Goal: Information Seeking & Learning: Learn about a topic

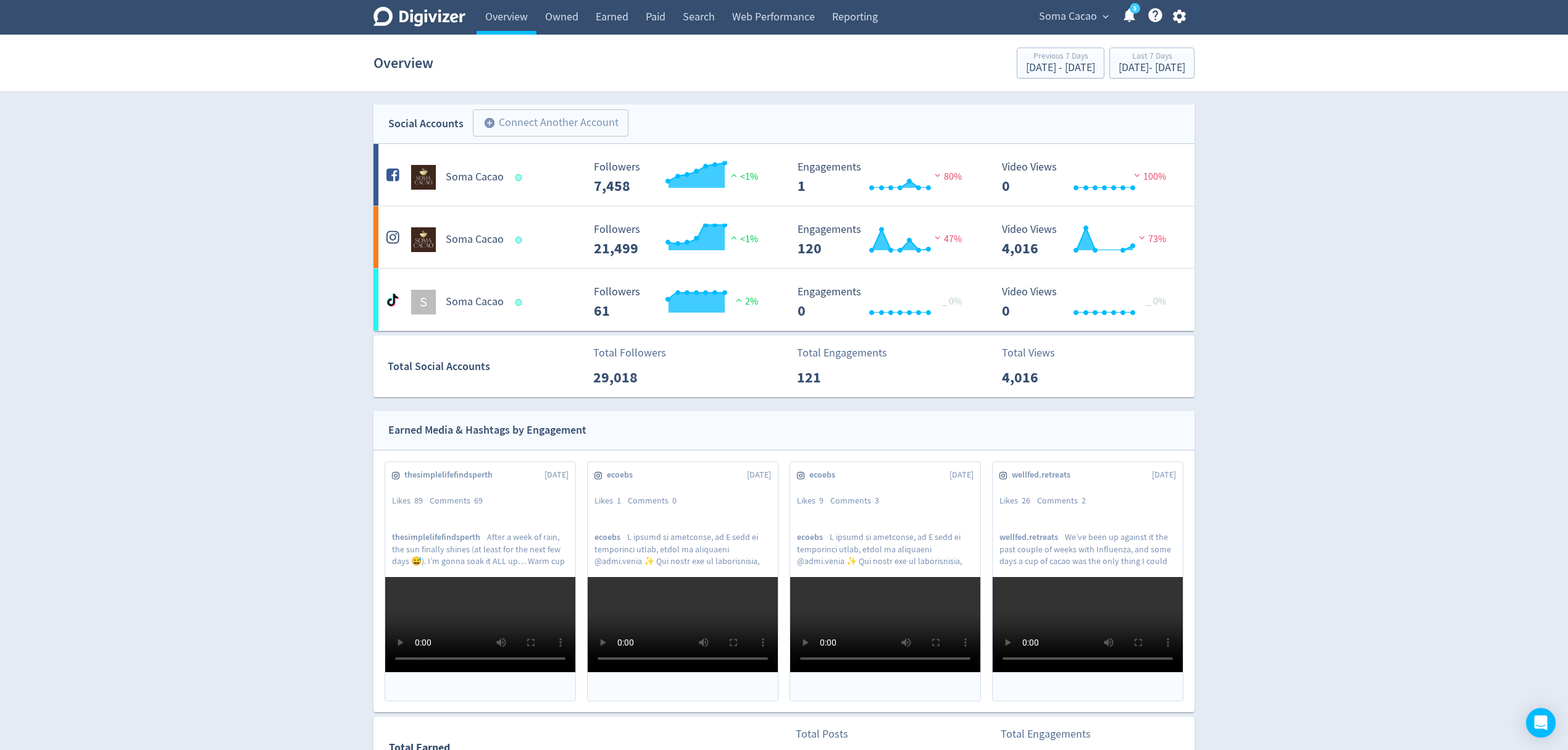
click at [1075, 10] on span "Soma Cacao" at bounding box center [1068, 17] width 58 height 20
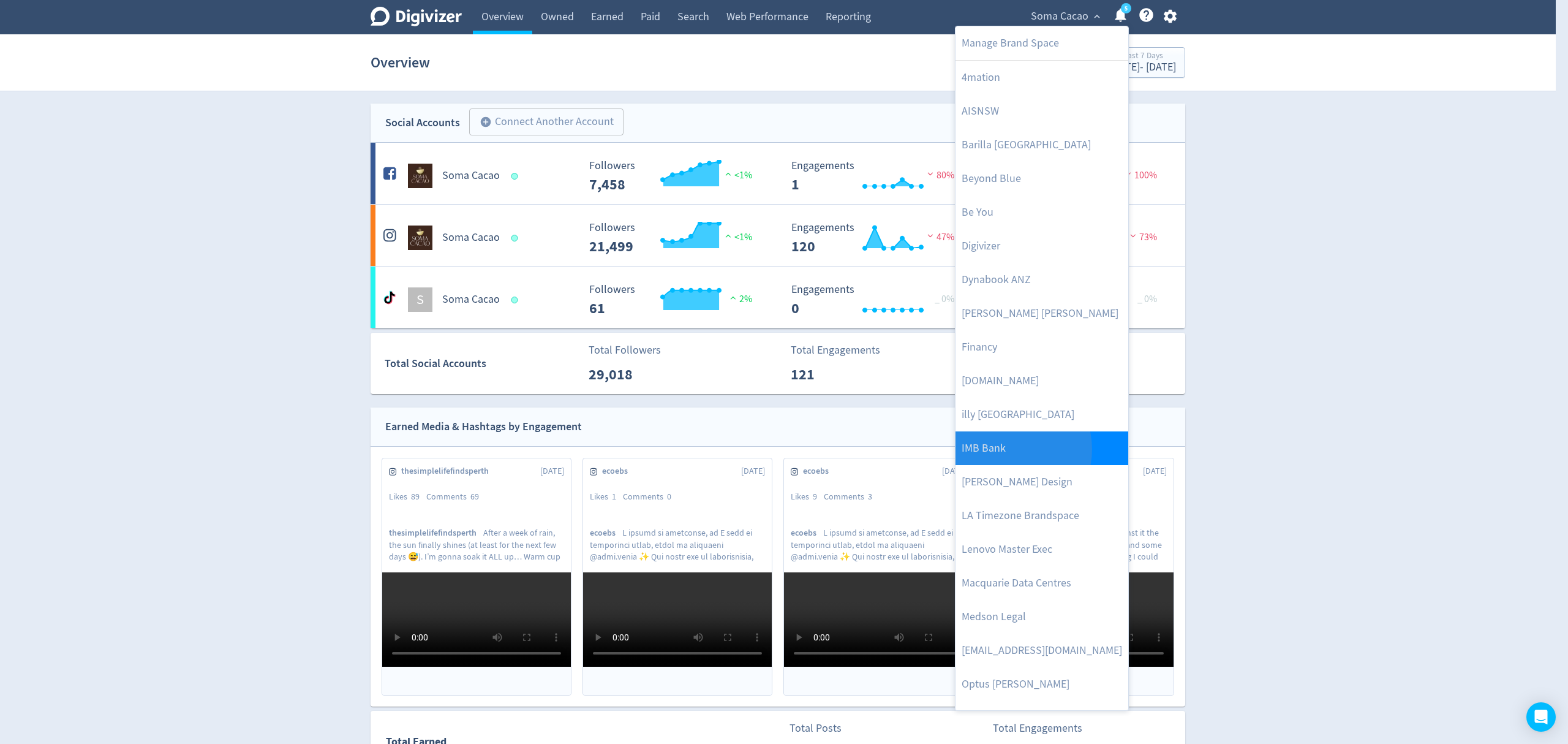
click at [1008, 450] on link "IMB Bank" at bounding box center [1042, 448] width 173 height 34
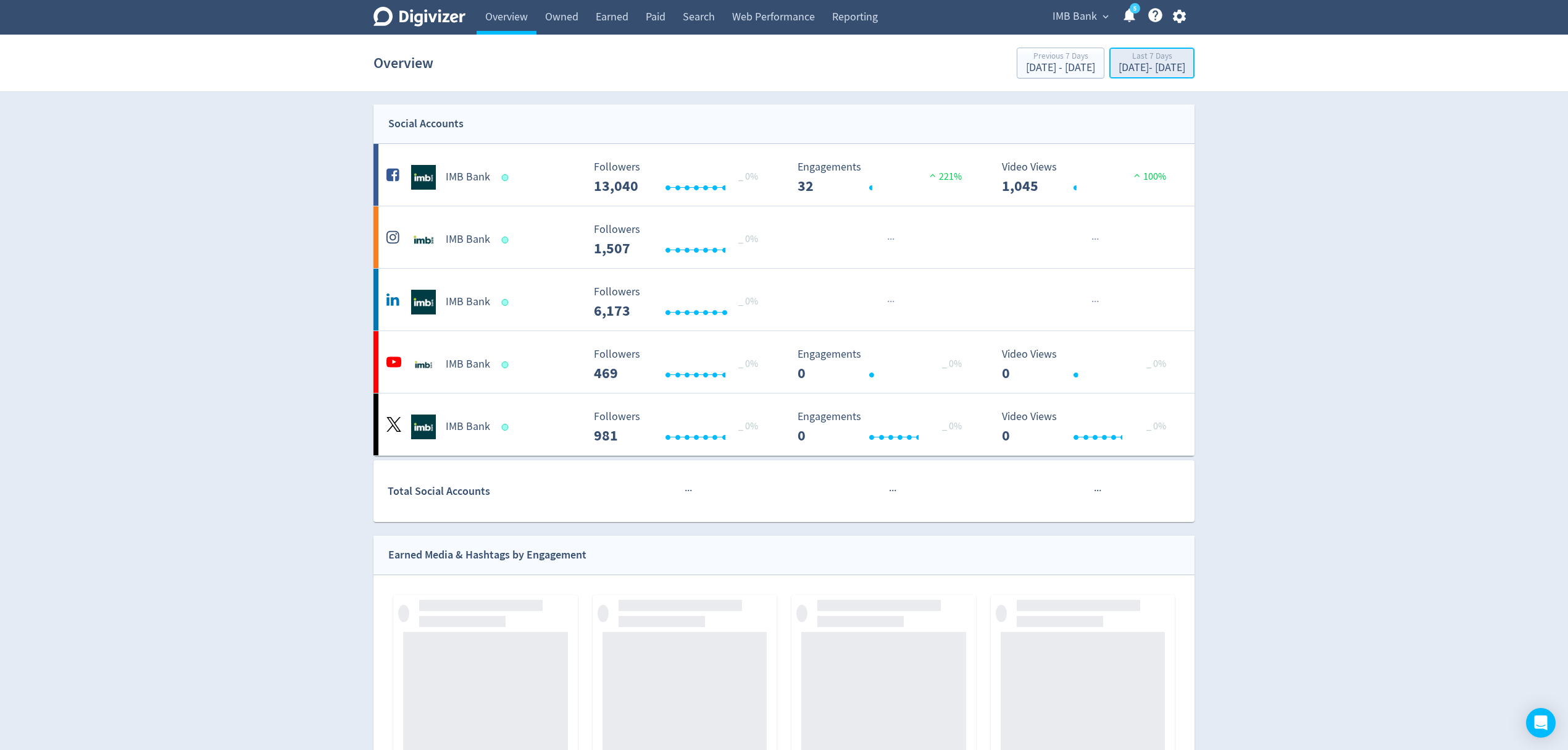
click at [1126, 65] on div "[DATE] - [DATE]" at bounding box center [1152, 68] width 67 height 11
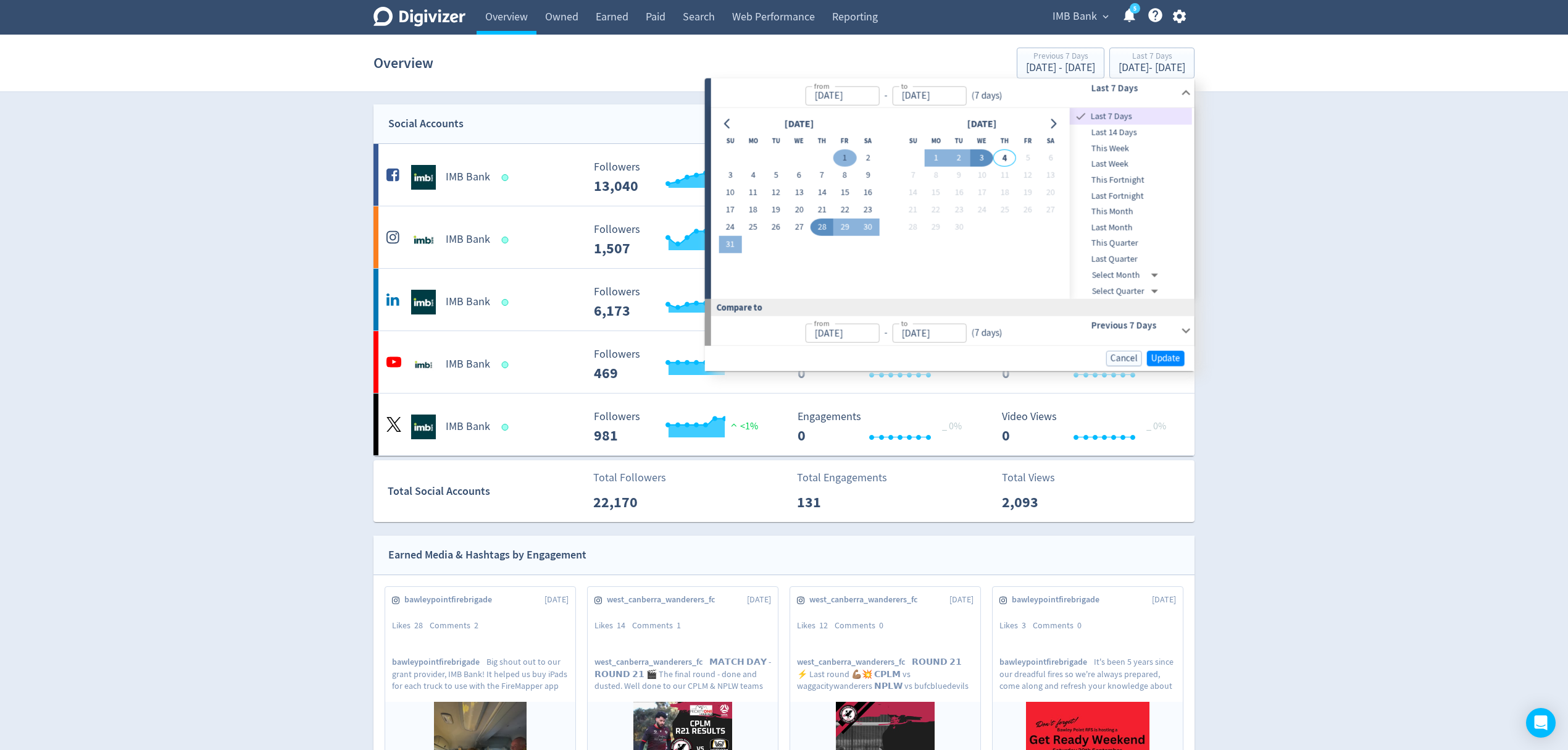
click at [838, 156] on button "1" at bounding box center [845, 158] width 23 height 17
type input "[DATE]"
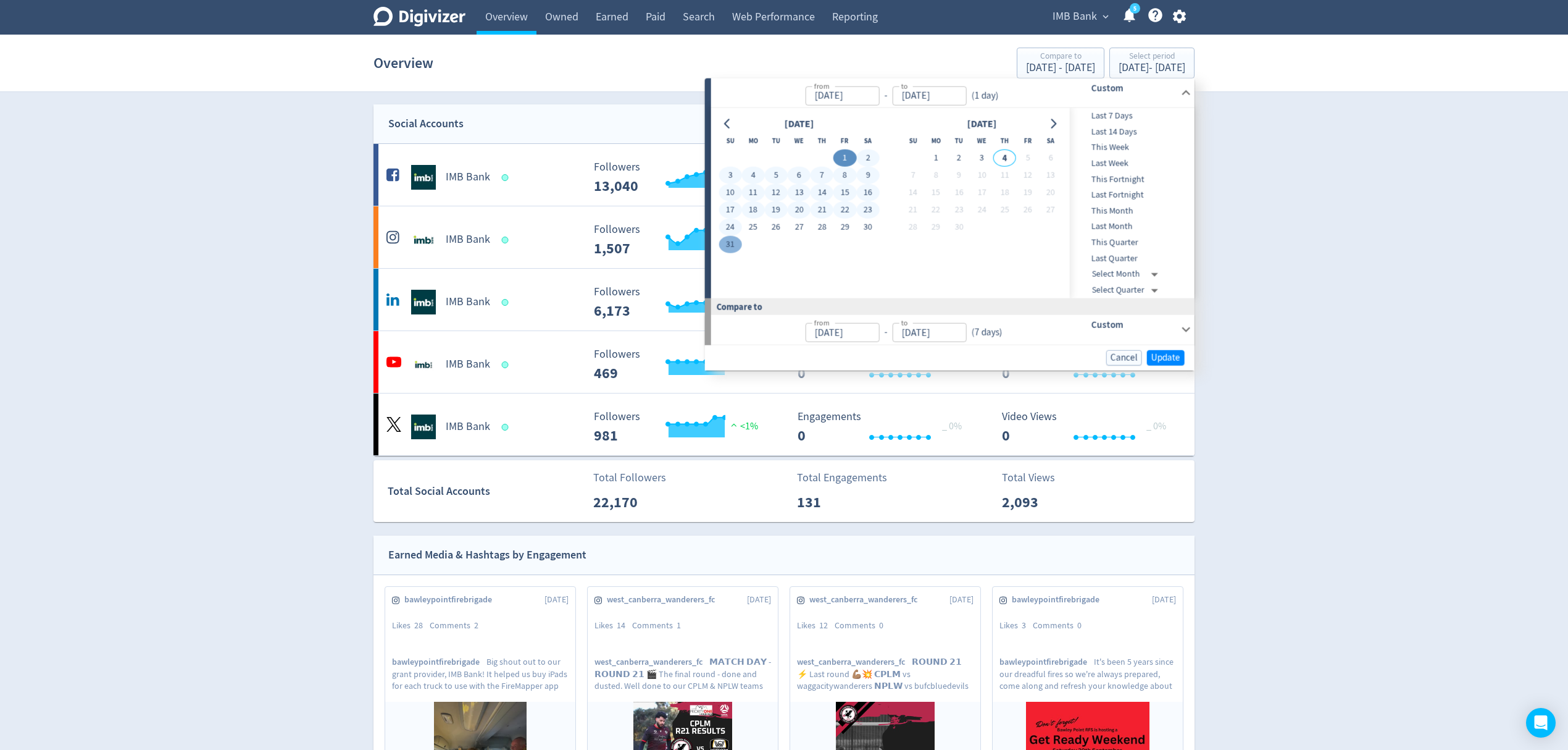
click at [732, 240] on button "31" at bounding box center [730, 245] width 23 height 17
type input "[DATE]"
click at [1157, 355] on span "Update" at bounding box center [1165, 357] width 29 height 10
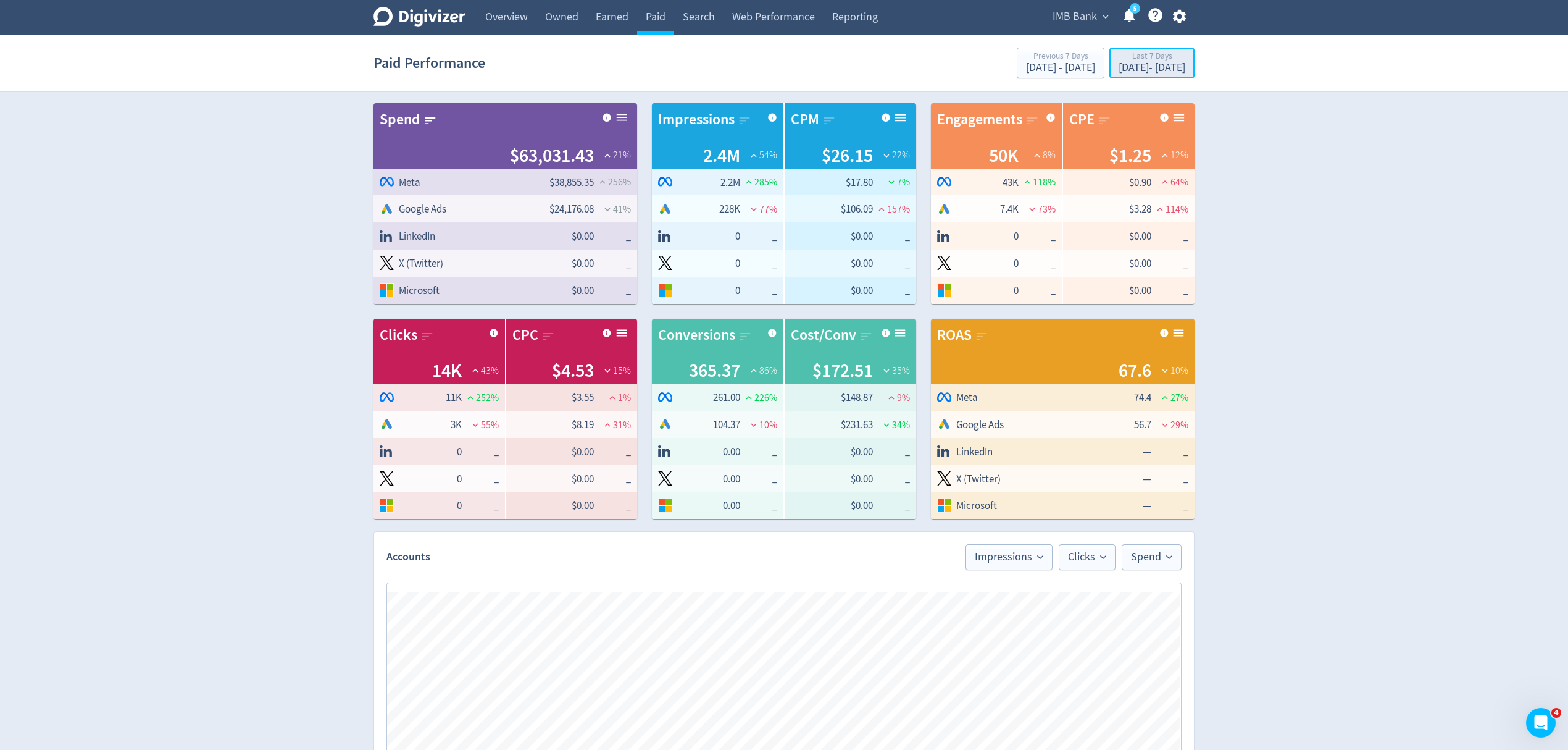
click at [1121, 60] on div "Last 7 Days" at bounding box center [1152, 58] width 67 height 10
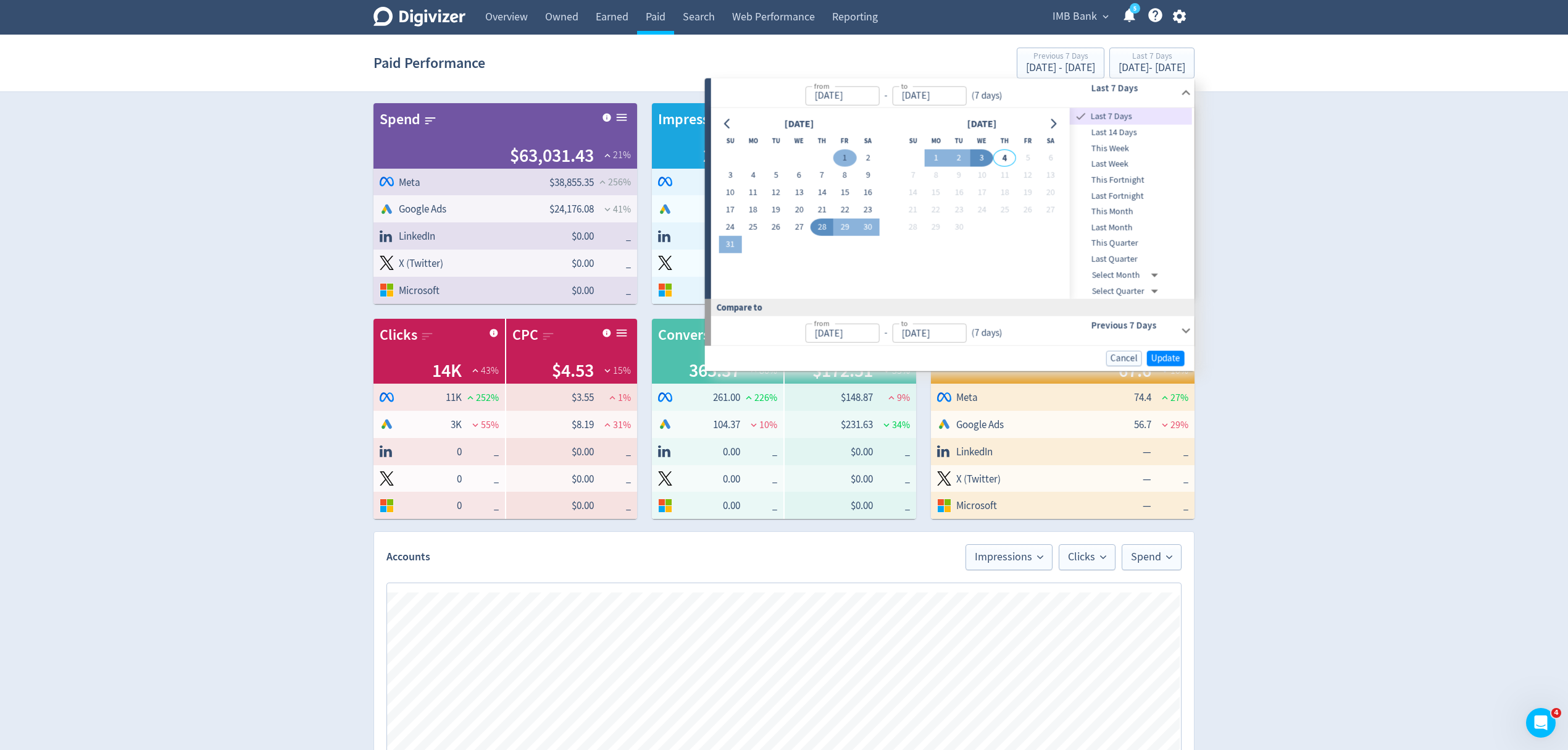
click at [852, 151] on button "1" at bounding box center [845, 158] width 23 height 17
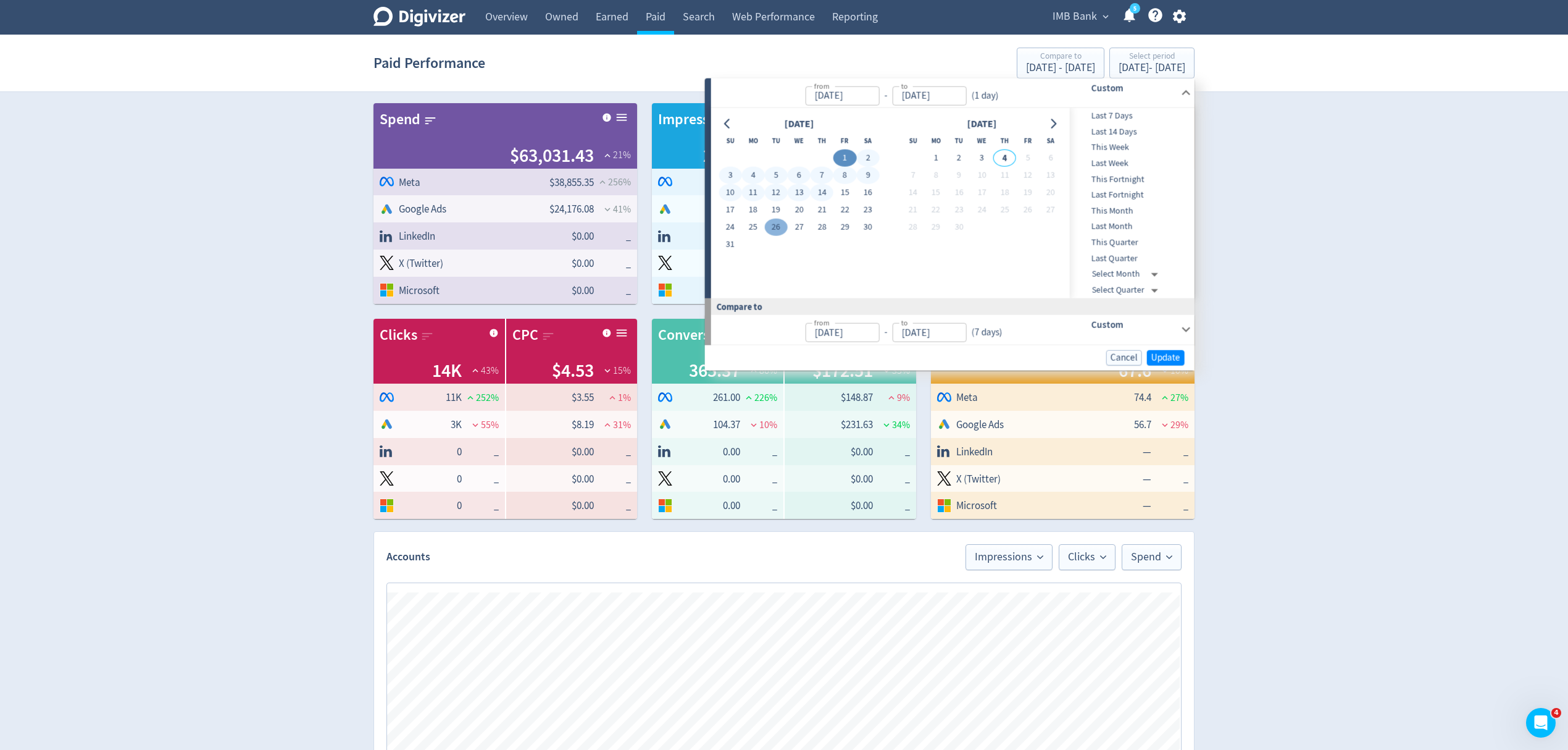
type input "[DATE]"
click at [731, 241] on button "31" at bounding box center [730, 245] width 23 height 17
type input "[DATE]"
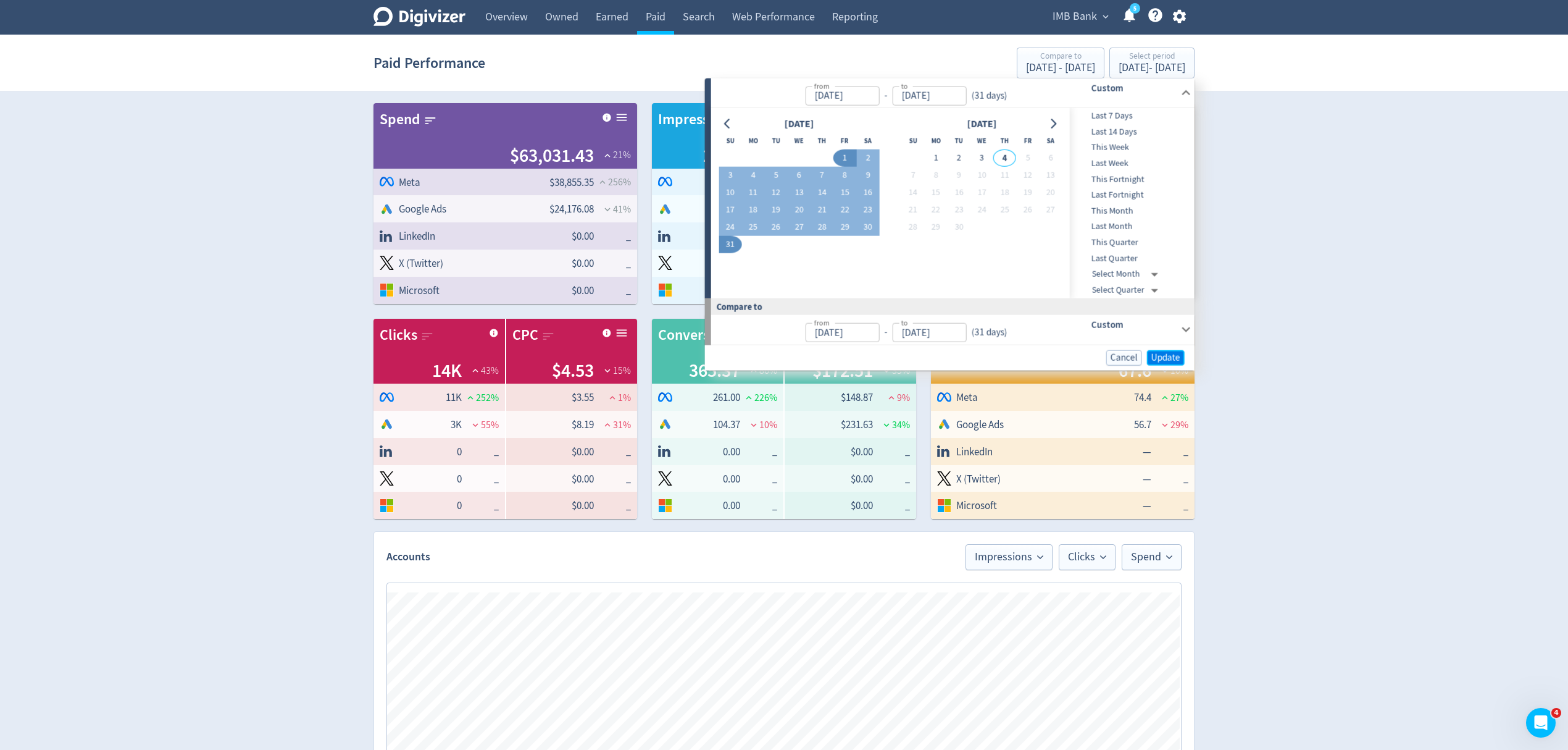
click at [1161, 356] on span "Update" at bounding box center [1165, 357] width 29 height 10
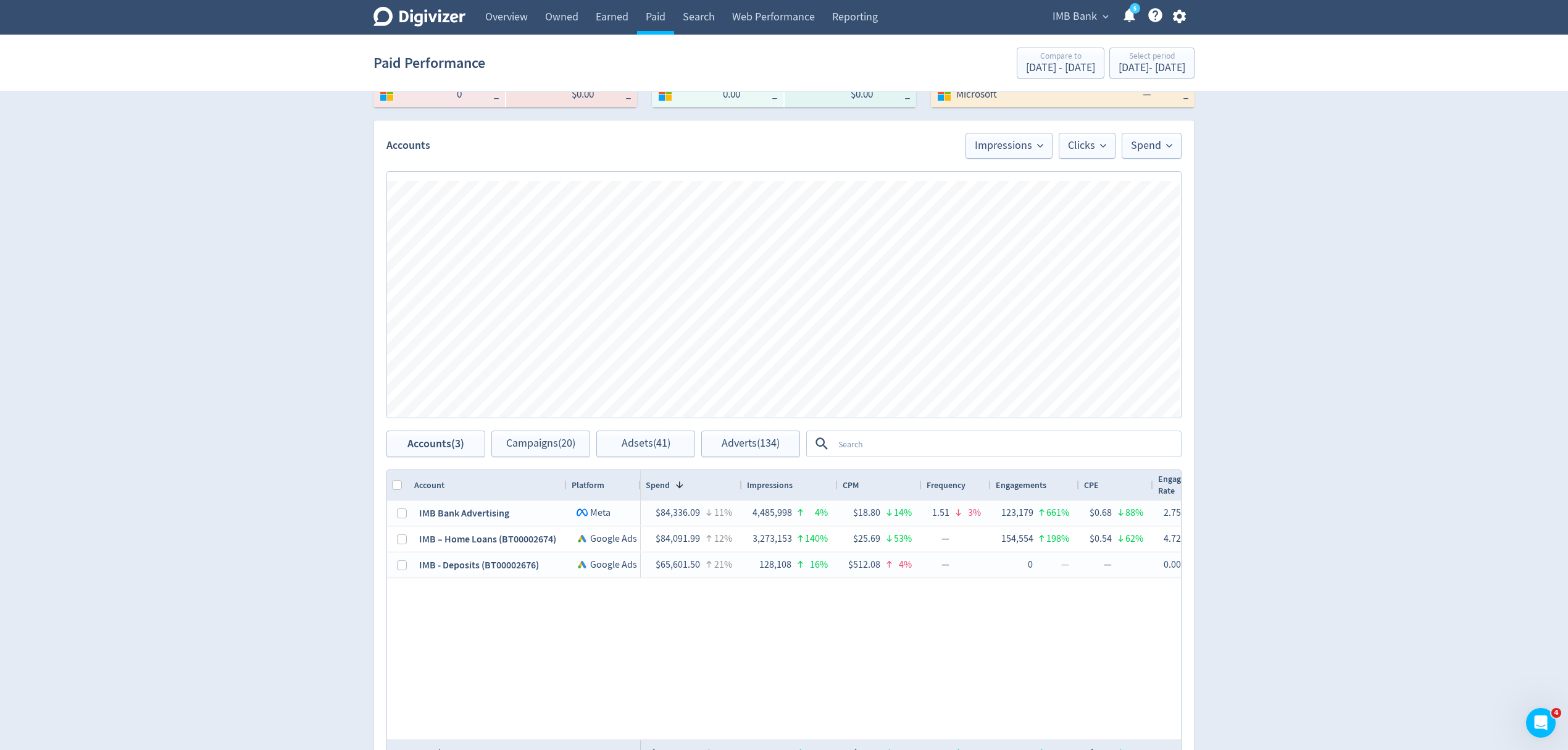
scroll to position [544, 0]
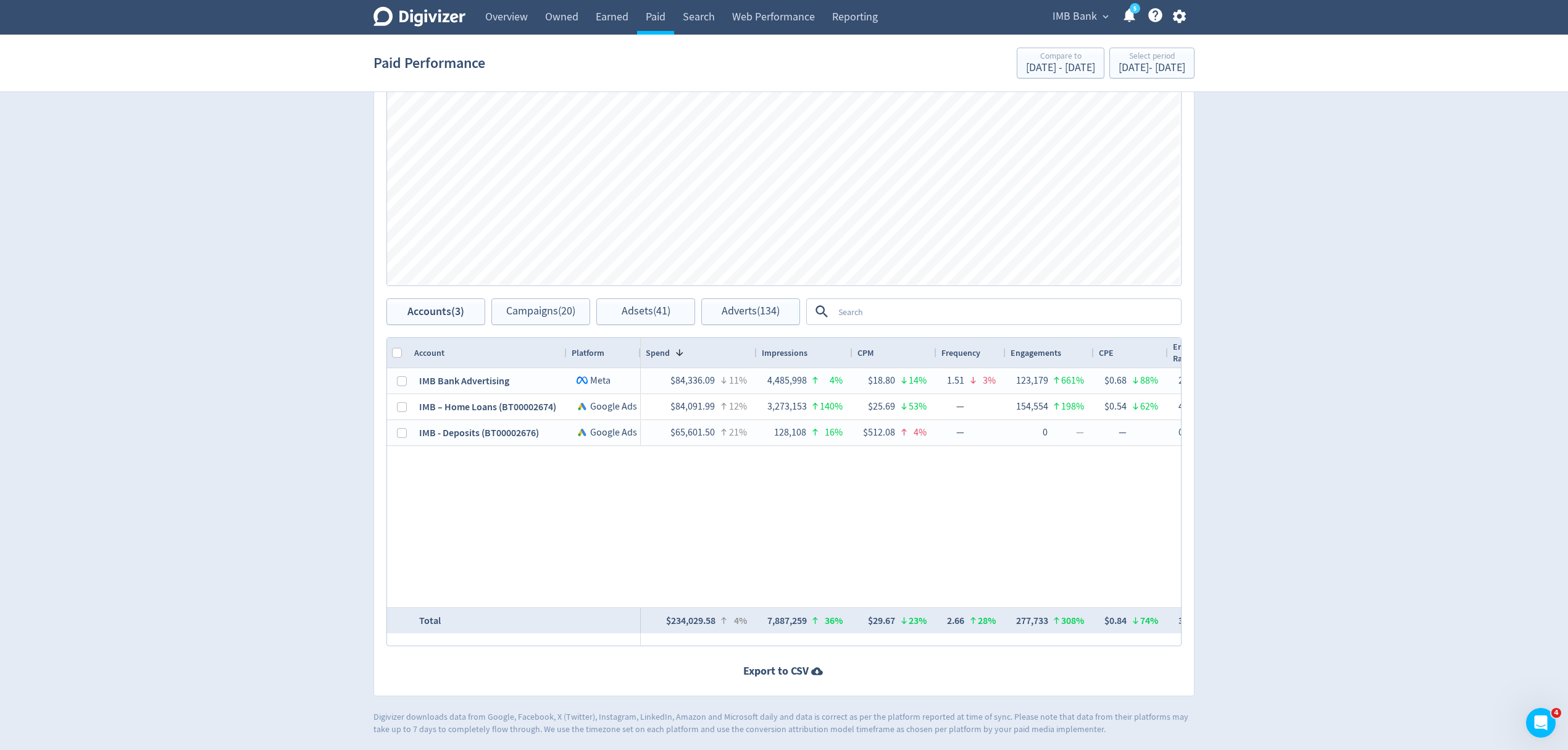
drag, startPoint x: 739, startPoint y: 352, endPoint x: 753, endPoint y: 353, distance: 14.0
click at [754, 353] on div at bounding box center [757, 352] width 5 height 30
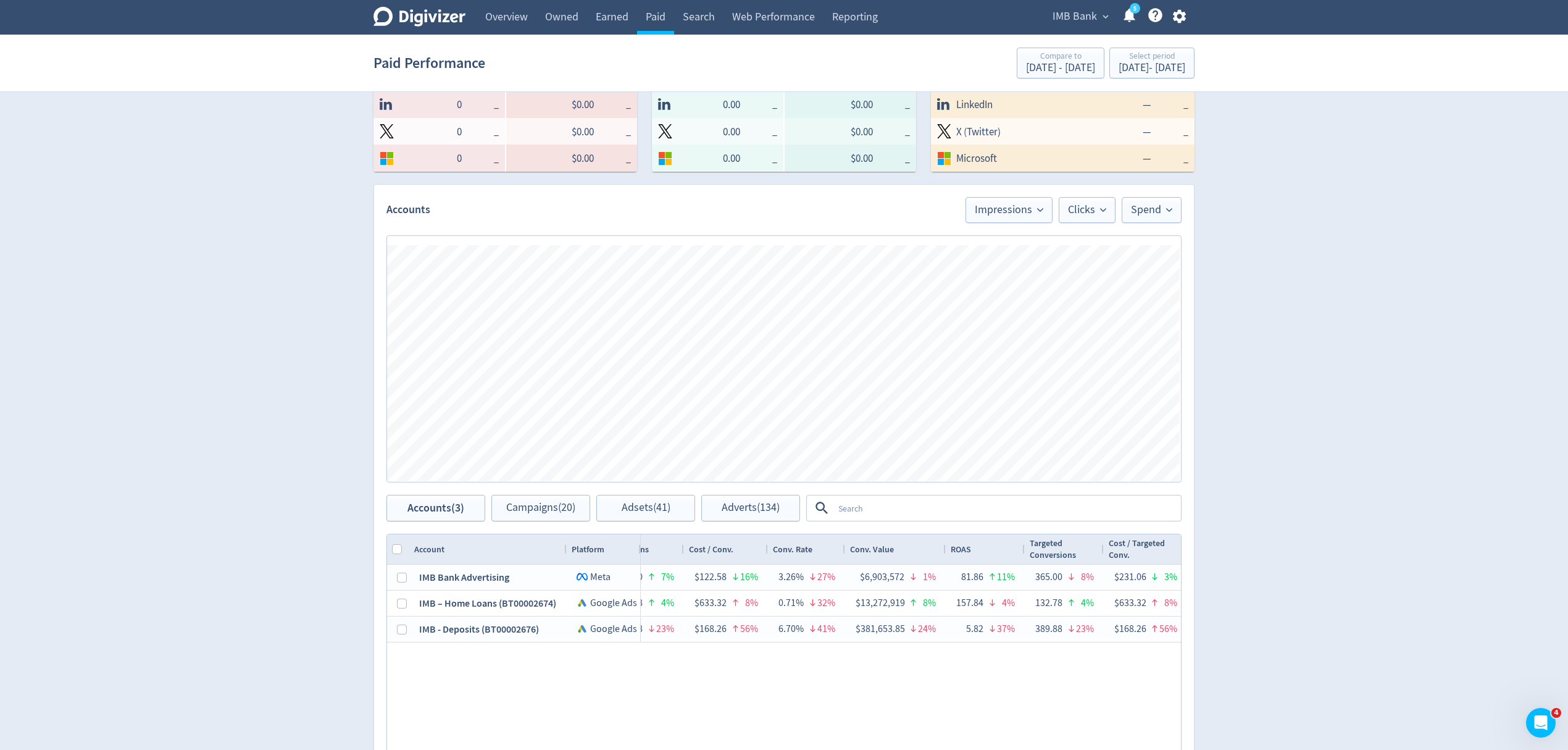
scroll to position [412, 0]
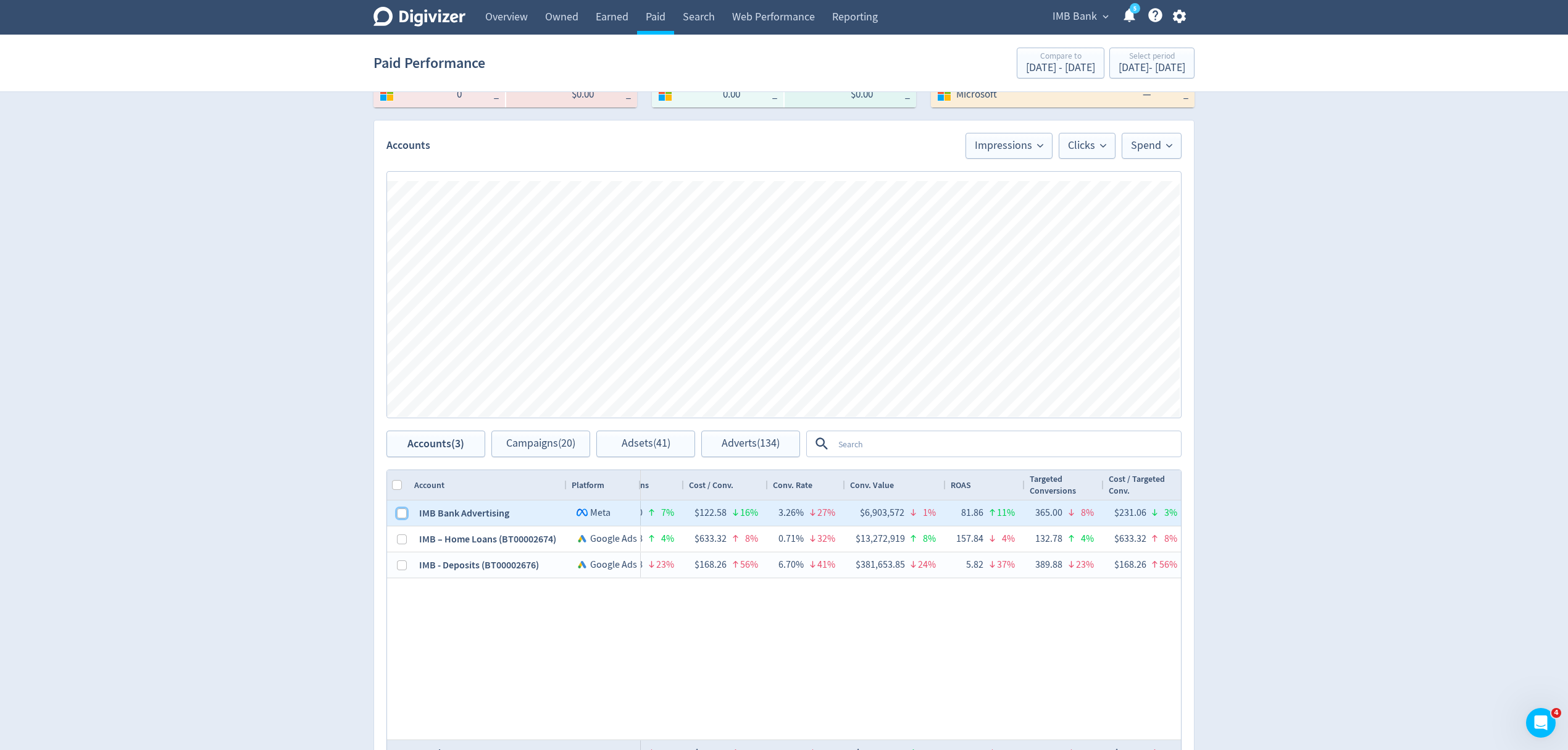
click at [403, 514] on input "Press Space to toggle row selection (unchecked)" at bounding box center [401, 513] width 10 height 10
checkbox input "true"
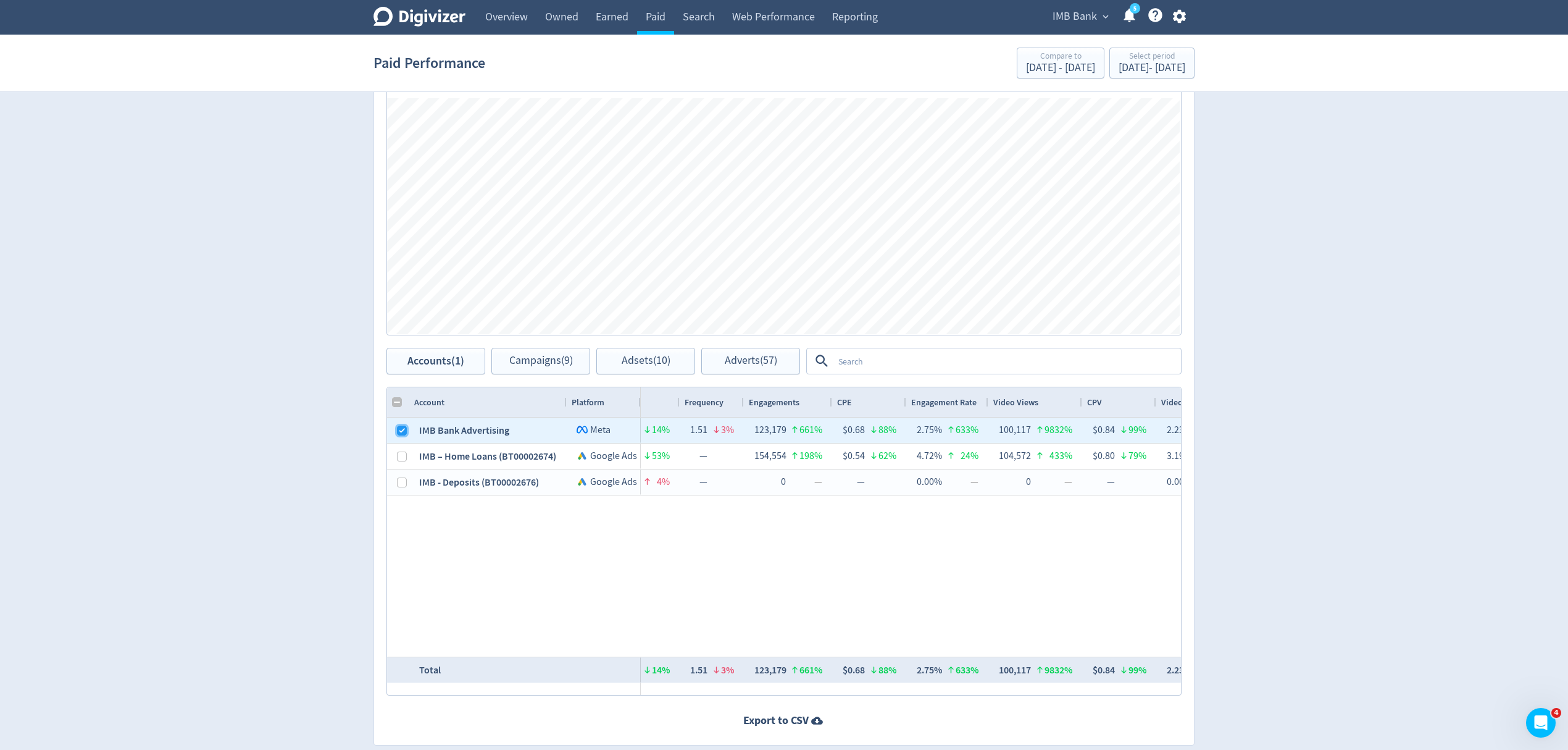
scroll to position [0, 327]
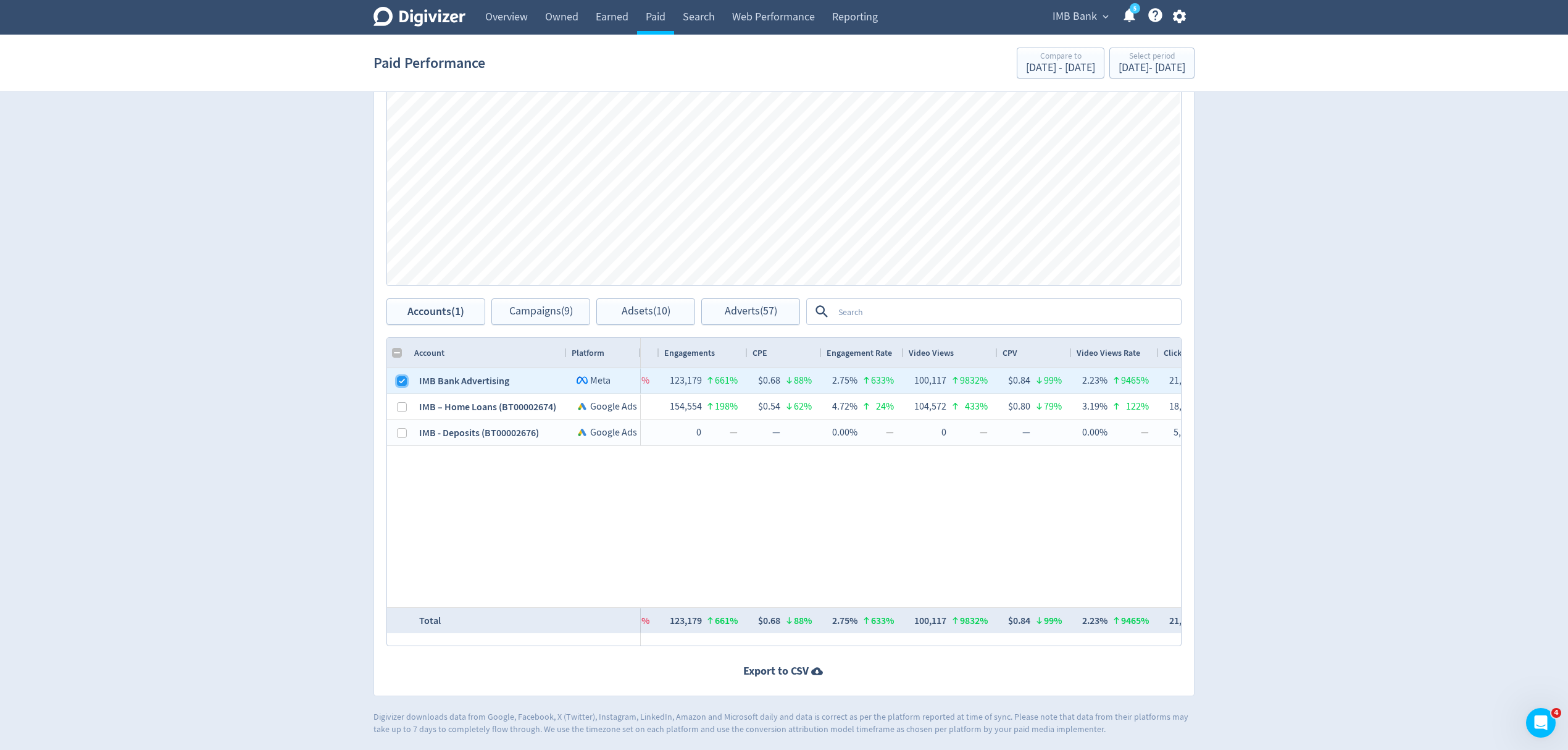
checkbox input "false"
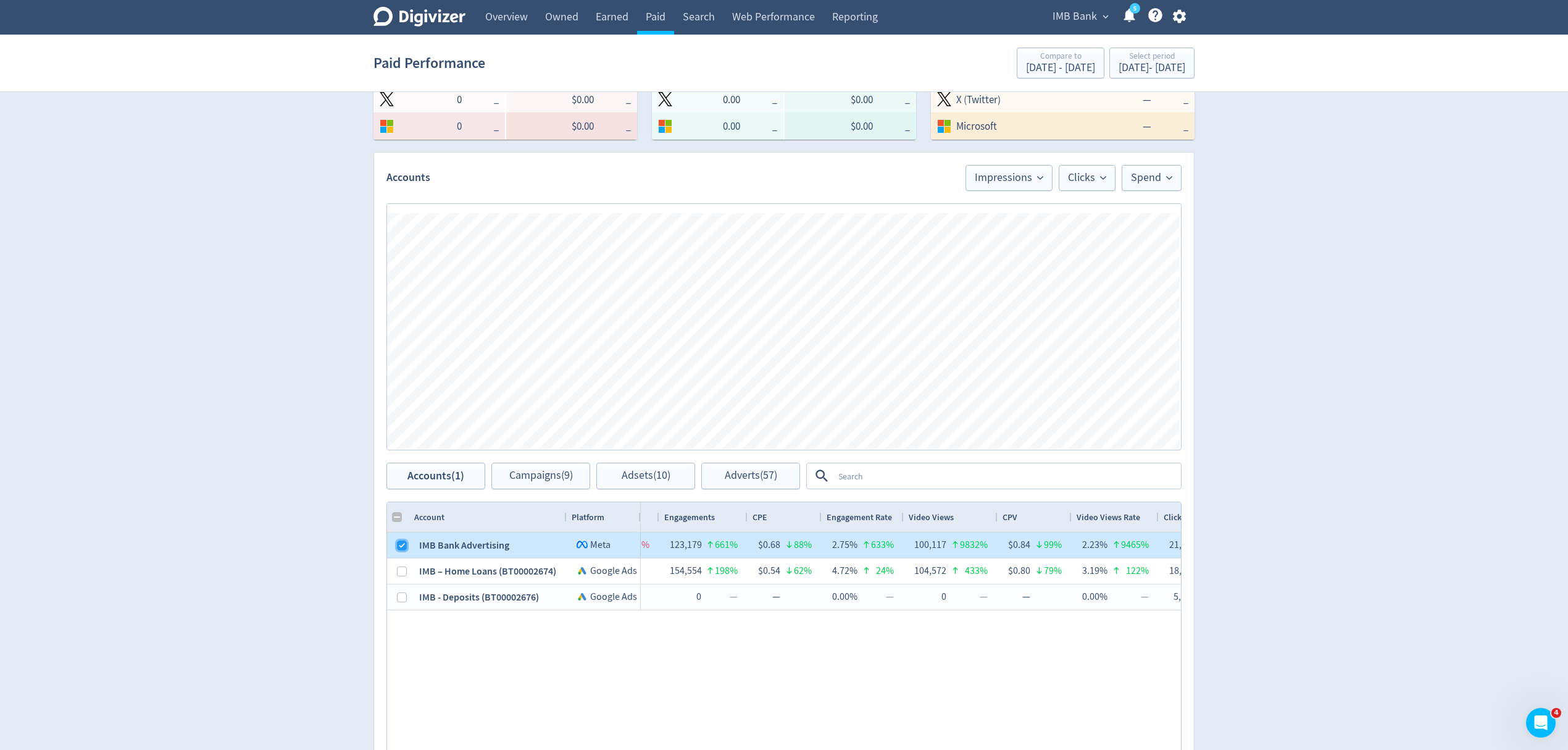
click at [401, 546] on input "Press Space to toggle row selection (checked)" at bounding box center [401, 545] width 10 height 10
checkbox input "false"
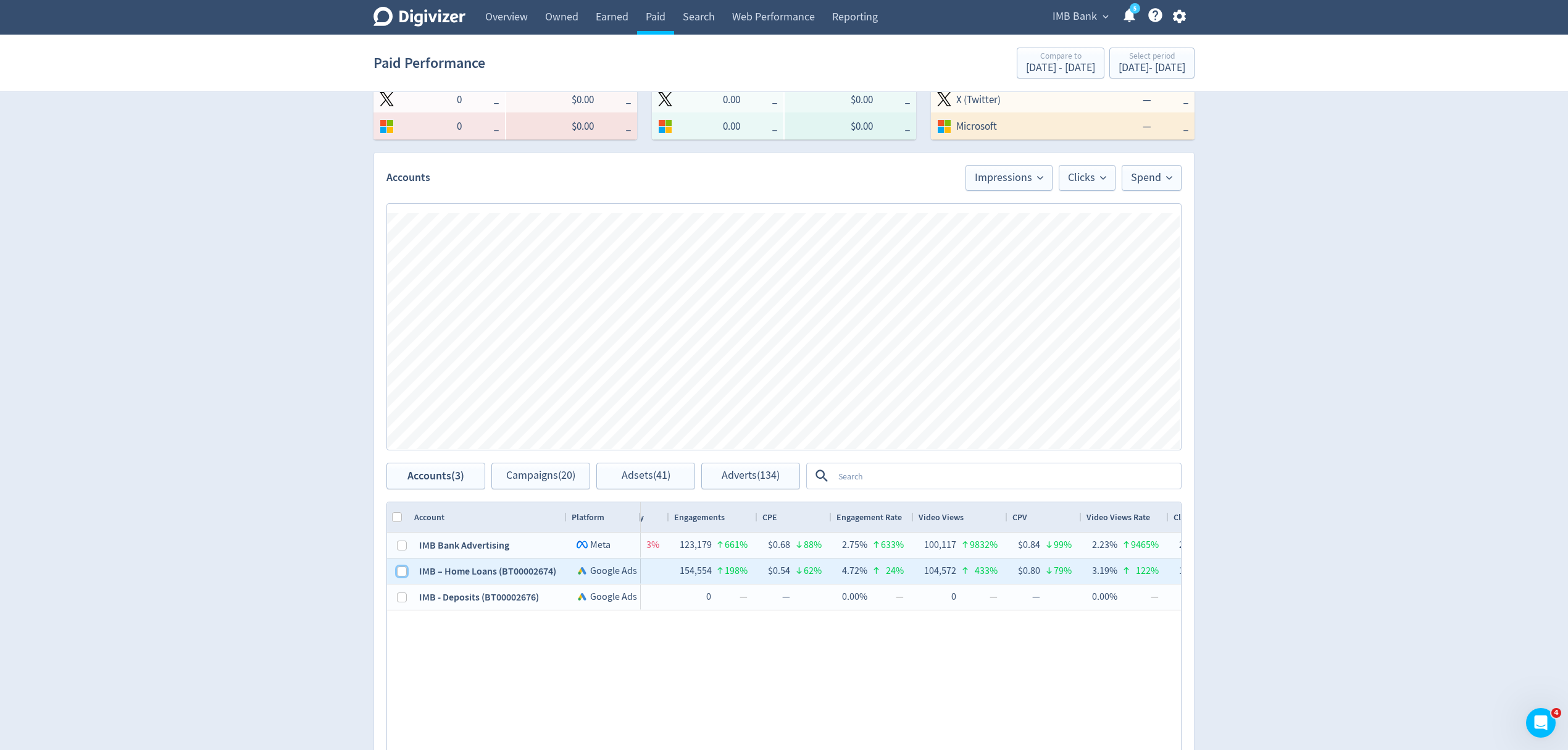
click at [398, 569] on input "Press Space to toggle row selection (unchecked)" at bounding box center [401, 571] width 10 height 10
checkbox input "true"
click at [398, 592] on div at bounding box center [401, 597] width 10 height 24
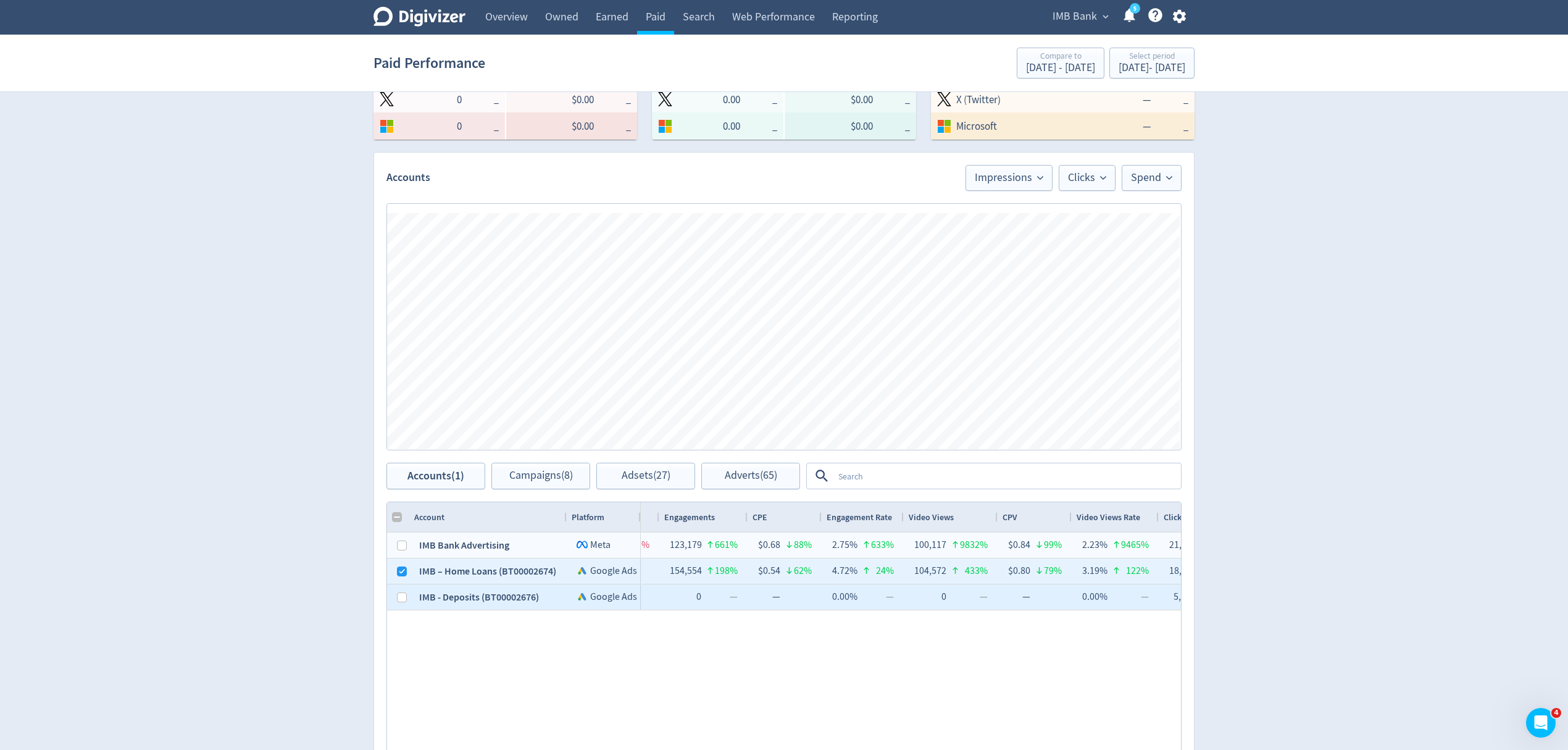
checkbox input "false"
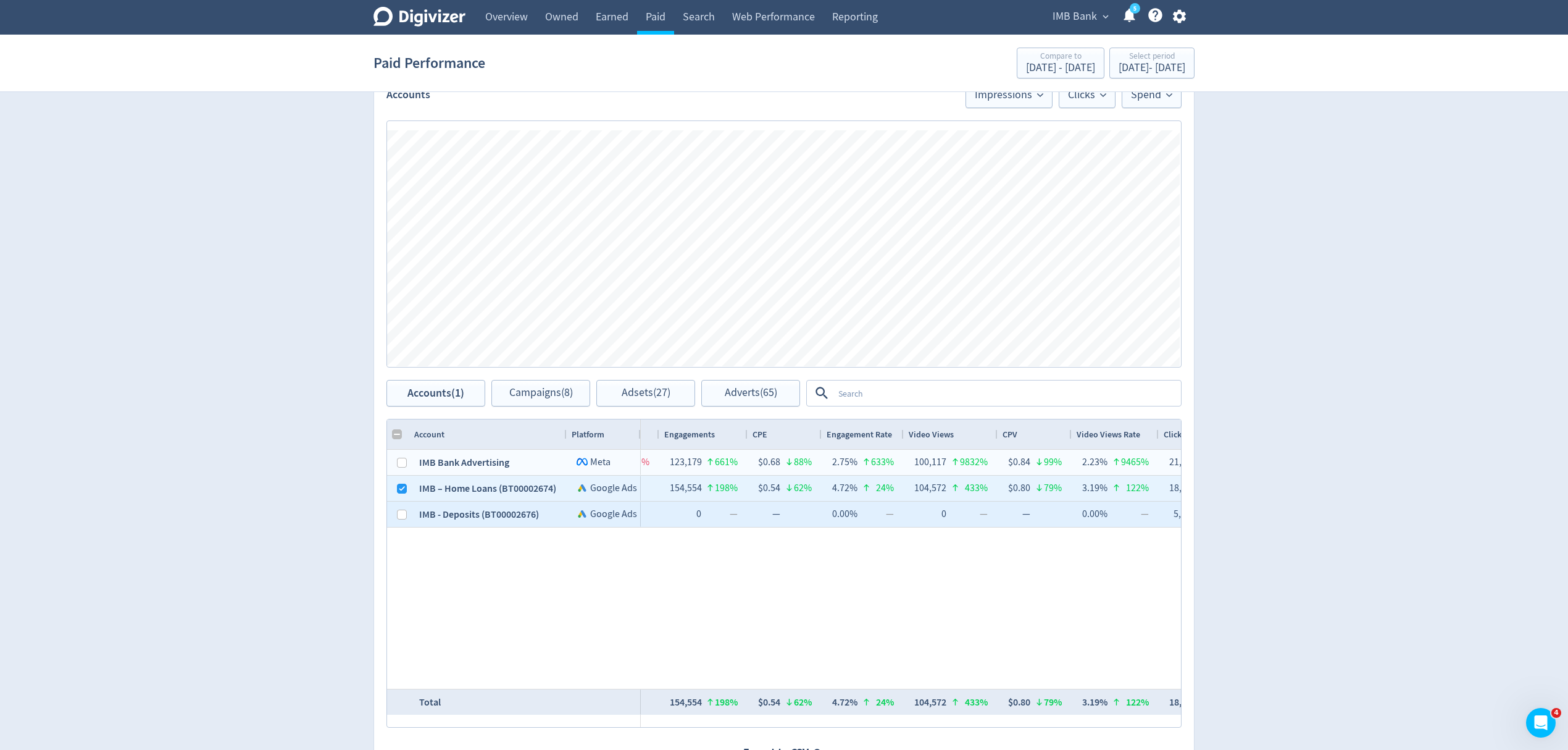
click at [411, 505] on div "IMB - Deposits (BT00002676)" at bounding box center [488, 514] width 158 height 25
click at [404, 516] on input "Press Space to toggle row selection (unchecked)" at bounding box center [401, 514] width 10 height 10
checkbox input "true"
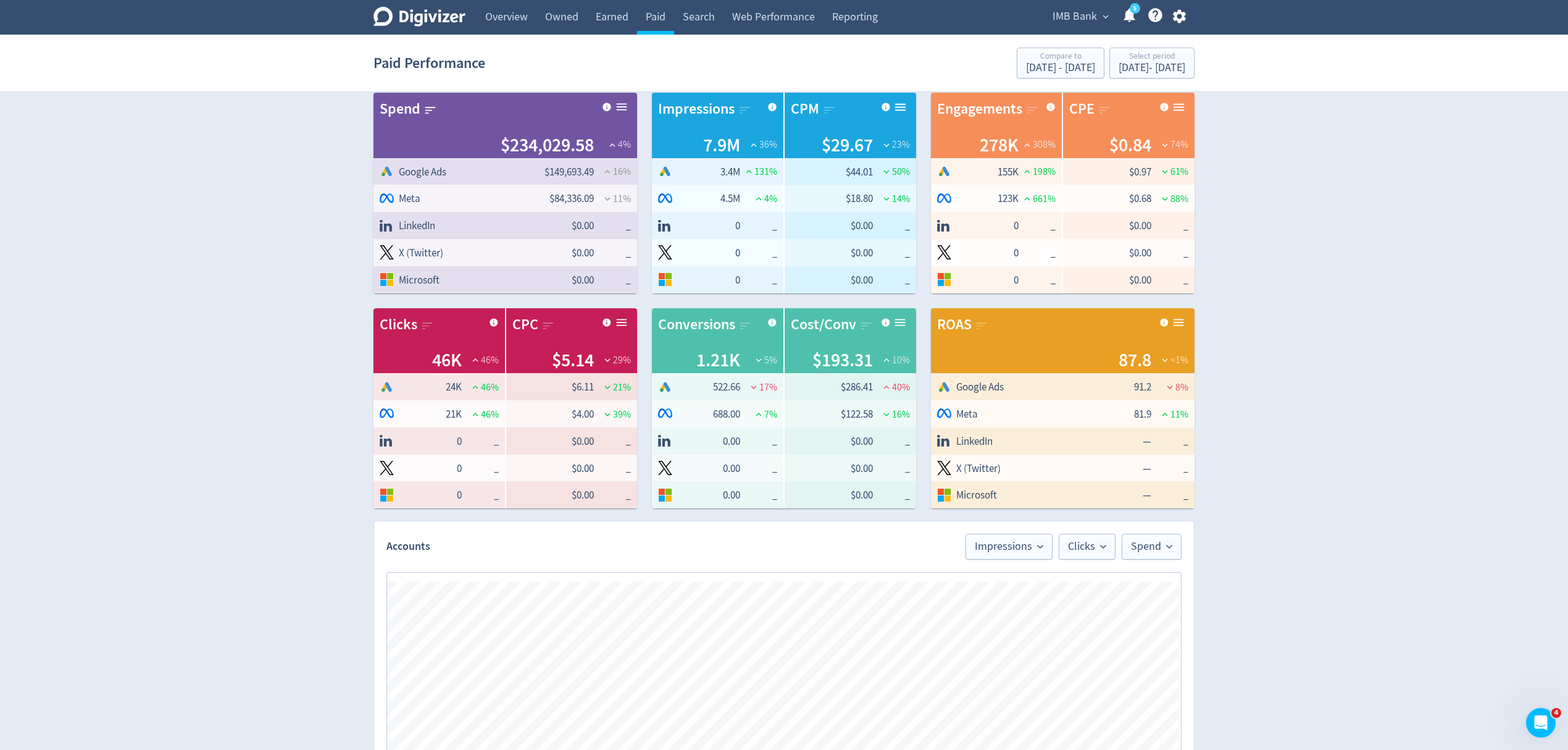
scroll to position [0, 0]
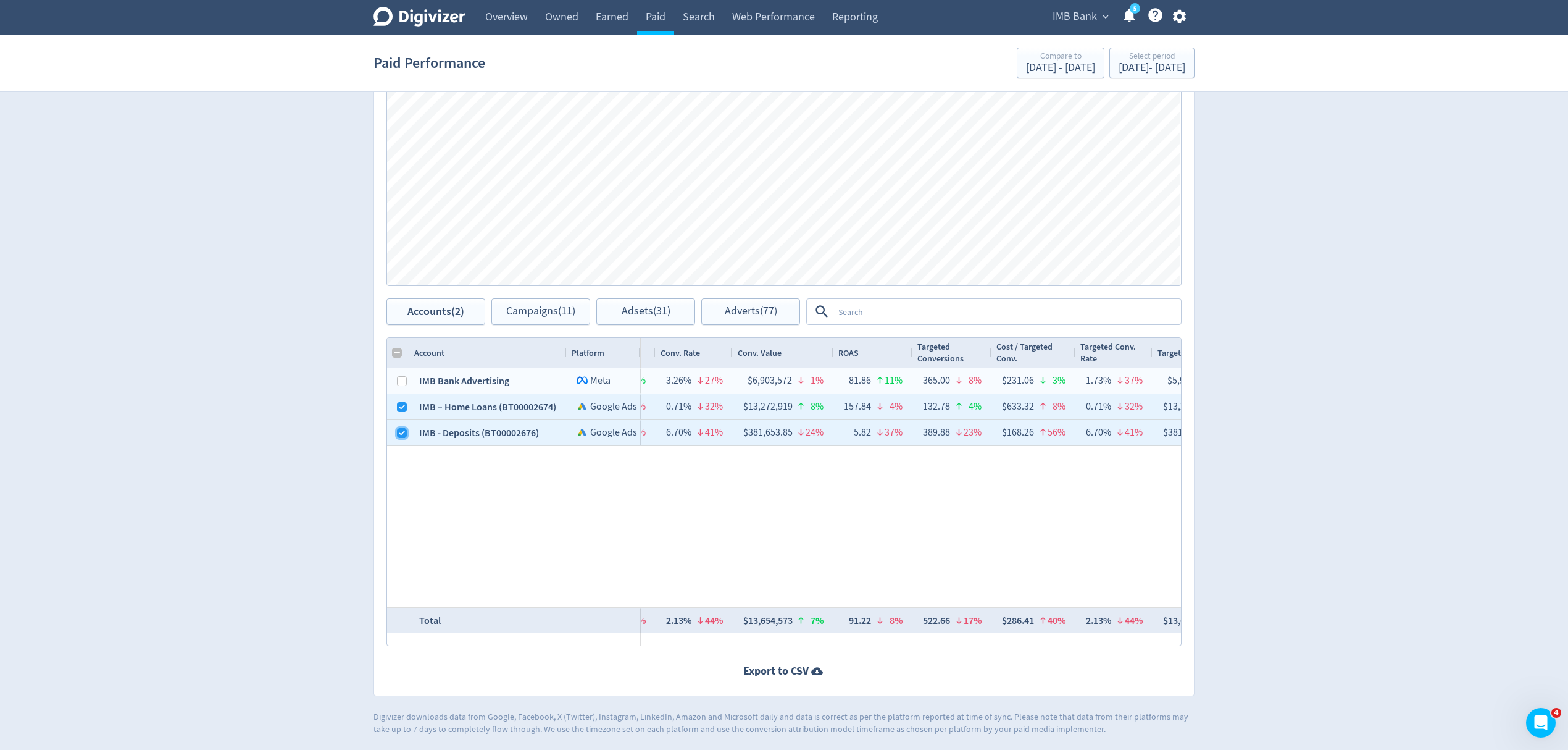
checkbox input "false"
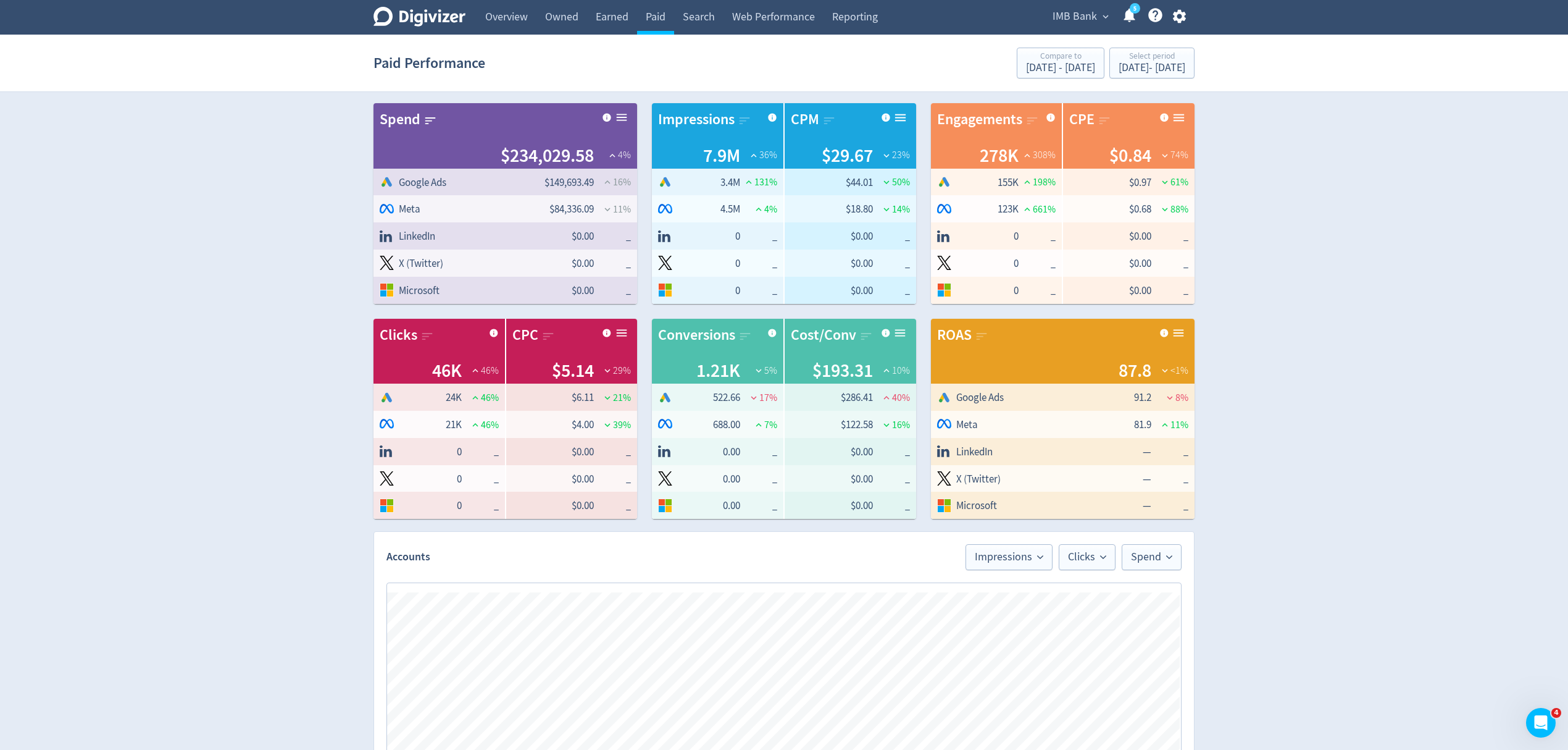
click at [427, 117] on icon at bounding box center [431, 121] width 14 height 14
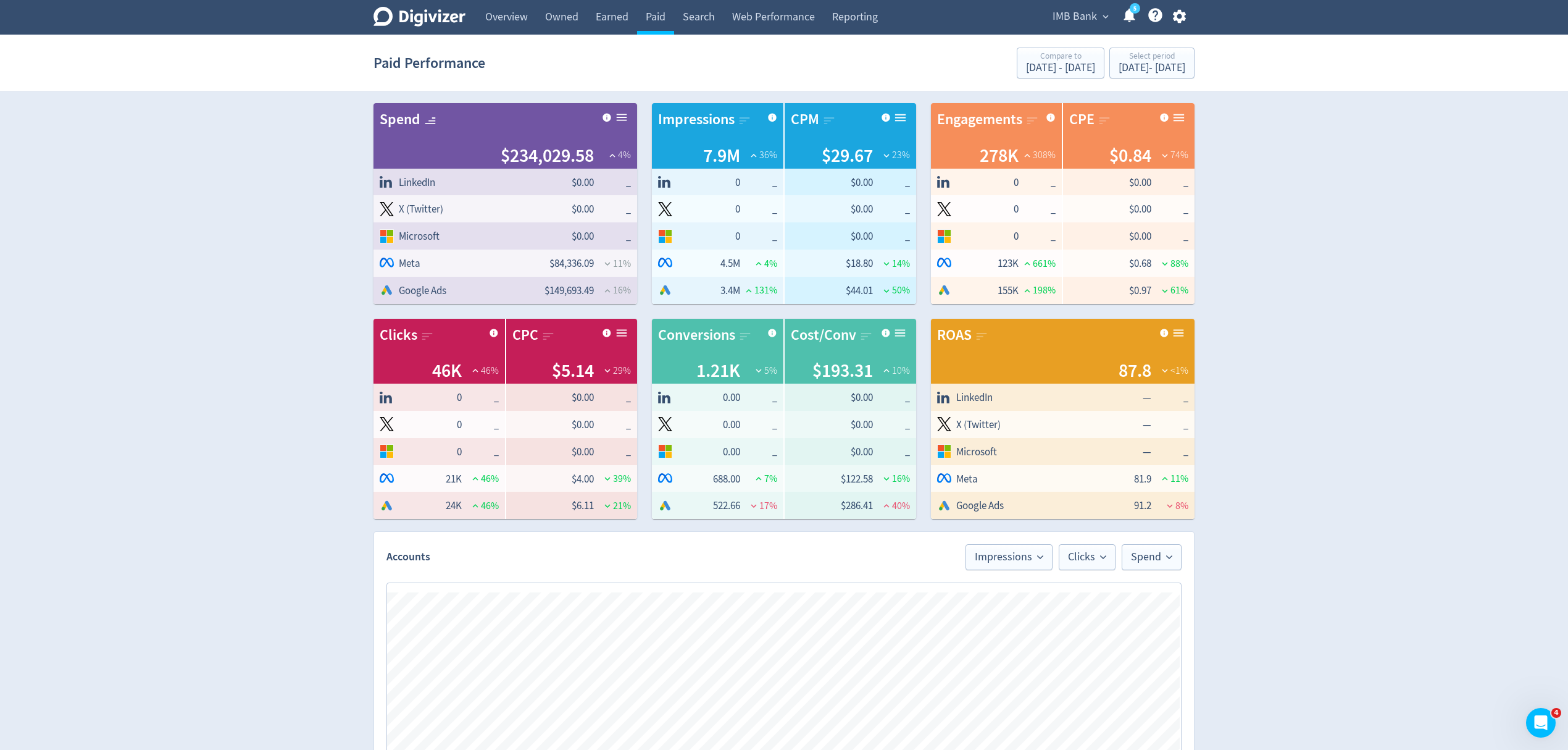
click at [427, 117] on icon at bounding box center [431, 121] width 14 height 14
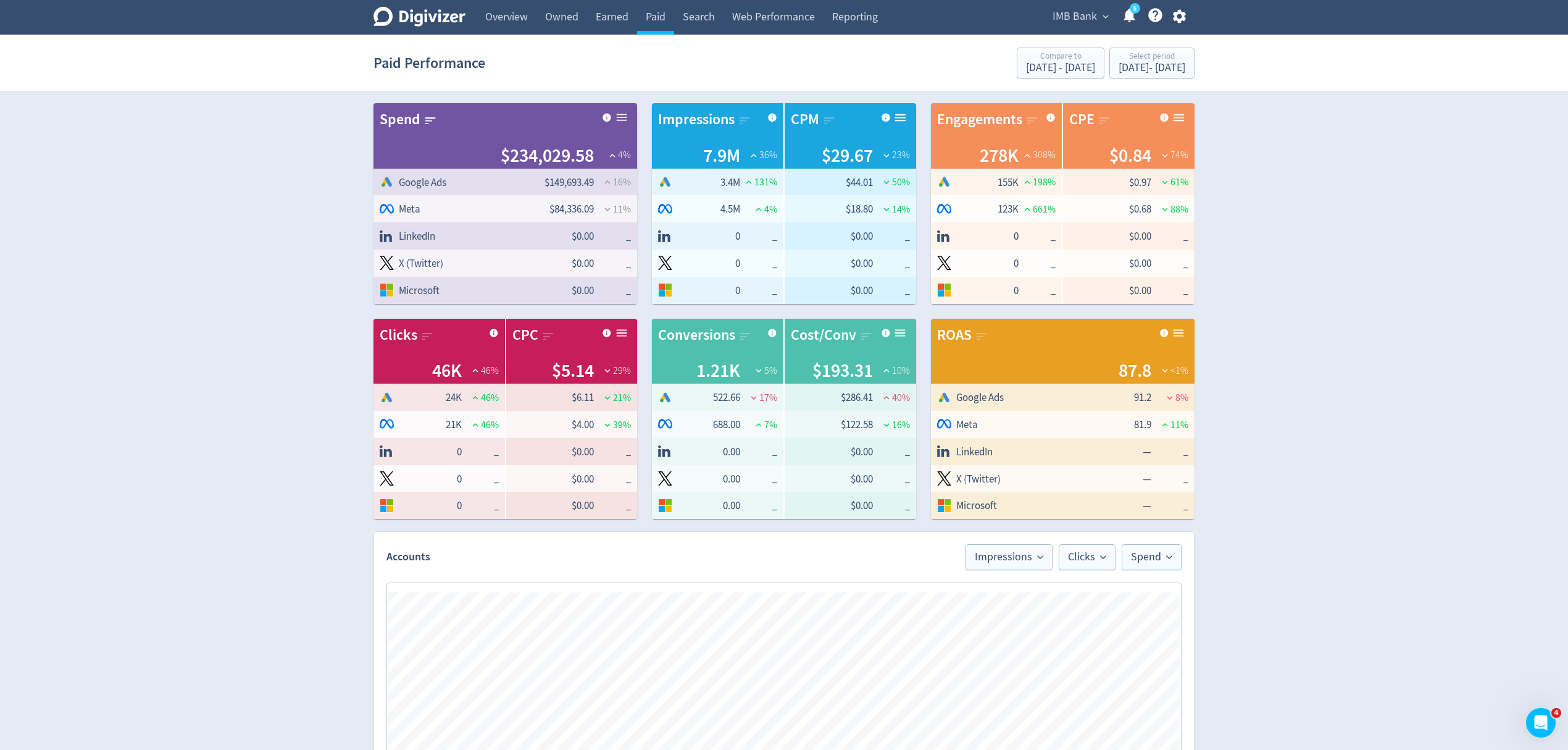
click at [741, 118] on icon at bounding box center [744, 121] width 14 height 14
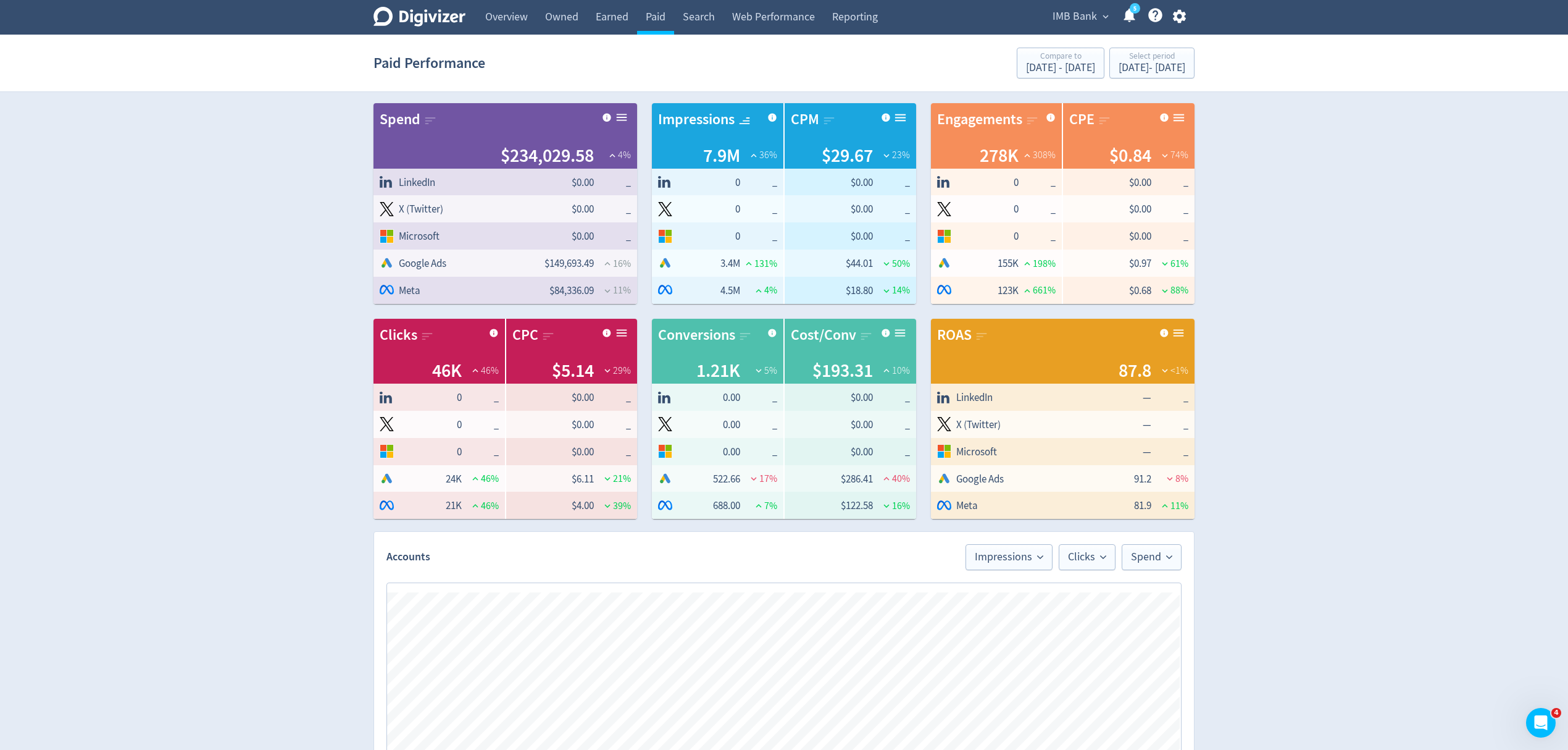
click at [833, 119] on icon at bounding box center [830, 121] width 14 height 14
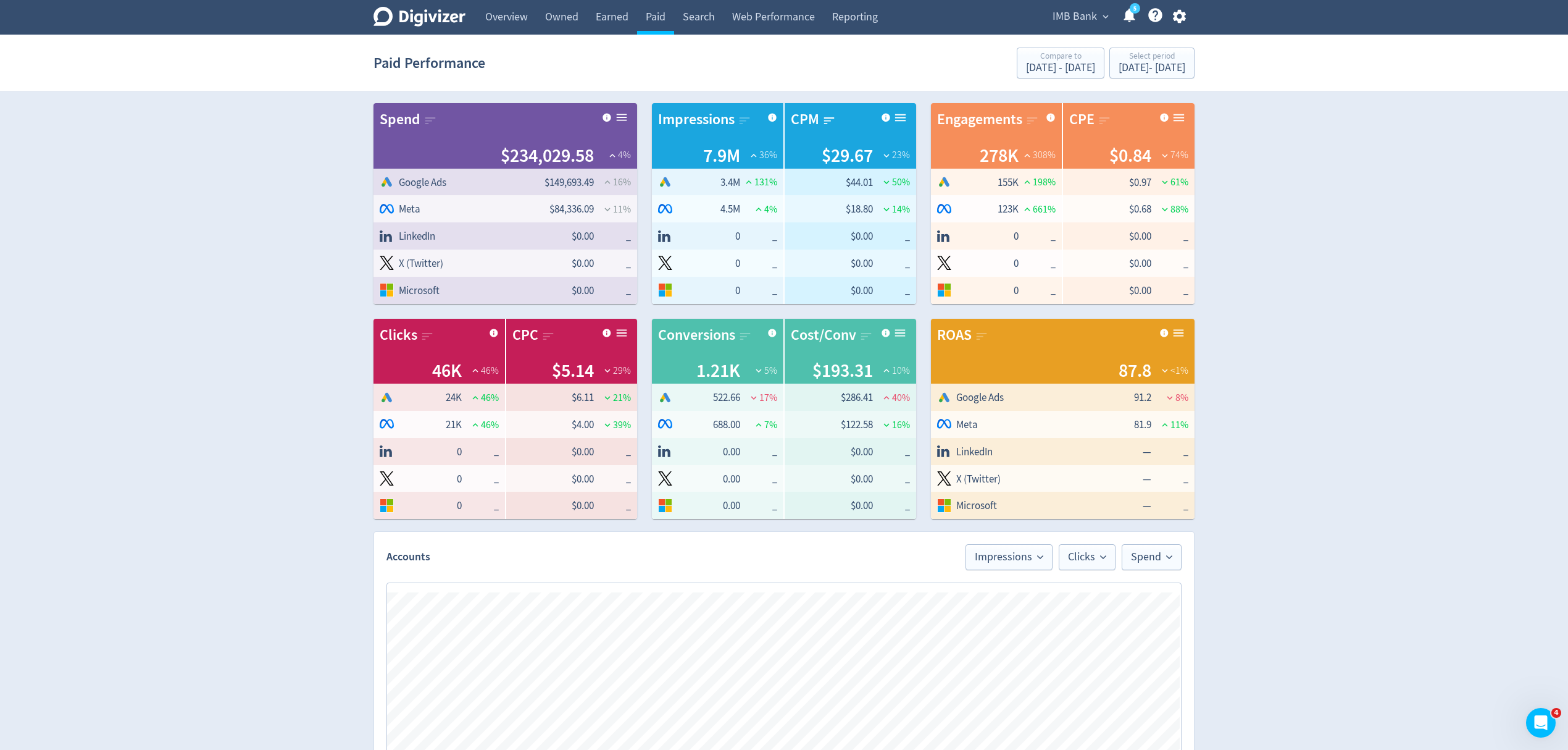
click at [833, 119] on icon at bounding box center [830, 121] width 14 height 14
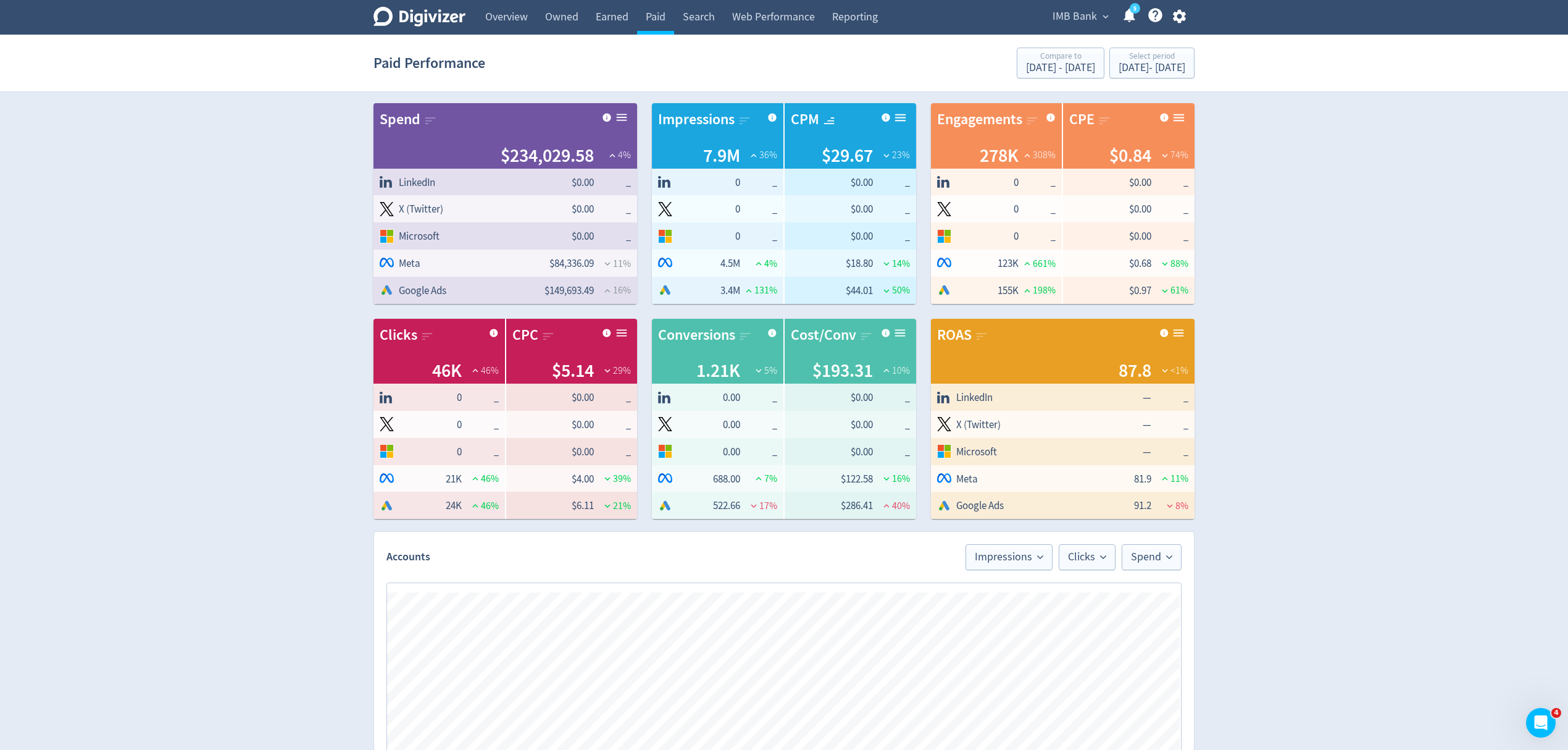
click at [832, 122] on icon at bounding box center [830, 121] width 14 height 14
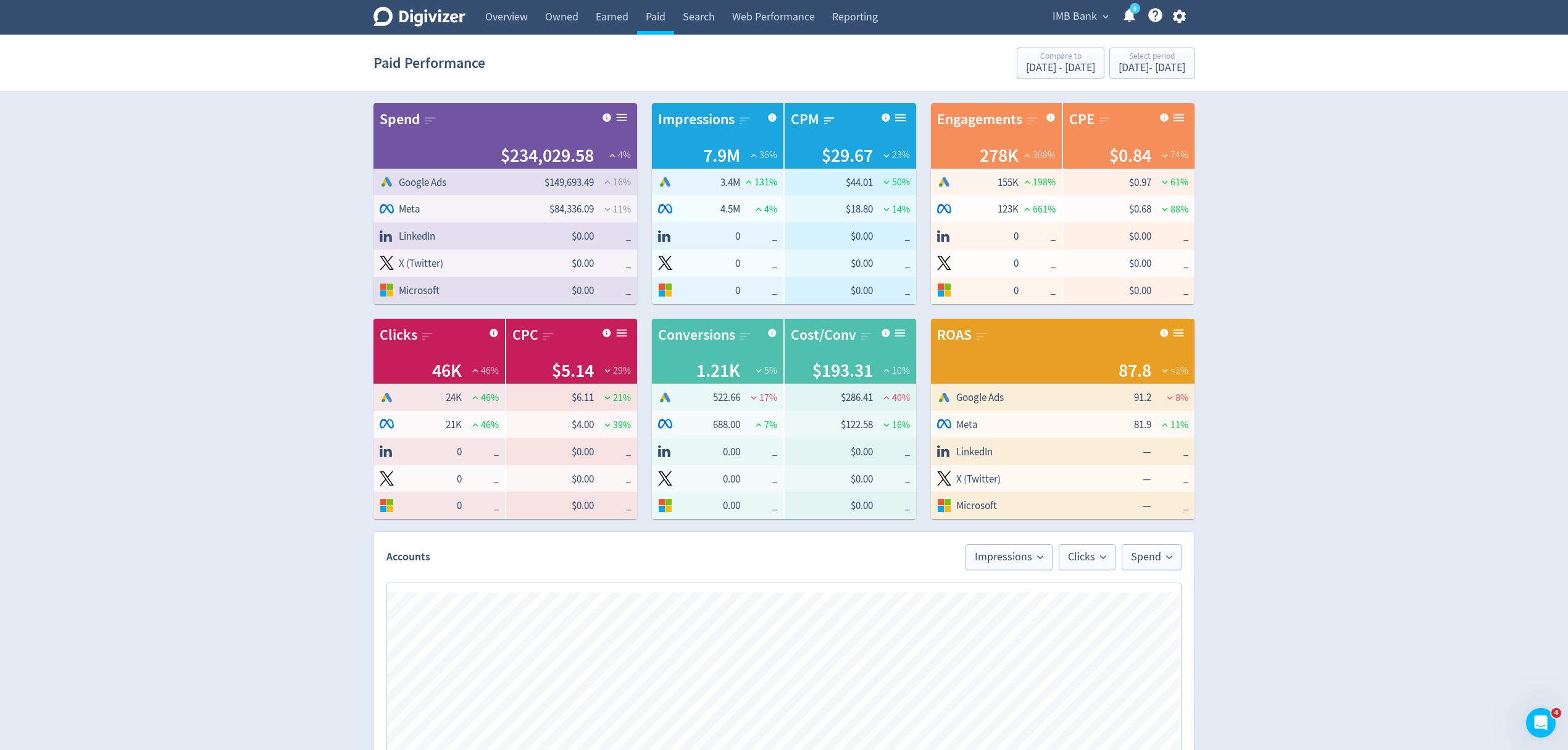
click at [832, 122] on icon at bounding box center [830, 121] width 14 height 14
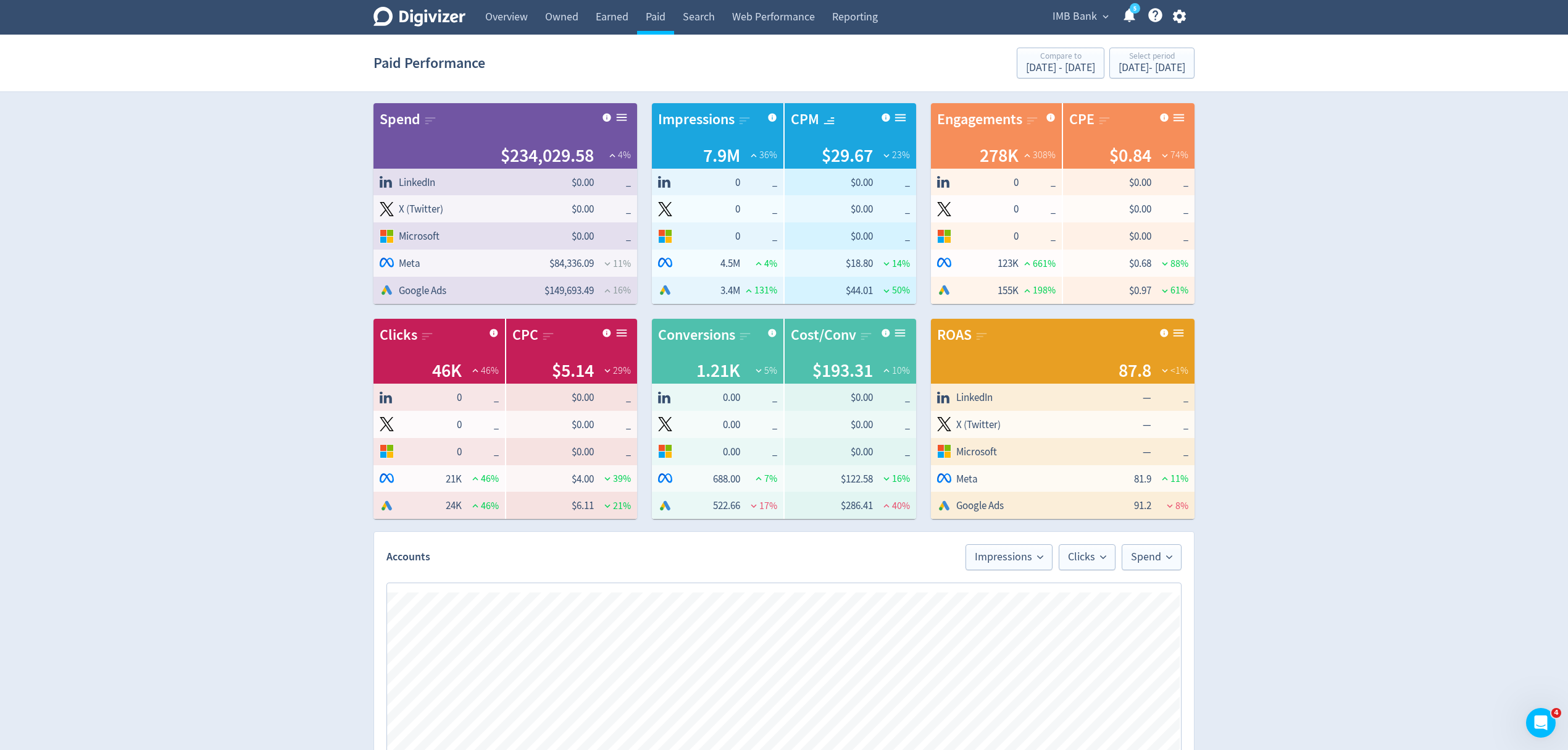
click at [1032, 119] on icon at bounding box center [1032, 121] width 10 height 7
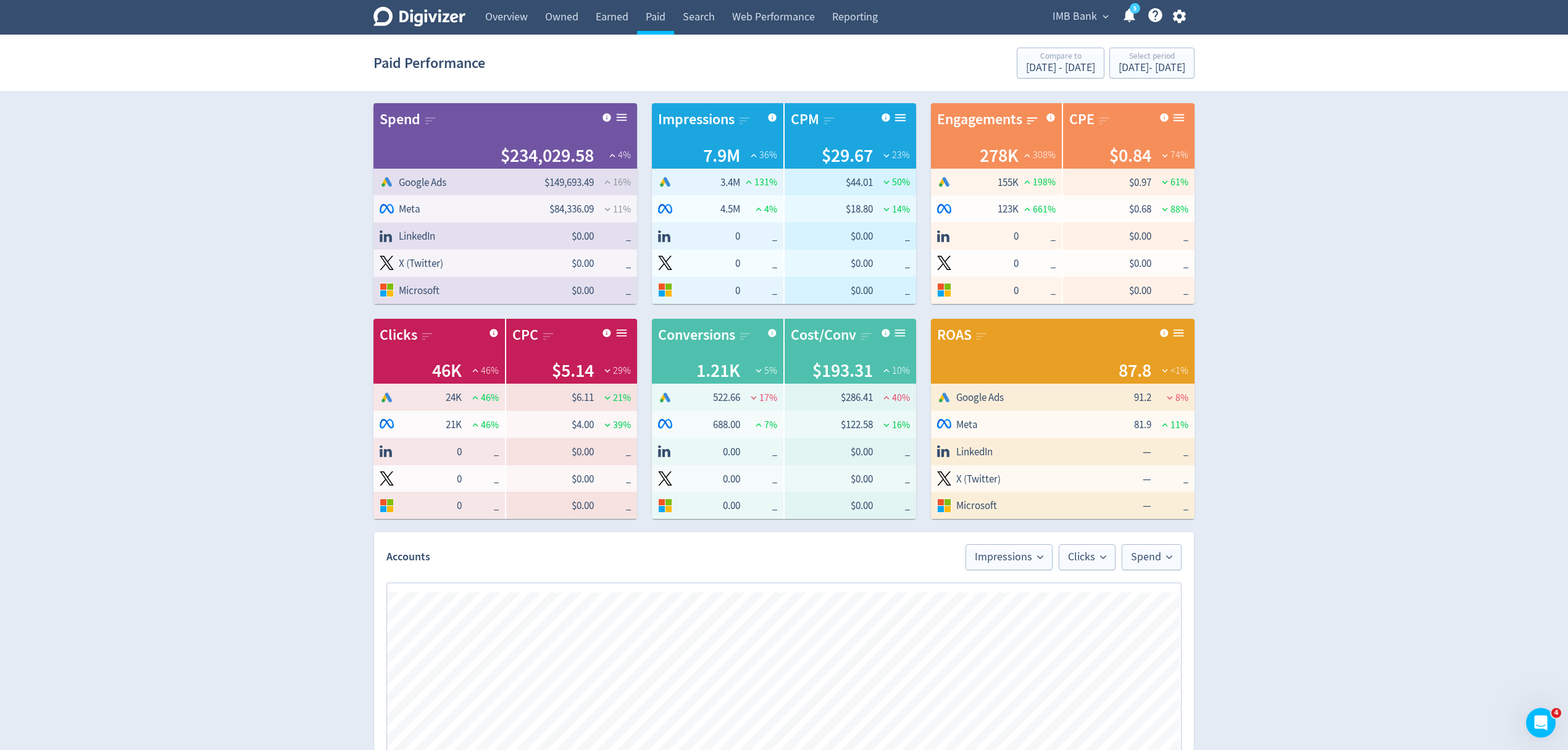
click at [1099, 116] on icon at bounding box center [1104, 121] width 14 height 14
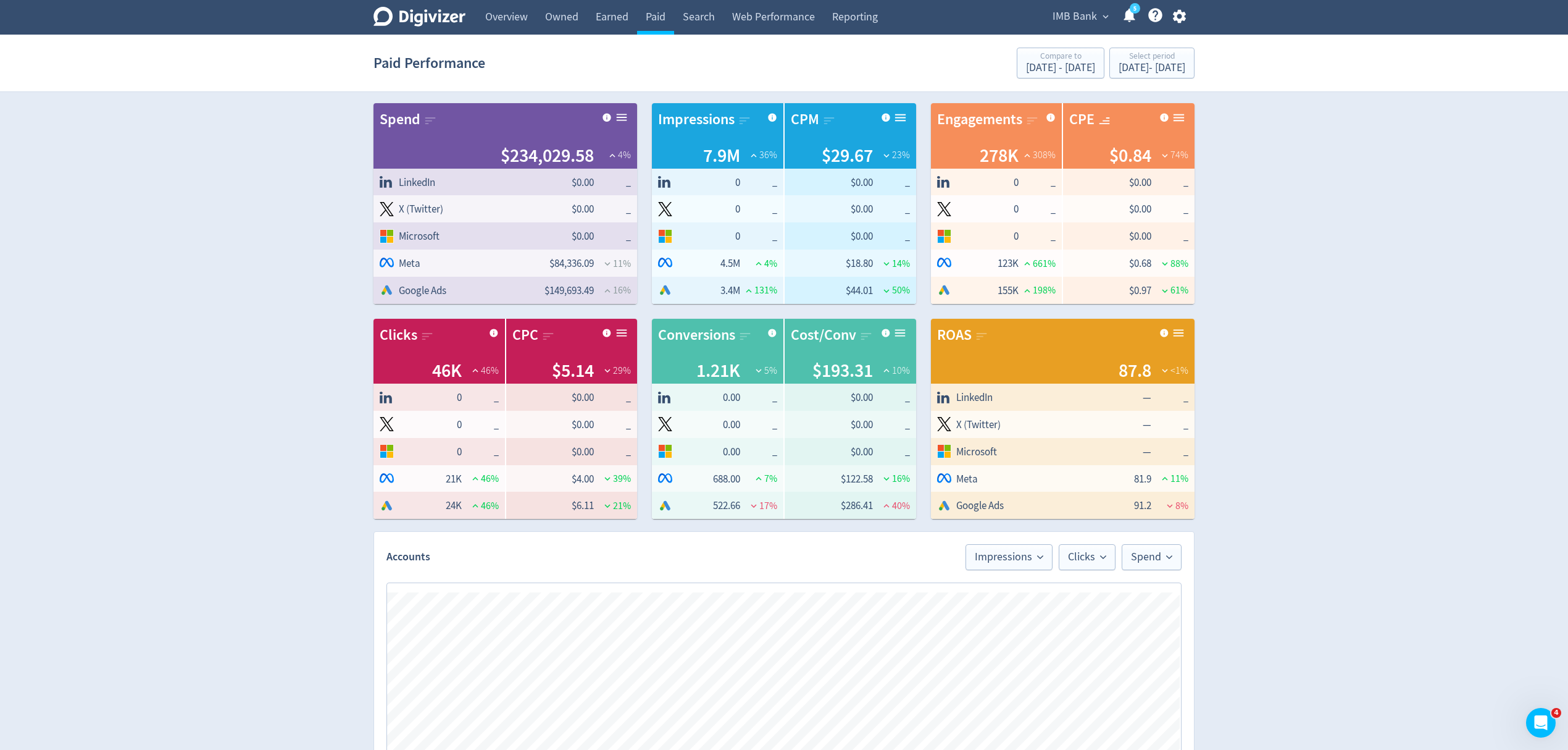
click at [1099, 116] on icon at bounding box center [1104, 121] width 14 height 14
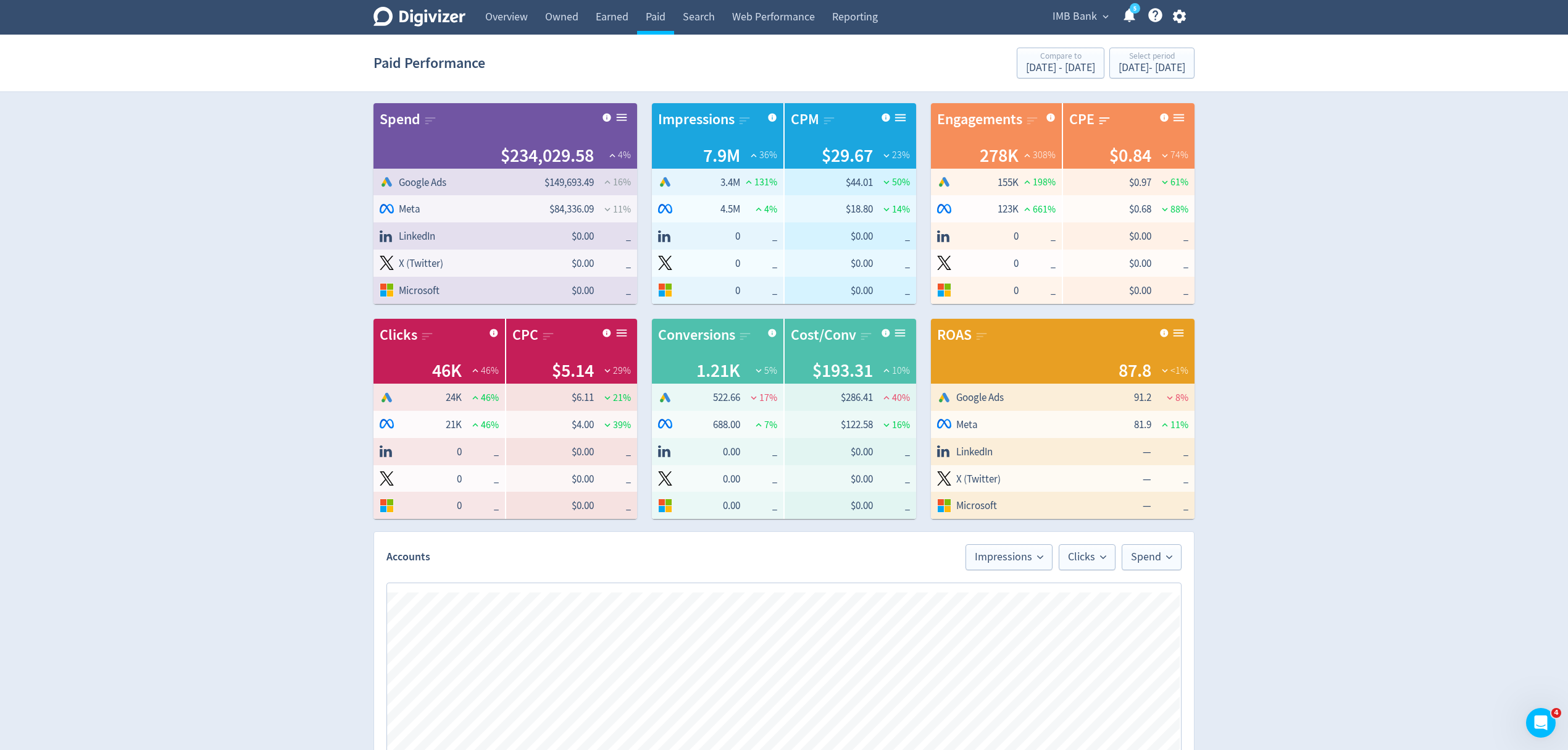
click at [420, 331] on div at bounding box center [424, 336] width 14 height 21
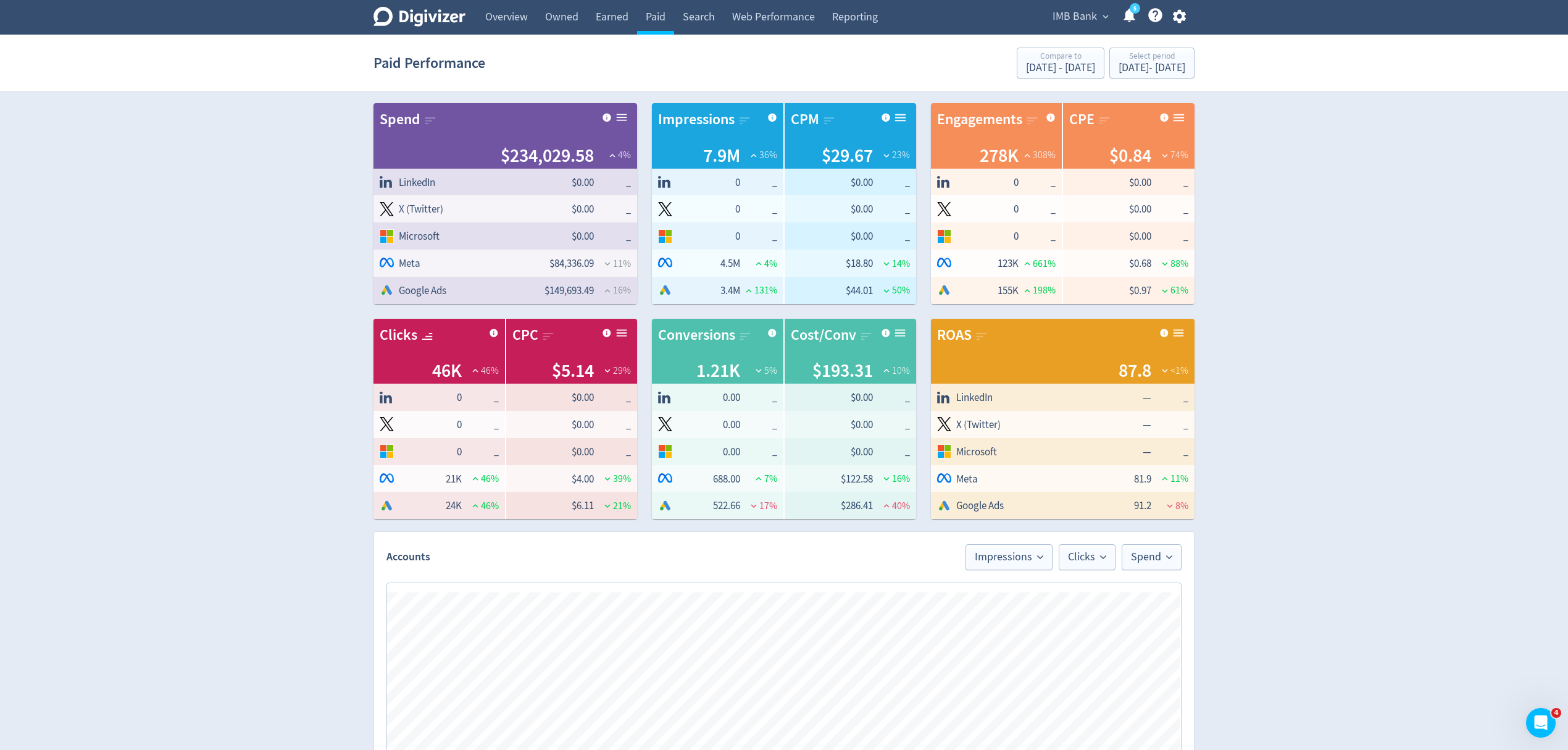
click at [420, 331] on icon at bounding box center [427, 337] width 14 height 14
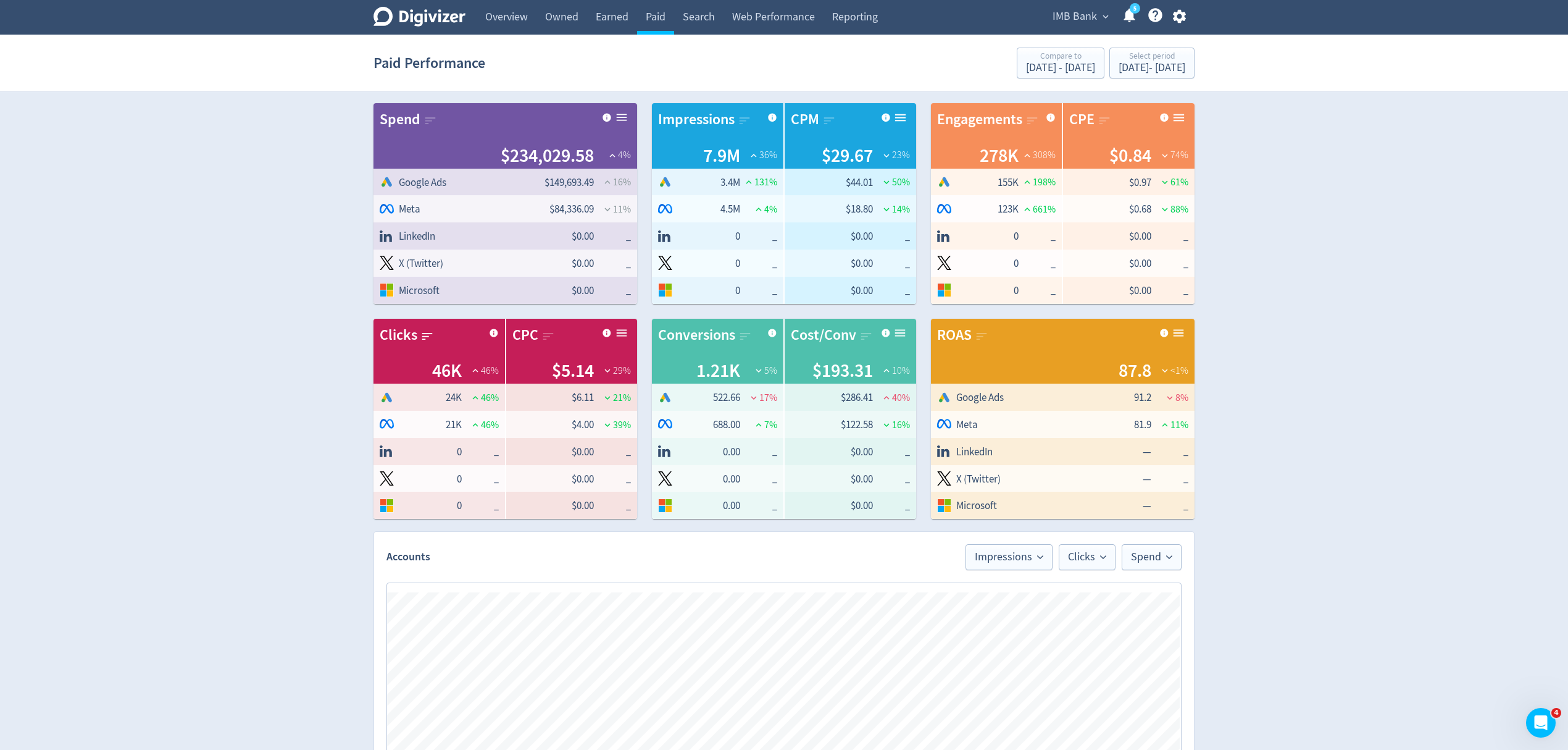
click at [551, 337] on icon at bounding box center [548, 337] width 14 height 14
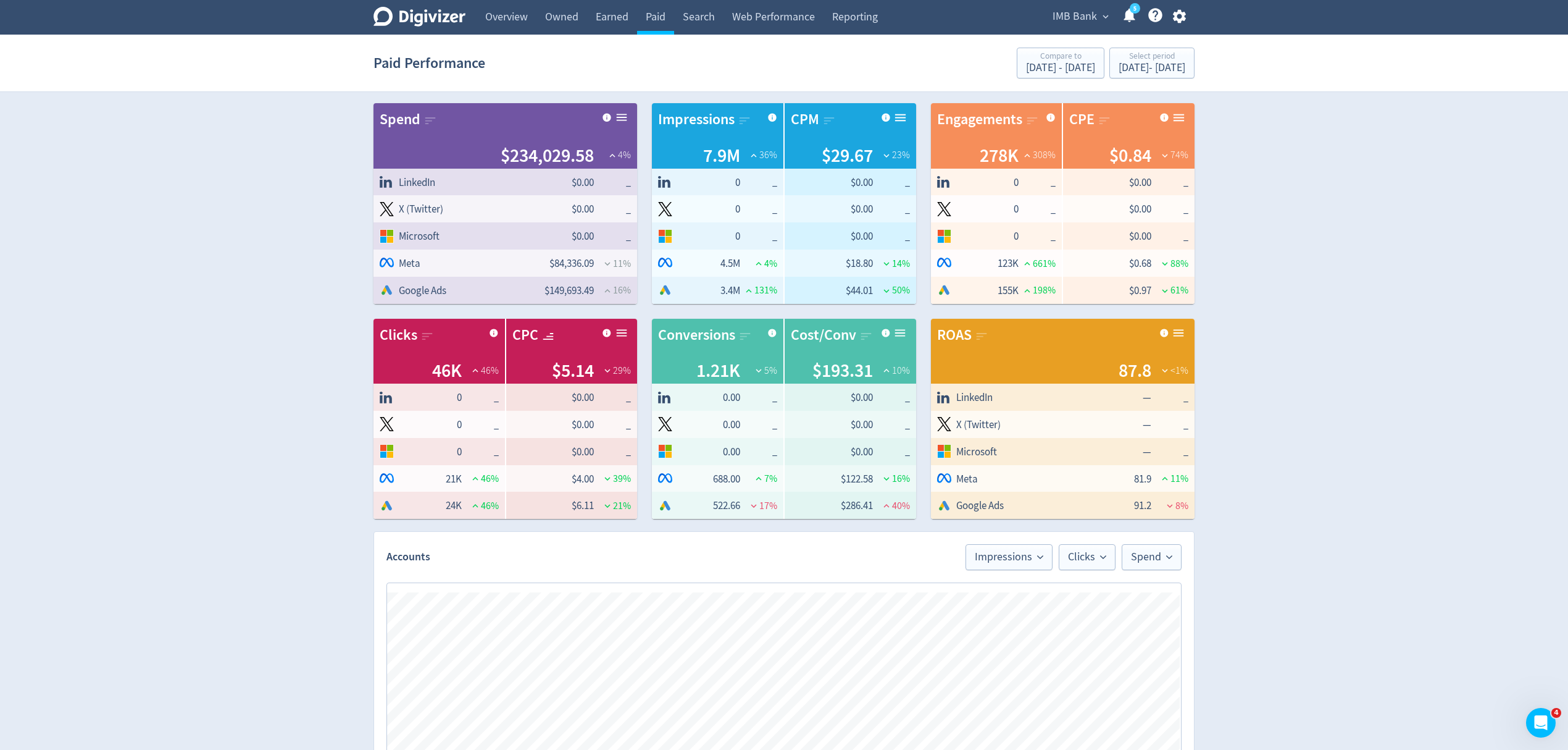
click at [551, 337] on icon at bounding box center [548, 337] width 14 height 14
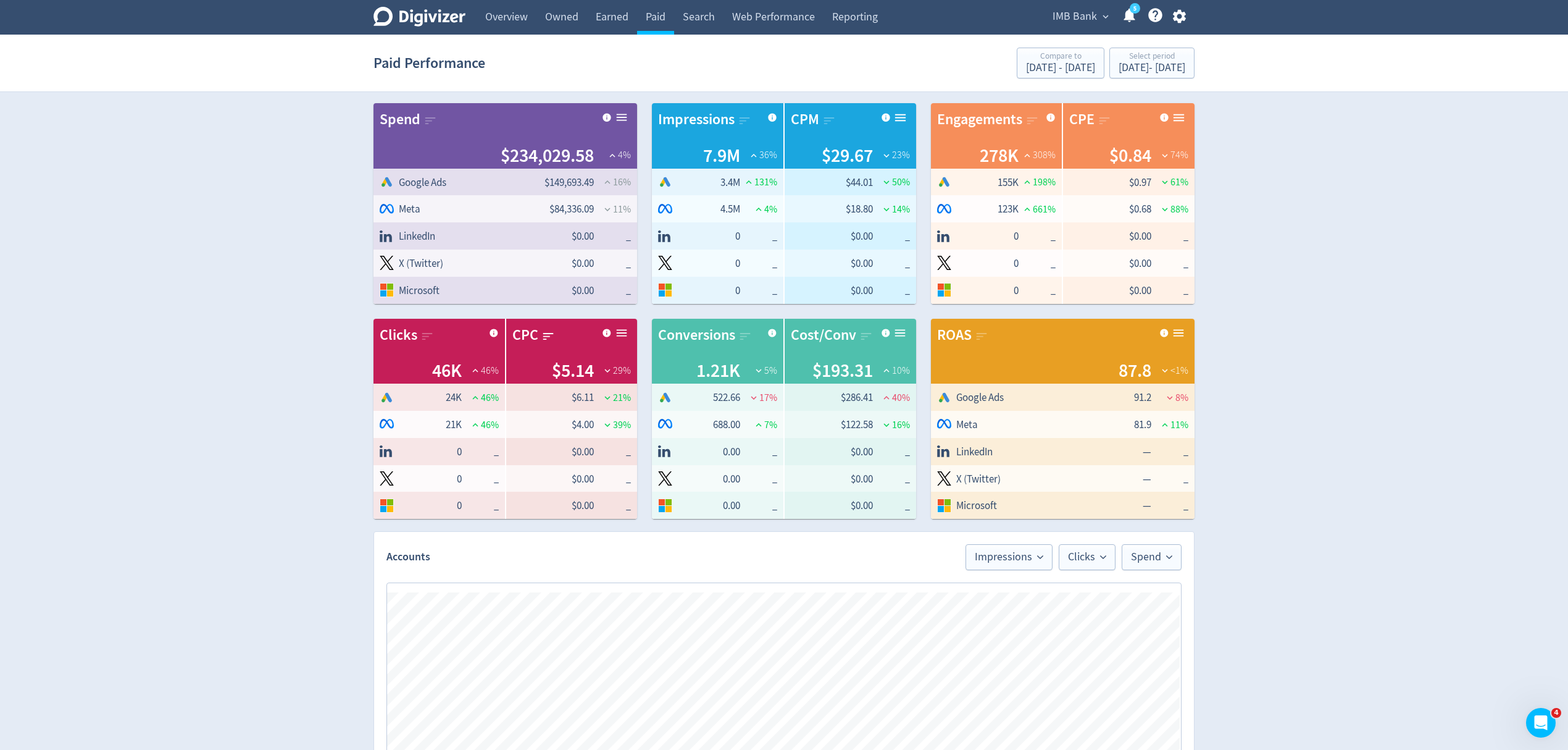
click at [747, 334] on icon at bounding box center [745, 337] width 10 height 7
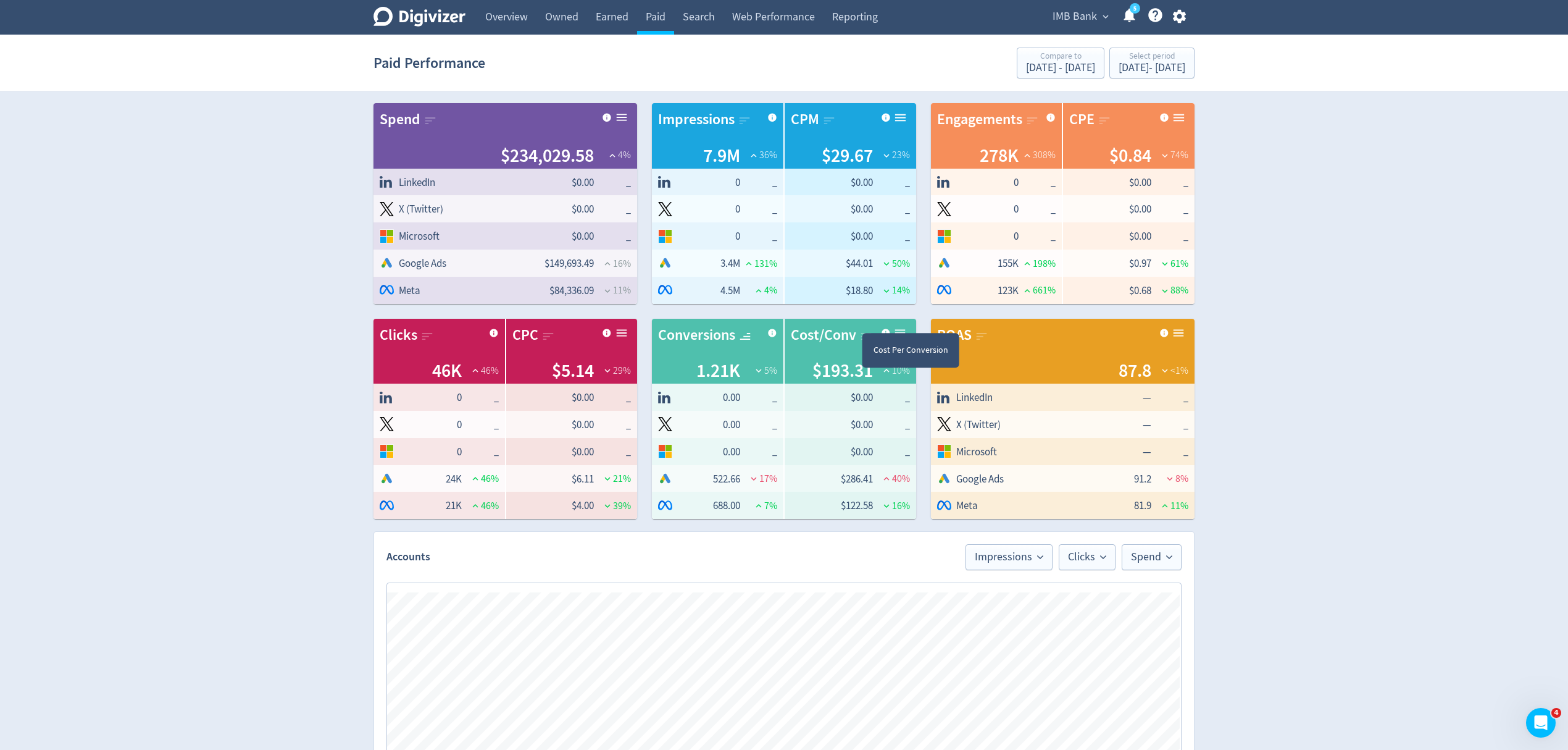
click at [869, 334] on div "Cost Per Conversion" at bounding box center [911, 351] width 97 height 35
click at [859, 336] on icon at bounding box center [866, 337] width 14 height 14
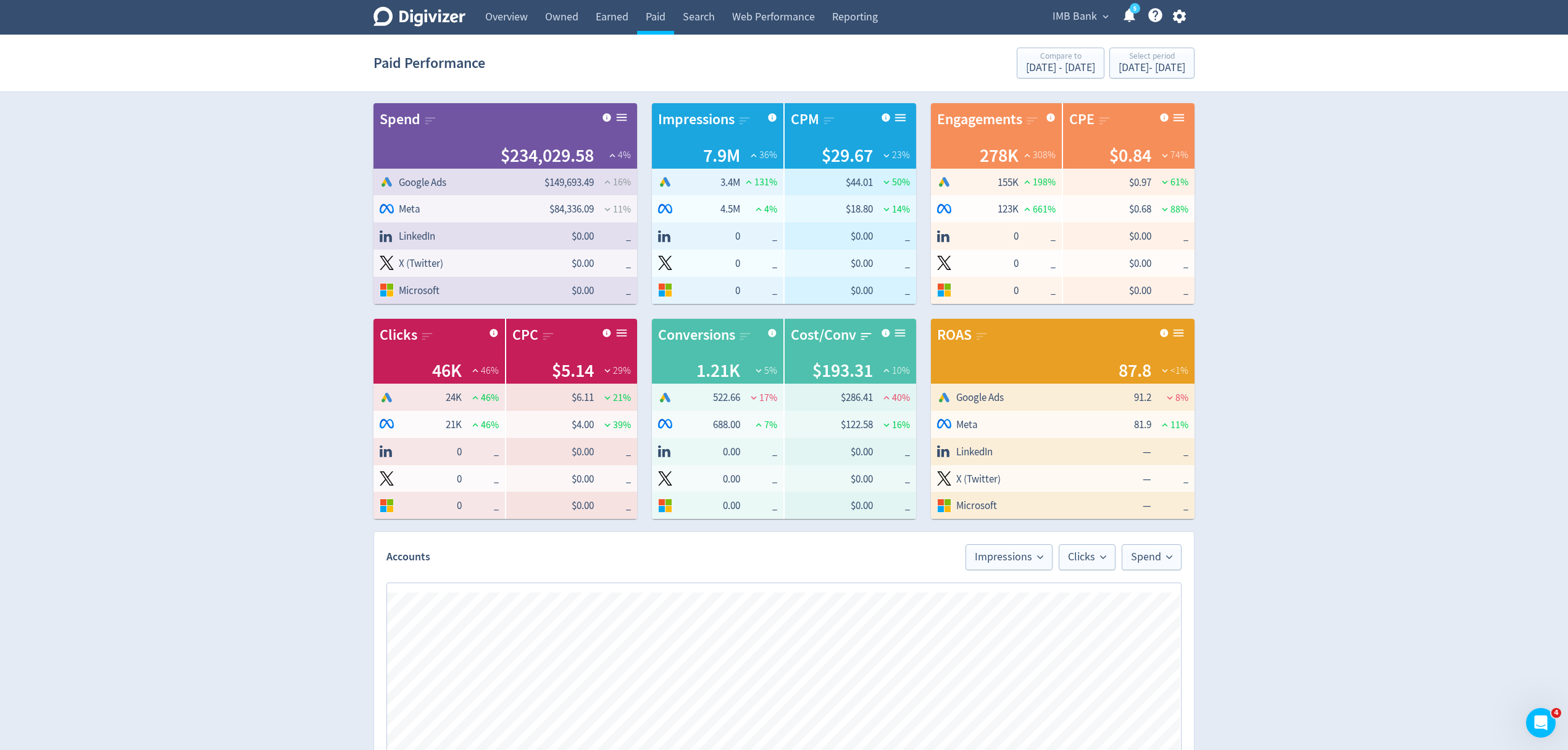
click at [859, 336] on icon at bounding box center [866, 337] width 14 height 14
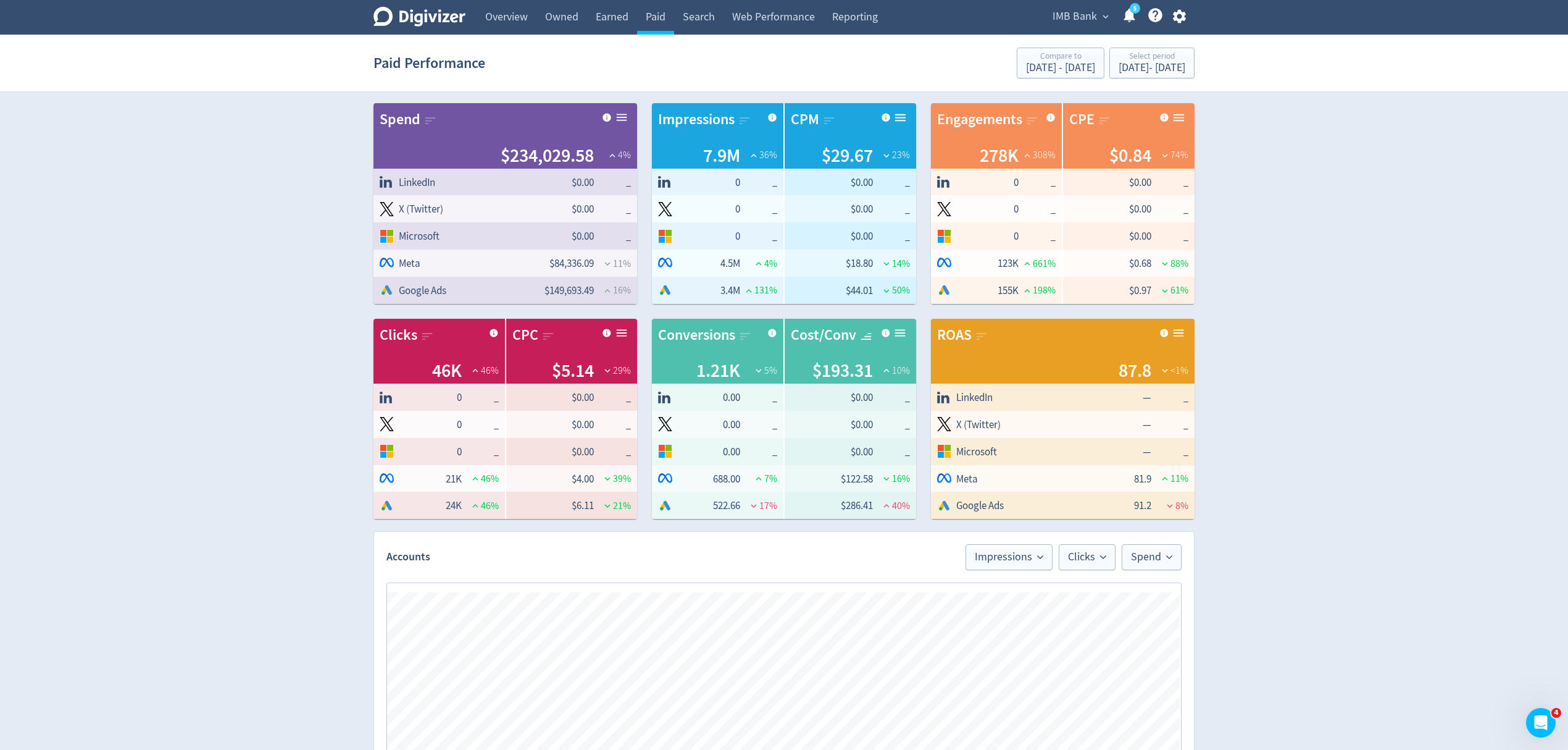
click at [981, 330] on icon at bounding box center [981, 337] width 14 height 14
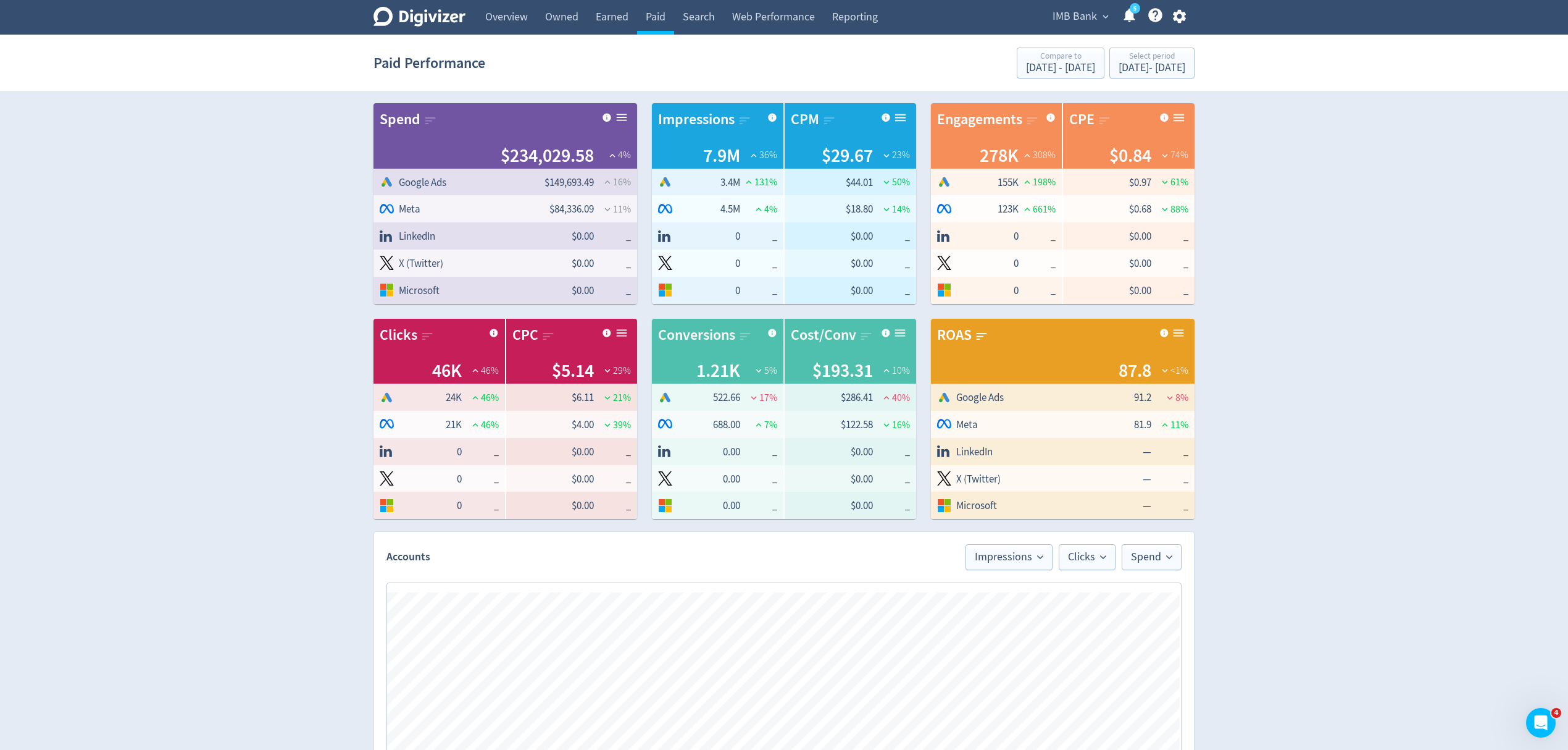
click at [981, 330] on icon at bounding box center [981, 337] width 14 height 14
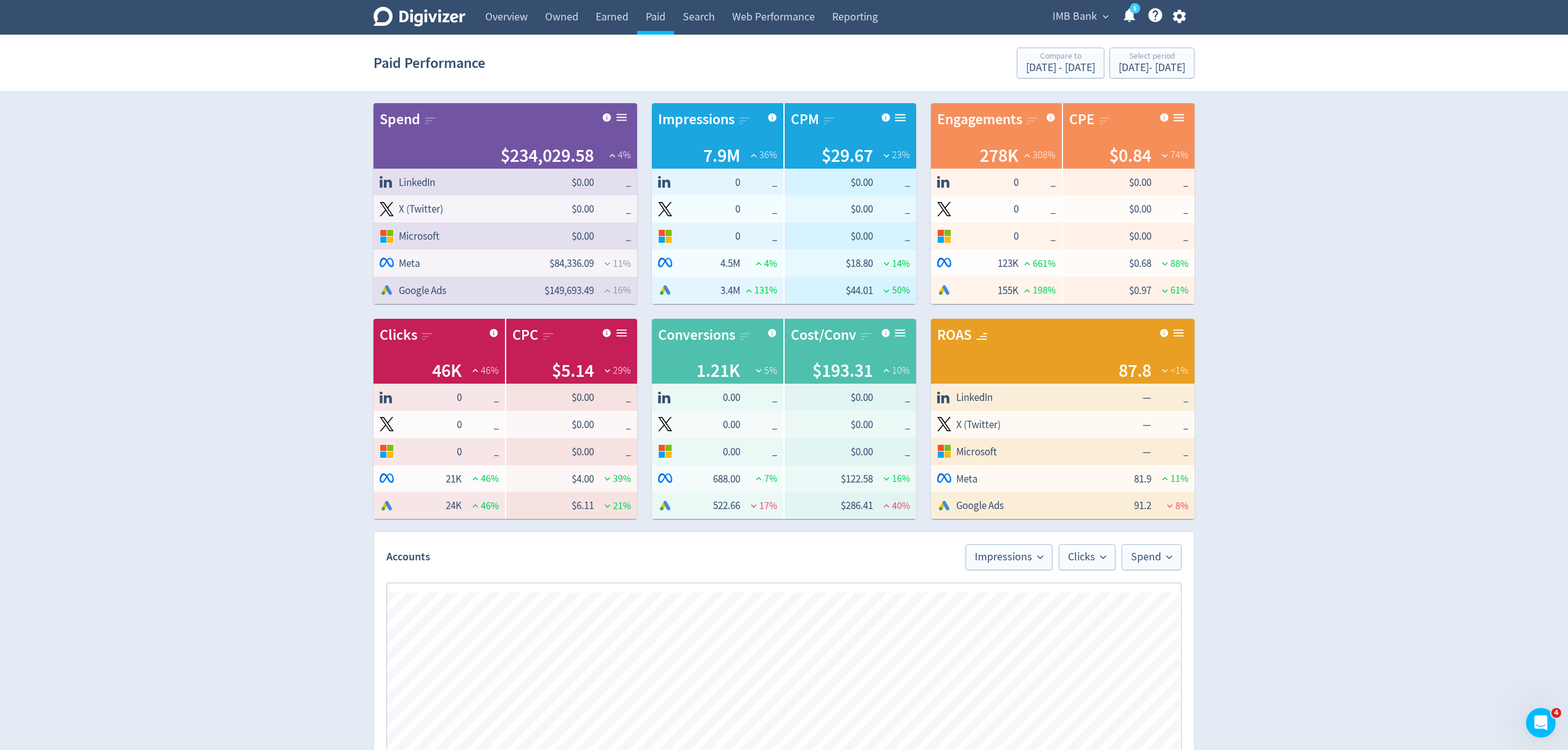
click at [431, 119] on icon at bounding box center [431, 121] width 10 height 7
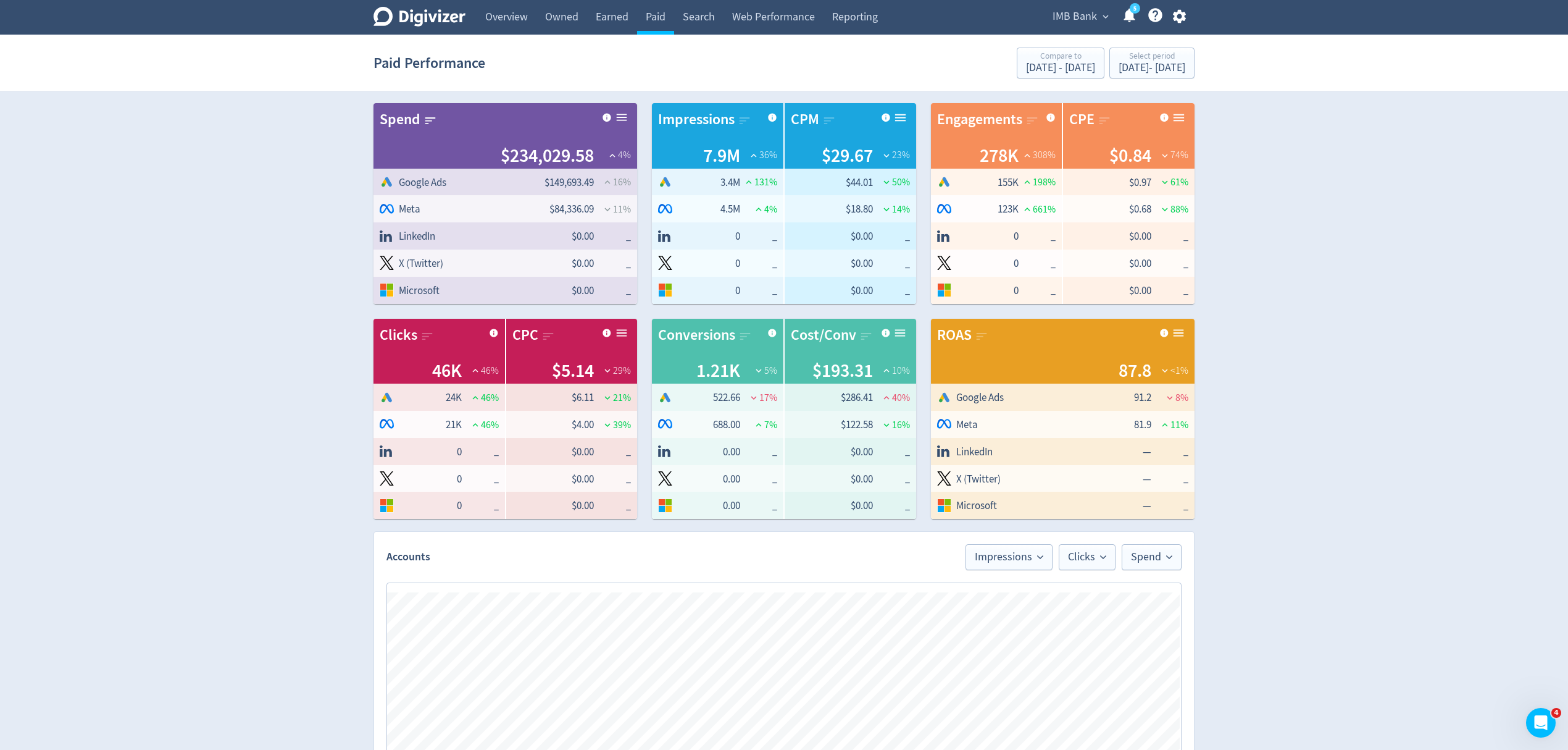
click at [431, 119] on icon at bounding box center [431, 121] width 10 height 7
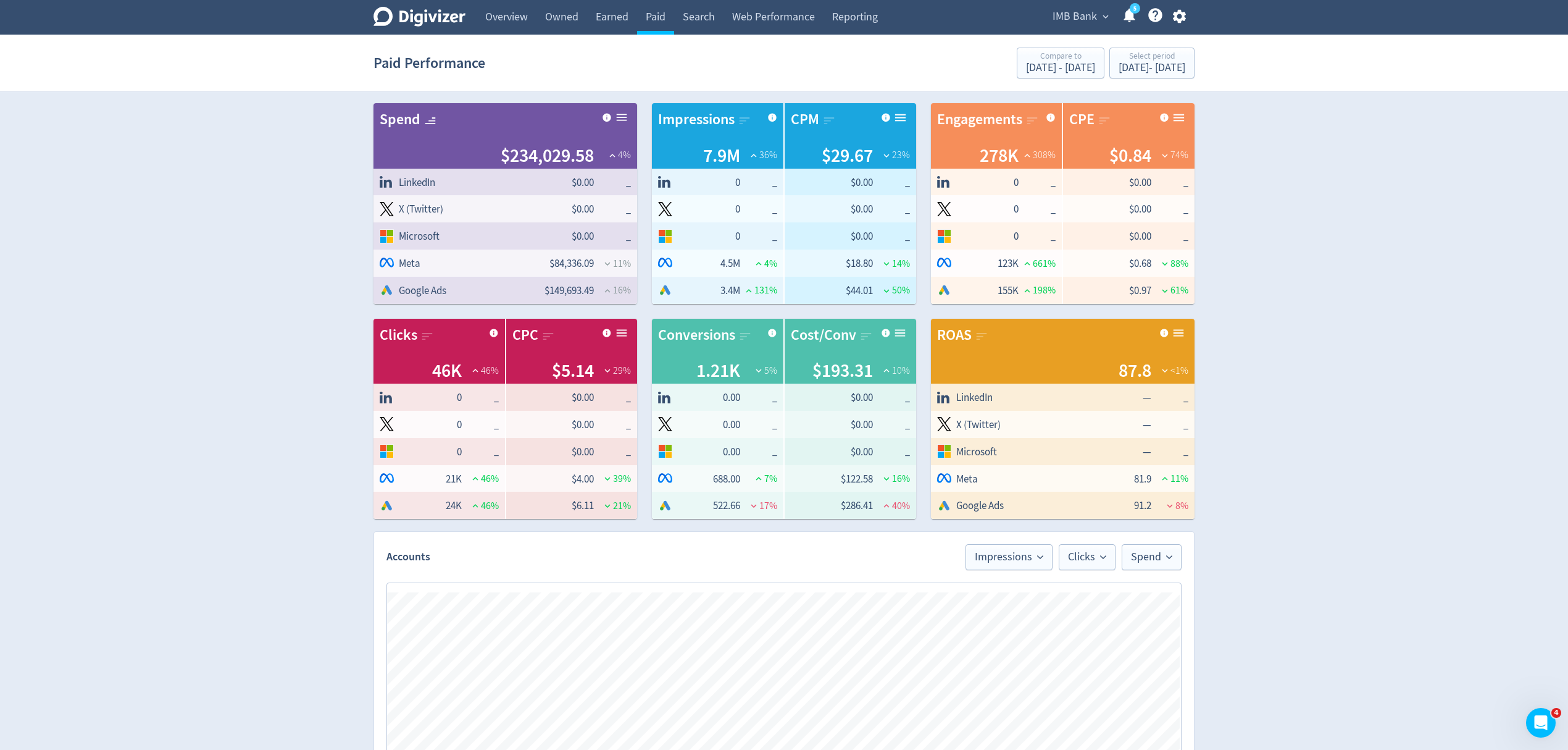
click at [431, 119] on icon at bounding box center [431, 121] width 14 height 14
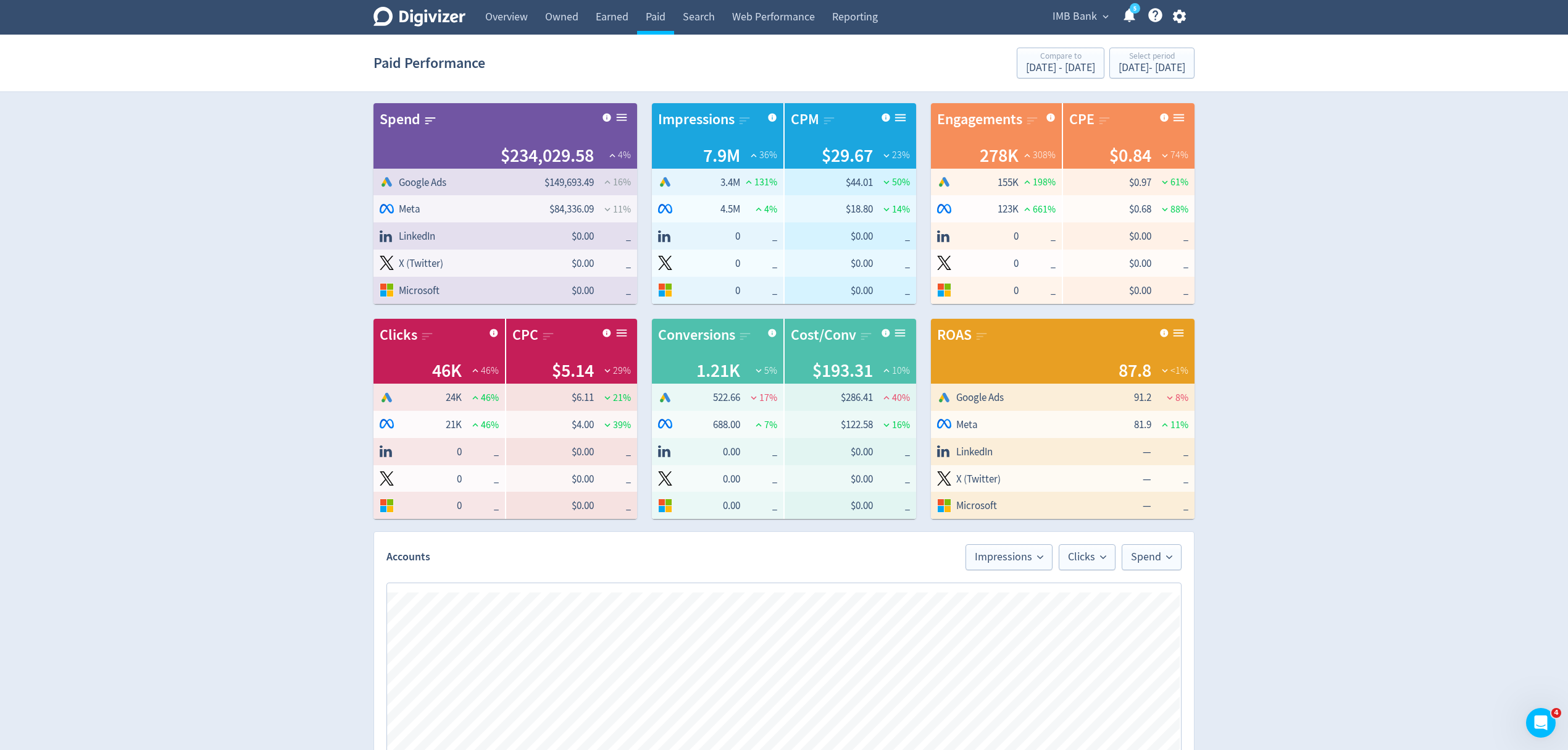
click at [431, 119] on icon at bounding box center [431, 121] width 10 height 7
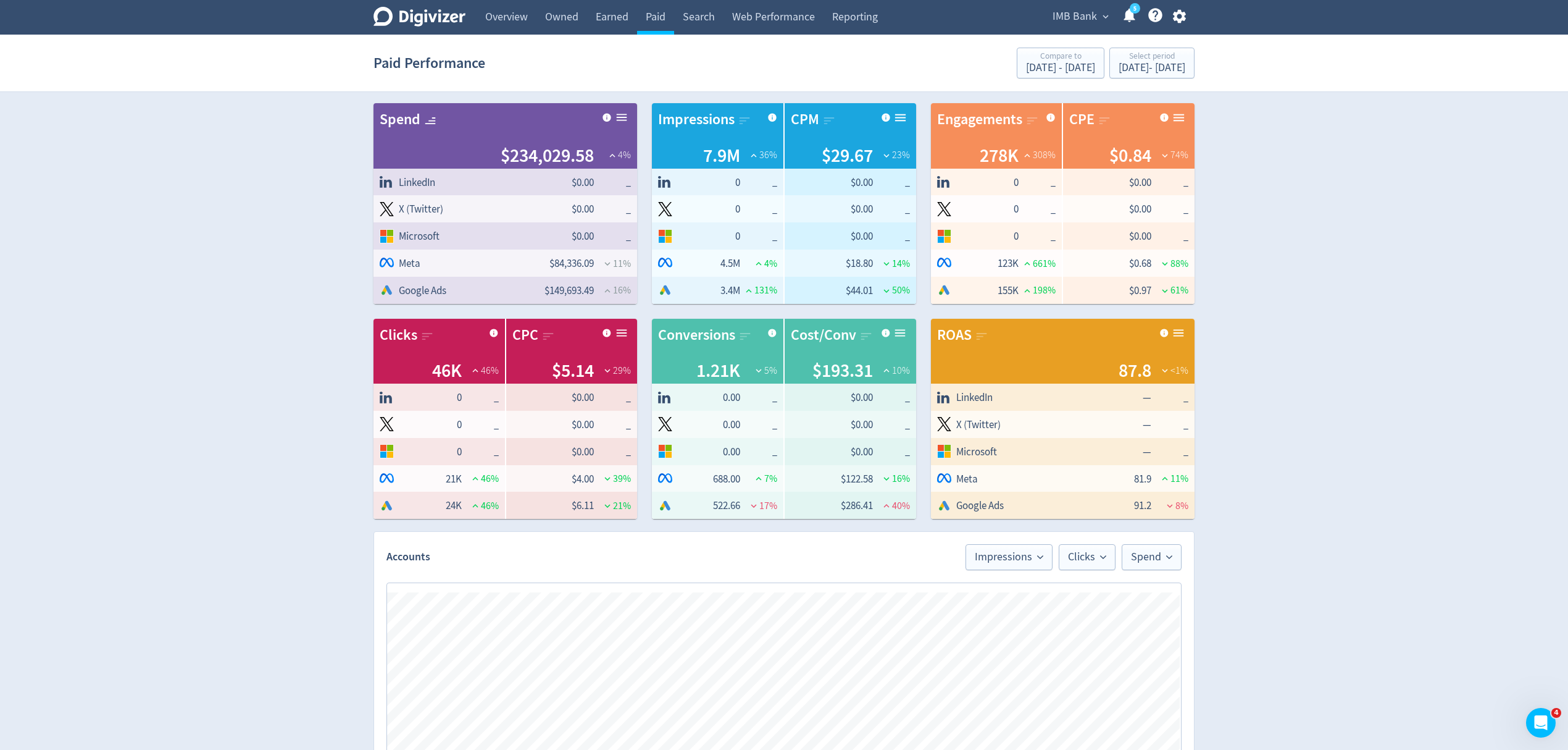
click at [431, 119] on icon at bounding box center [431, 121] width 14 height 14
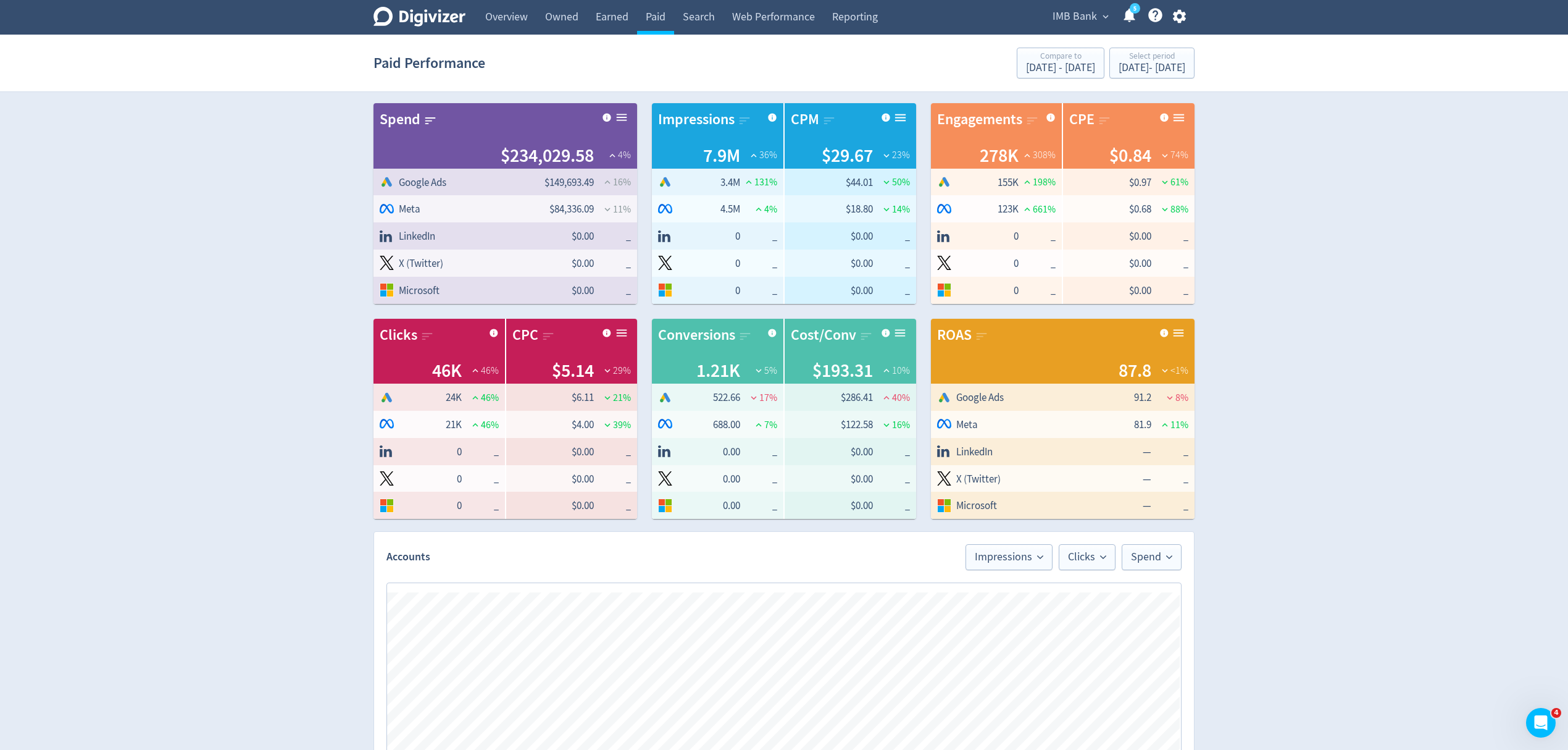
click at [623, 119] on icon at bounding box center [622, 118] width 10 height 7
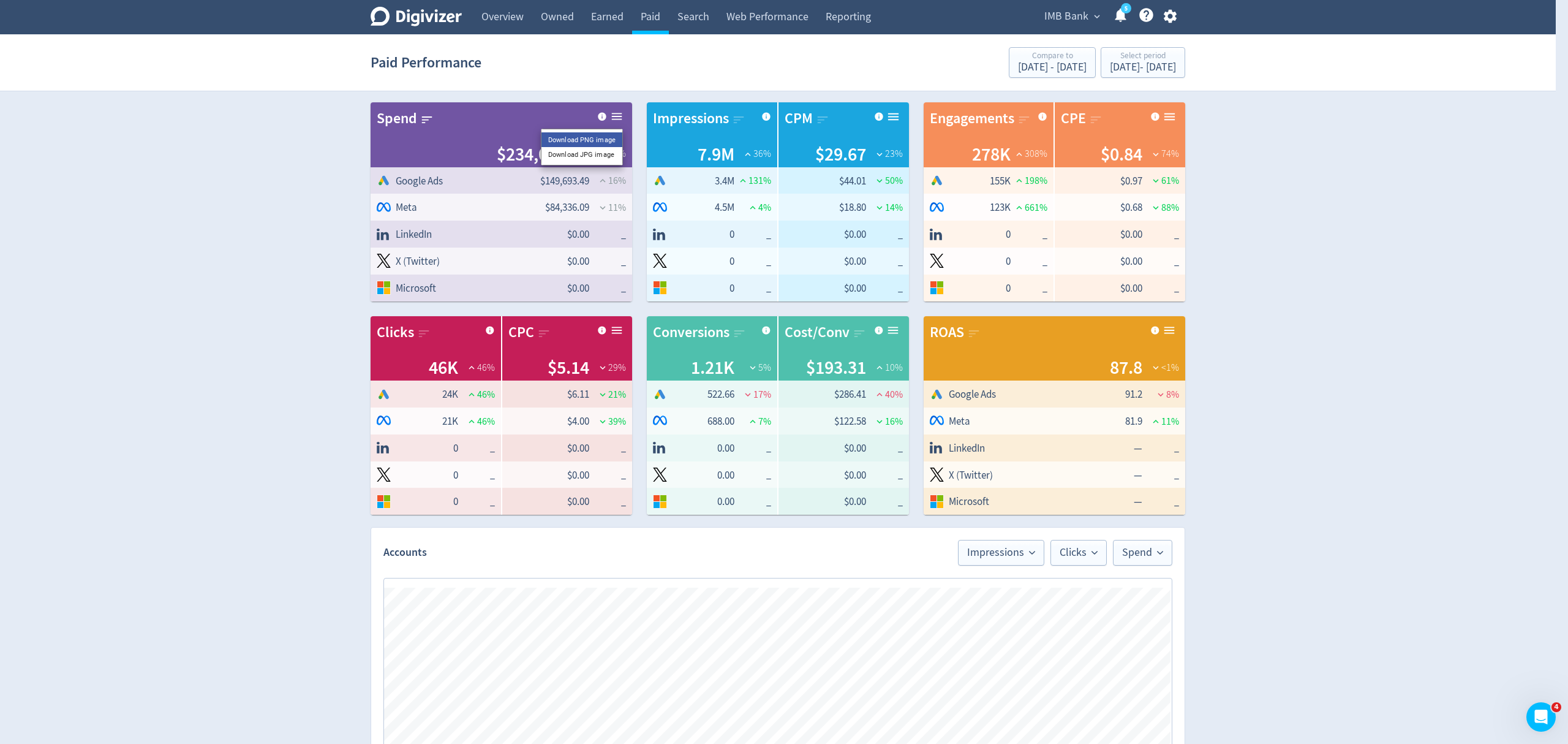
click at [593, 138] on li "Download PNG image" at bounding box center [582, 139] width 81 height 15
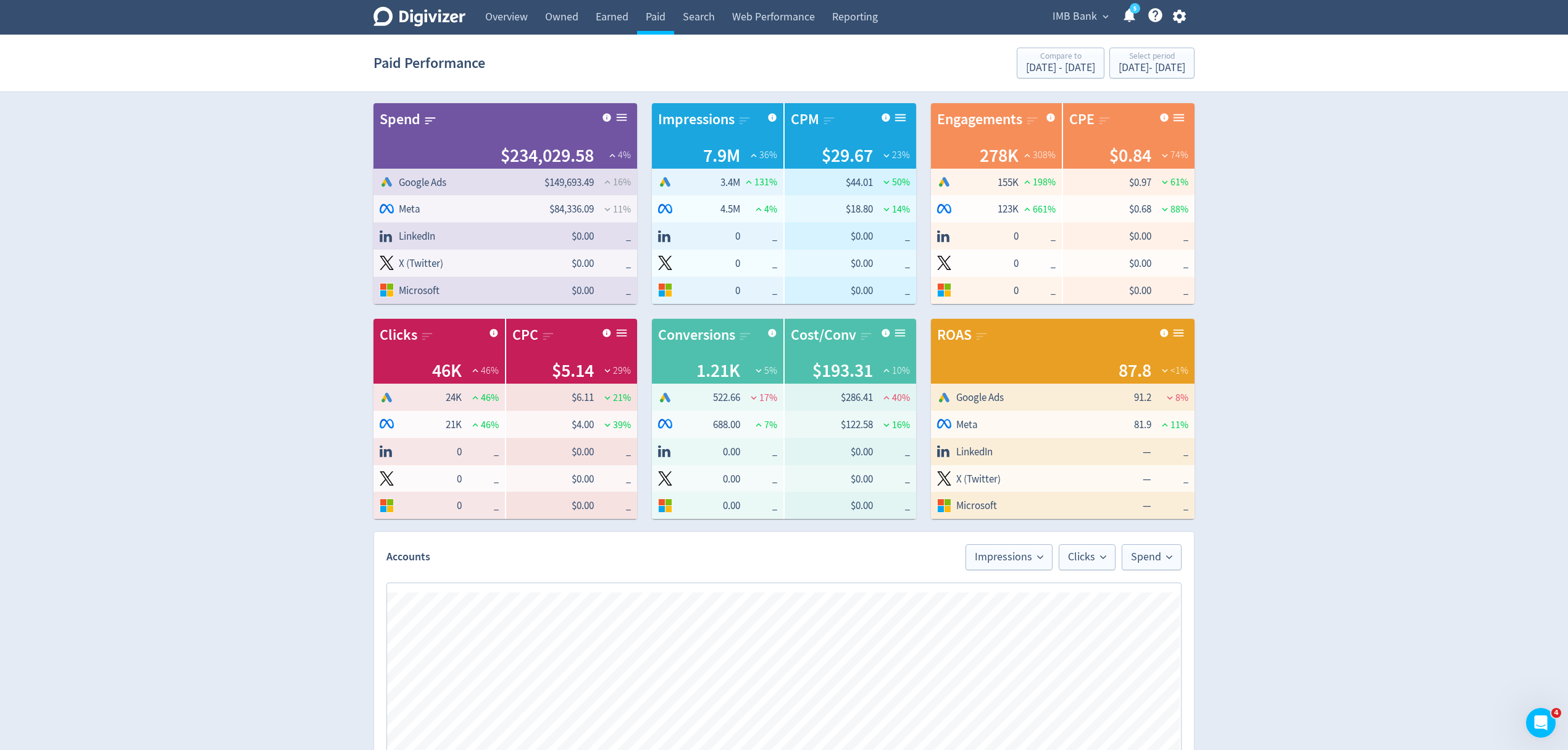
click at [1505, 488] on div "Digivizer Logo Mark Digivizer Logo Overview Owned Earned Paid Search Web Perfor…" at bounding box center [784, 639] width 1568 height 1278
click at [628, 122] on icon at bounding box center [622, 118] width 14 height 14
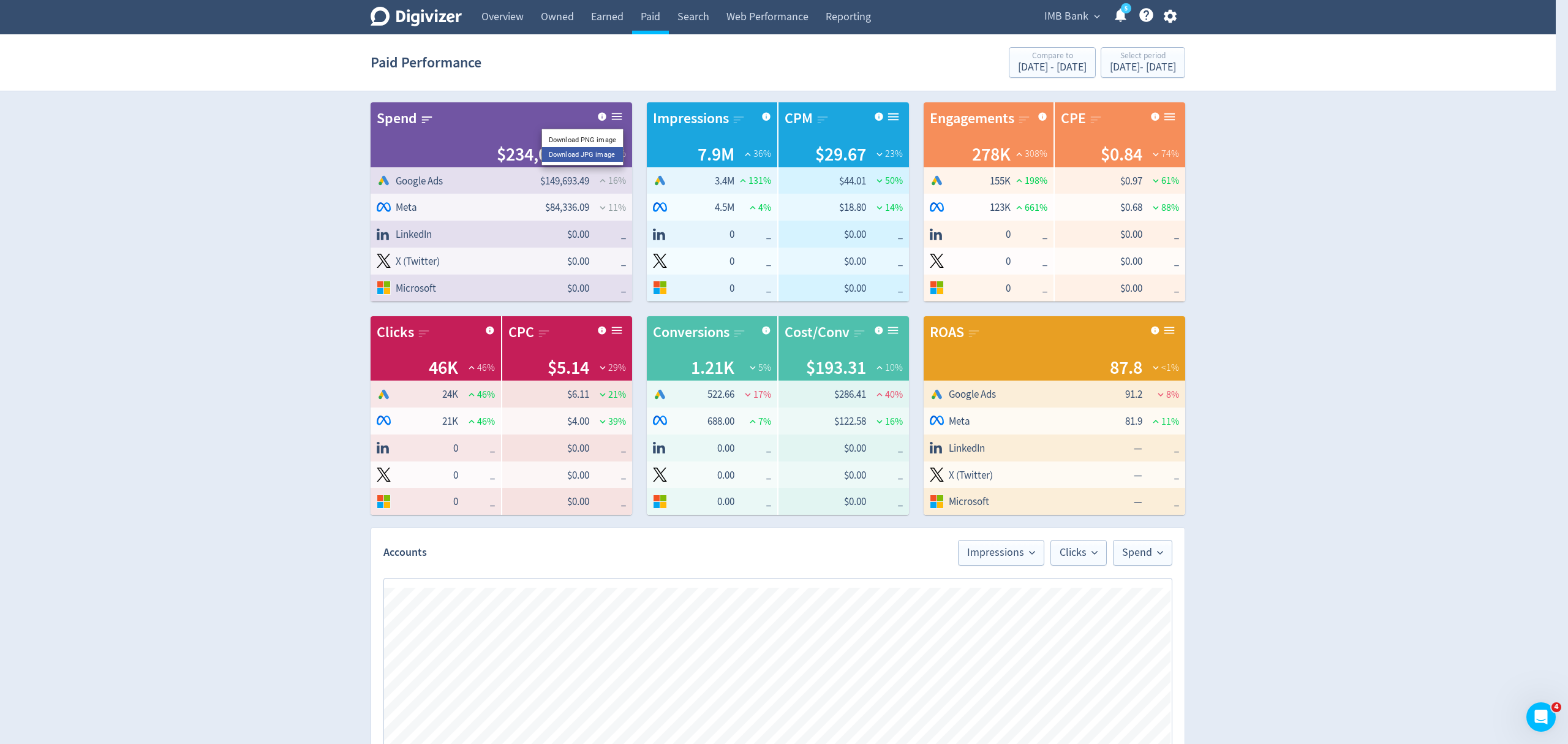
click at [599, 158] on li "Download JPG image" at bounding box center [583, 154] width 81 height 15
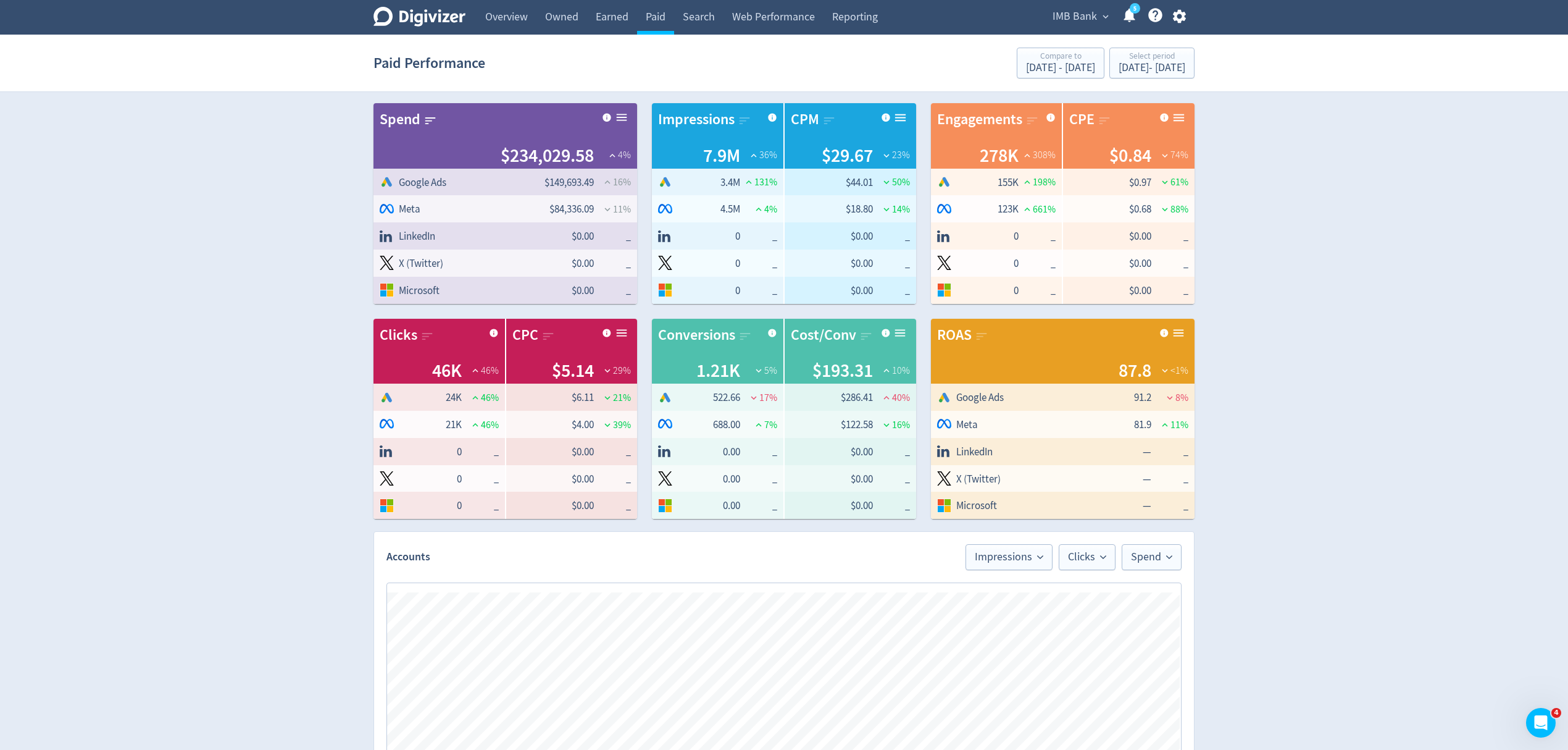
click at [904, 118] on icon at bounding box center [900, 118] width 10 height 7
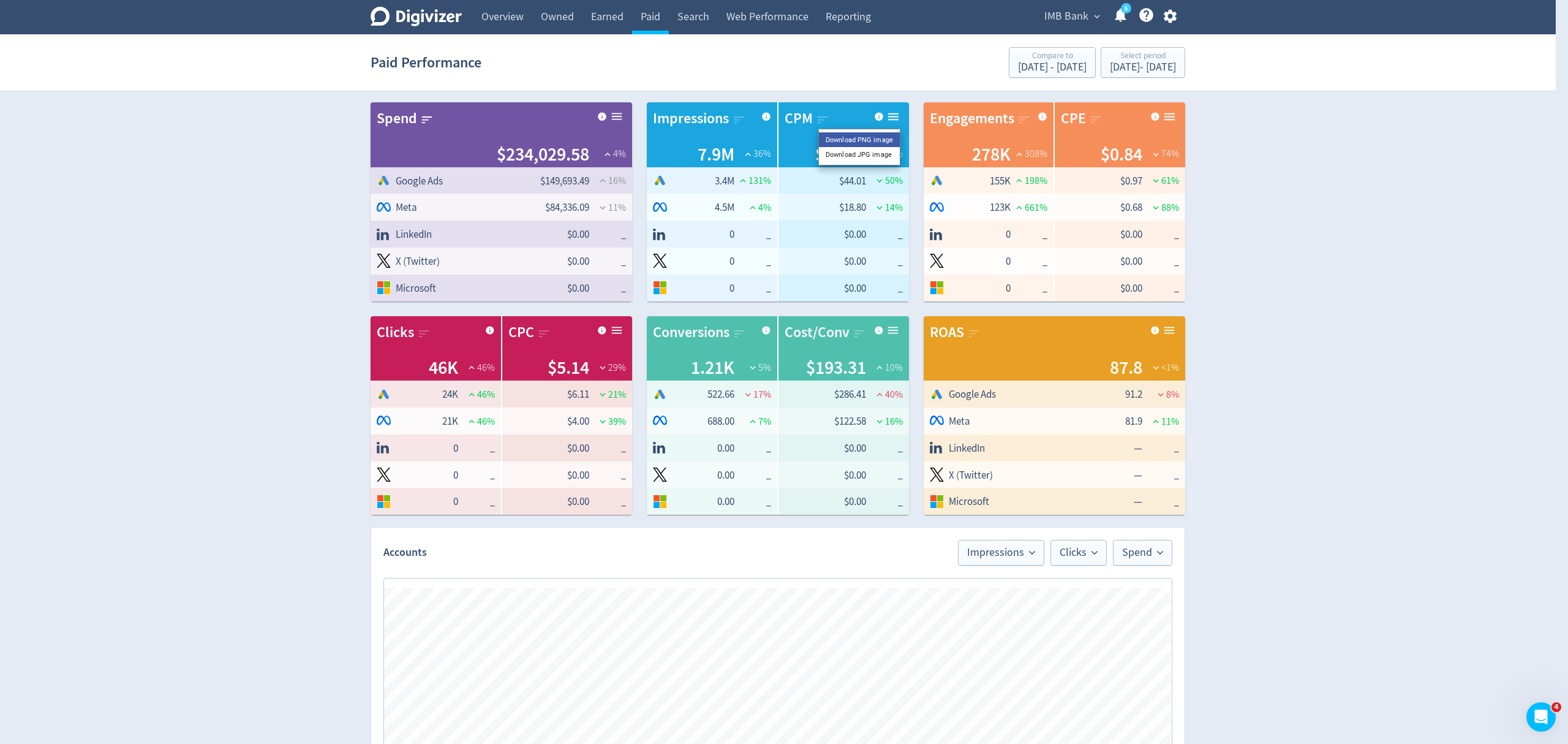
click at [866, 138] on li "Download PNG image" at bounding box center [860, 139] width 81 height 15
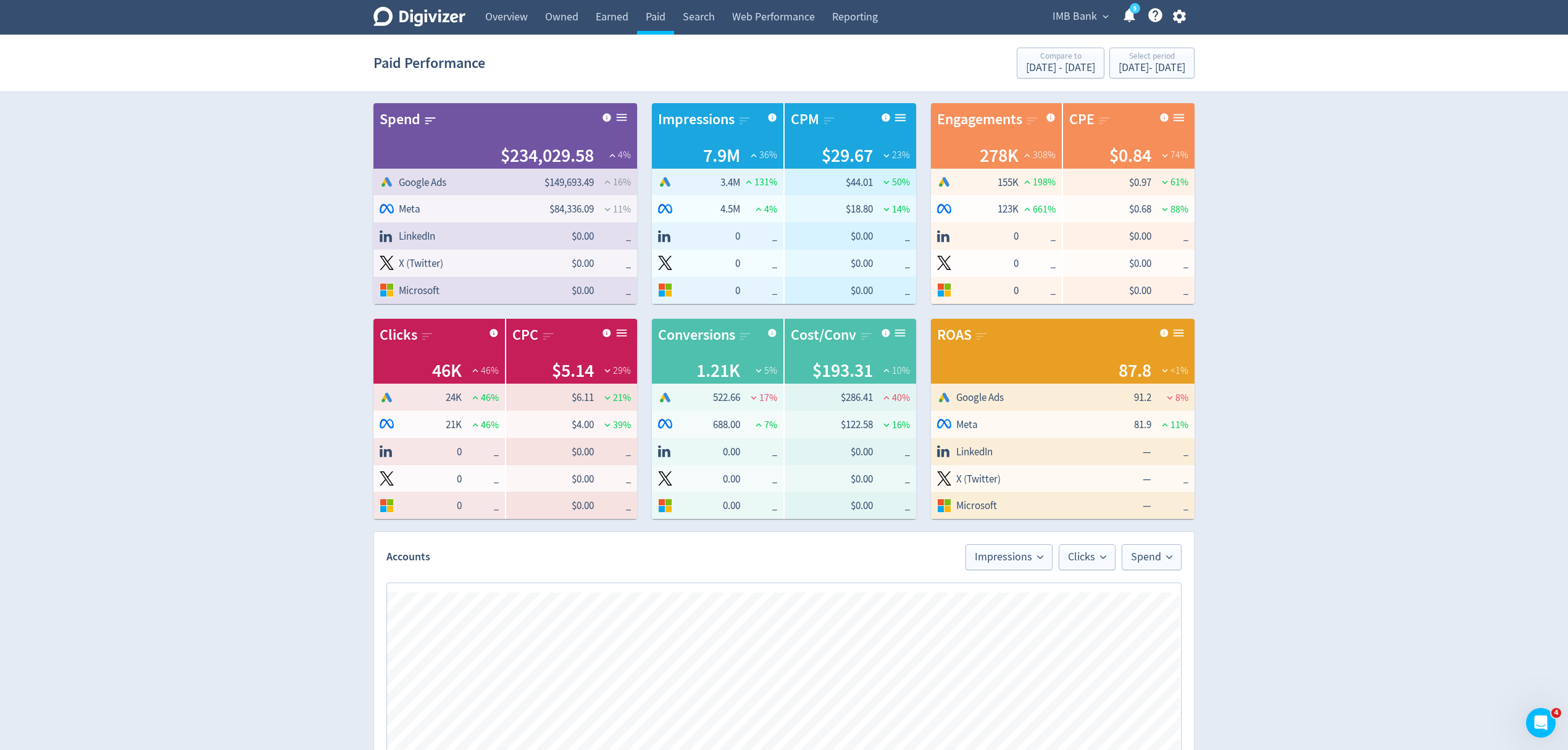
click at [905, 118] on icon at bounding box center [900, 118] width 10 height 7
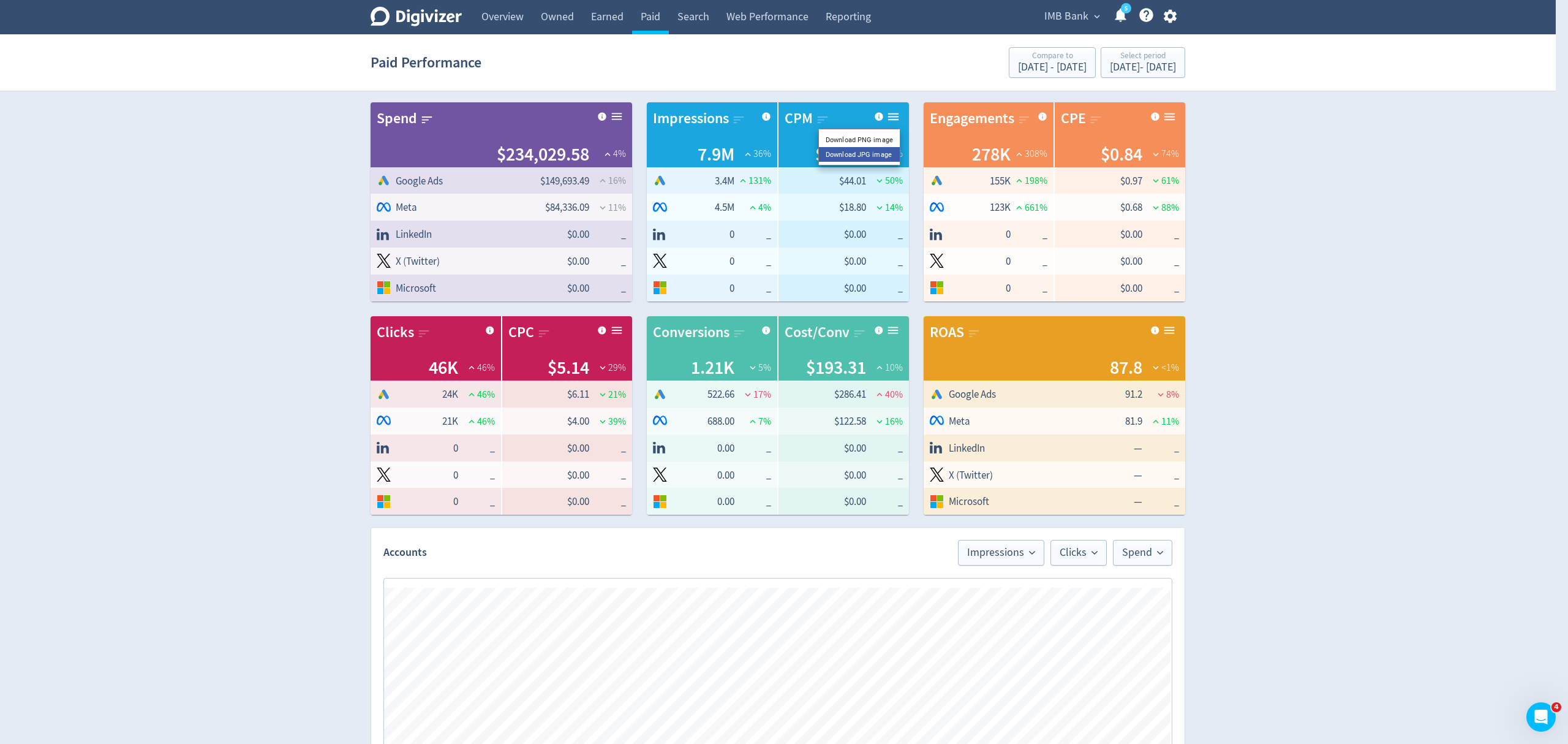
click at [854, 160] on li "Download JPG image" at bounding box center [860, 154] width 81 height 15
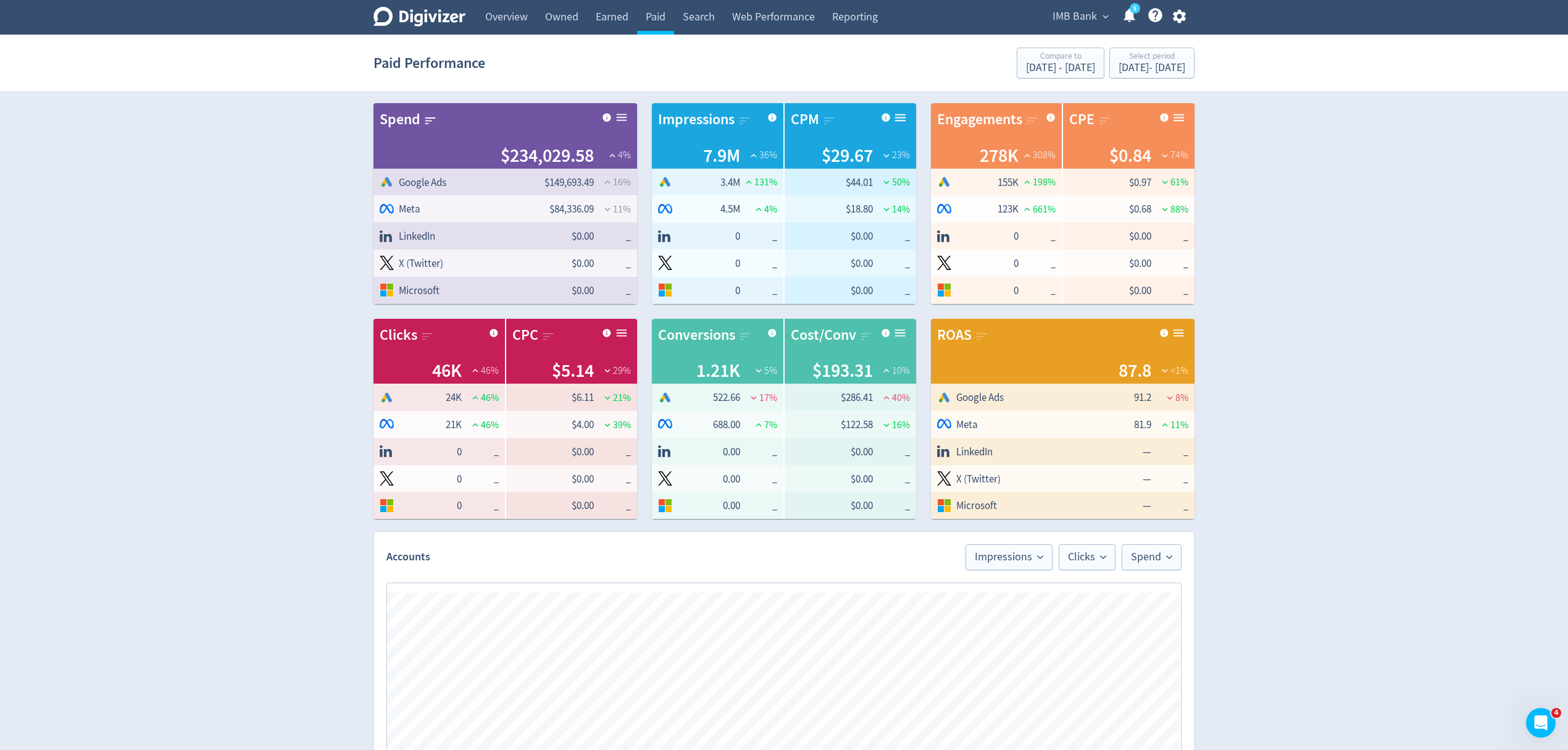
click at [1241, 532] on div "Digivizer Logo Mark Digivizer Logo Overview Owned Earned Paid Search Web Perfor…" at bounding box center [784, 639] width 1568 height 1278
click at [1178, 118] on icon at bounding box center [1179, 118] width 10 height 7
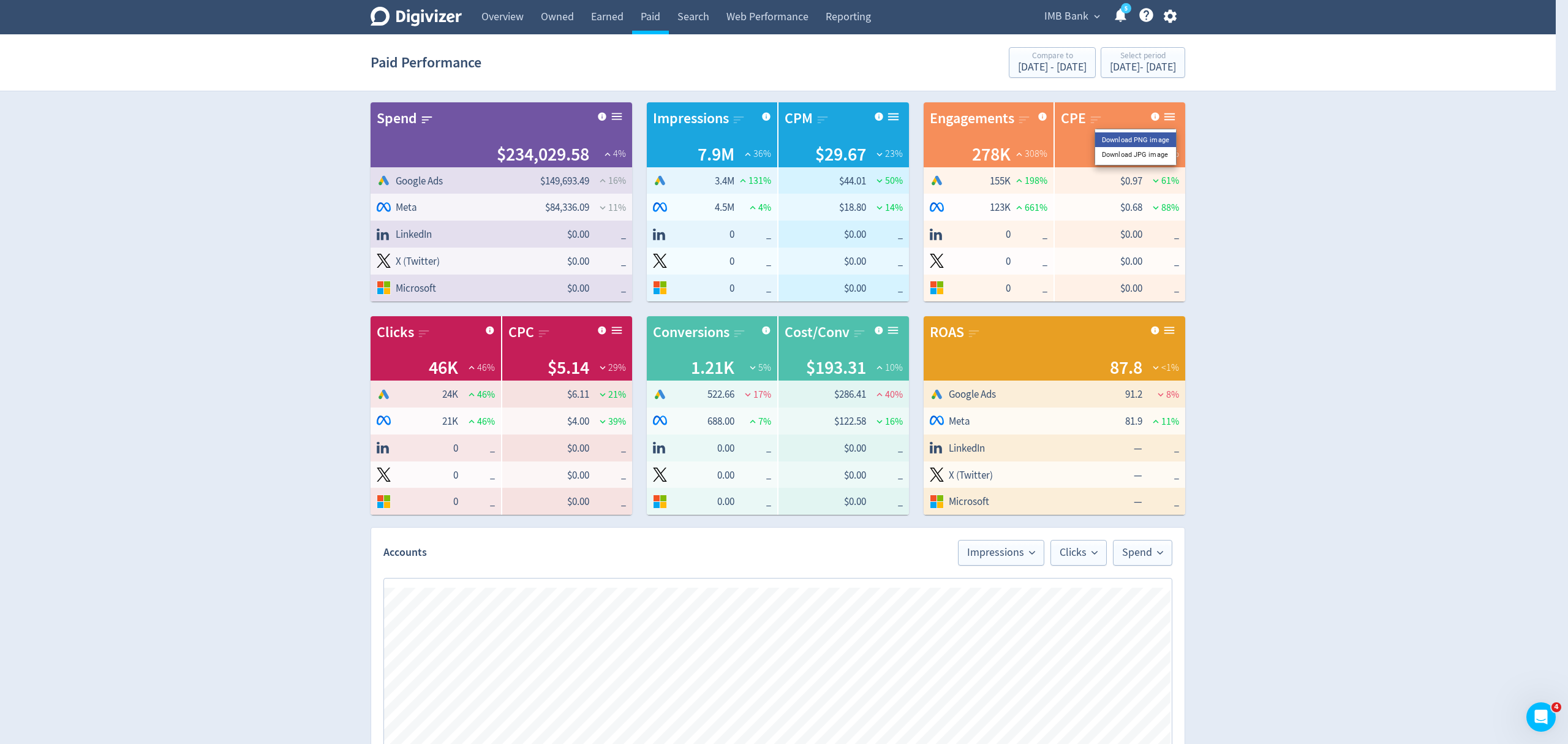
click at [1147, 138] on li "Download PNG image" at bounding box center [1136, 139] width 81 height 15
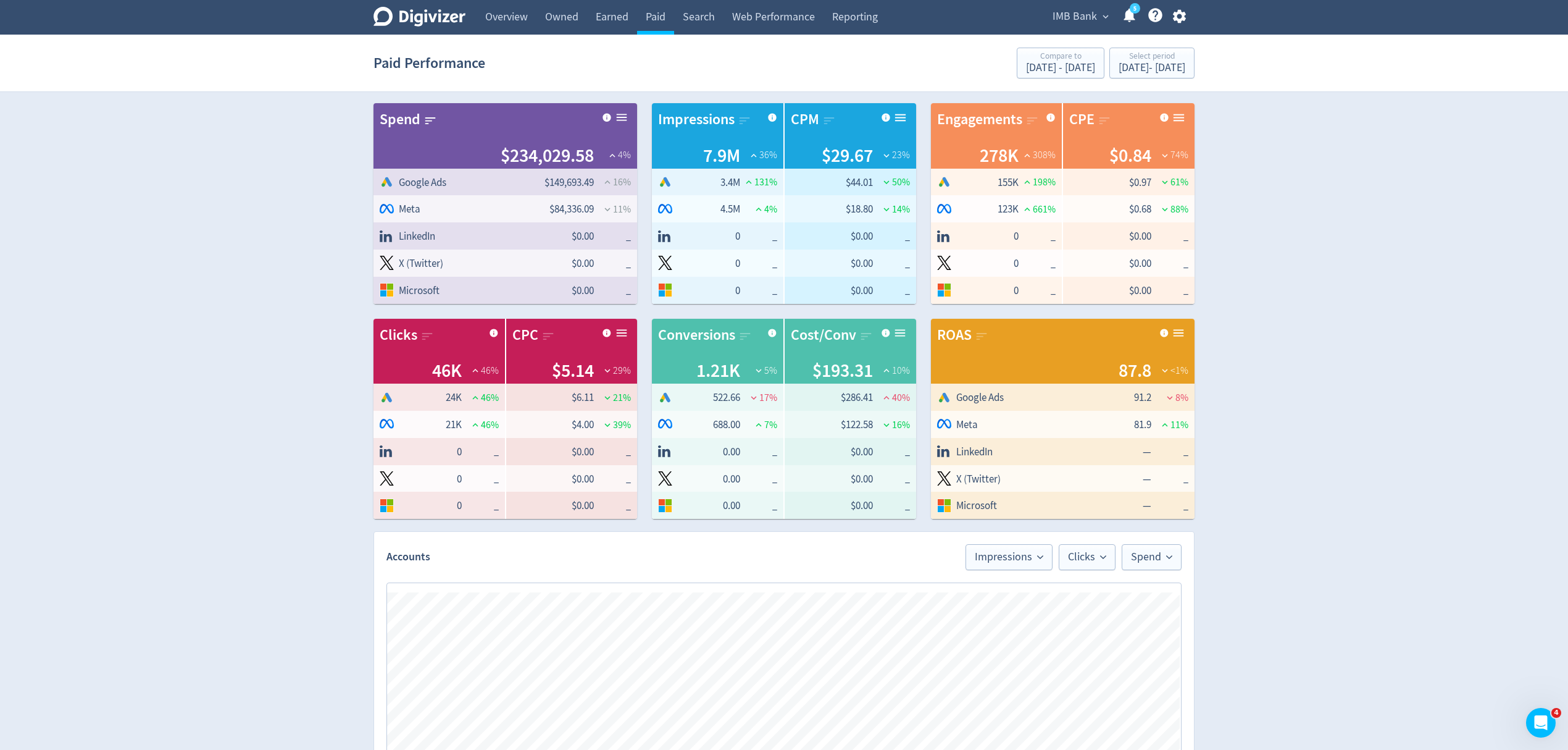
scroll to position [0, 1227]
click at [1184, 115] on icon at bounding box center [1179, 118] width 10 height 7
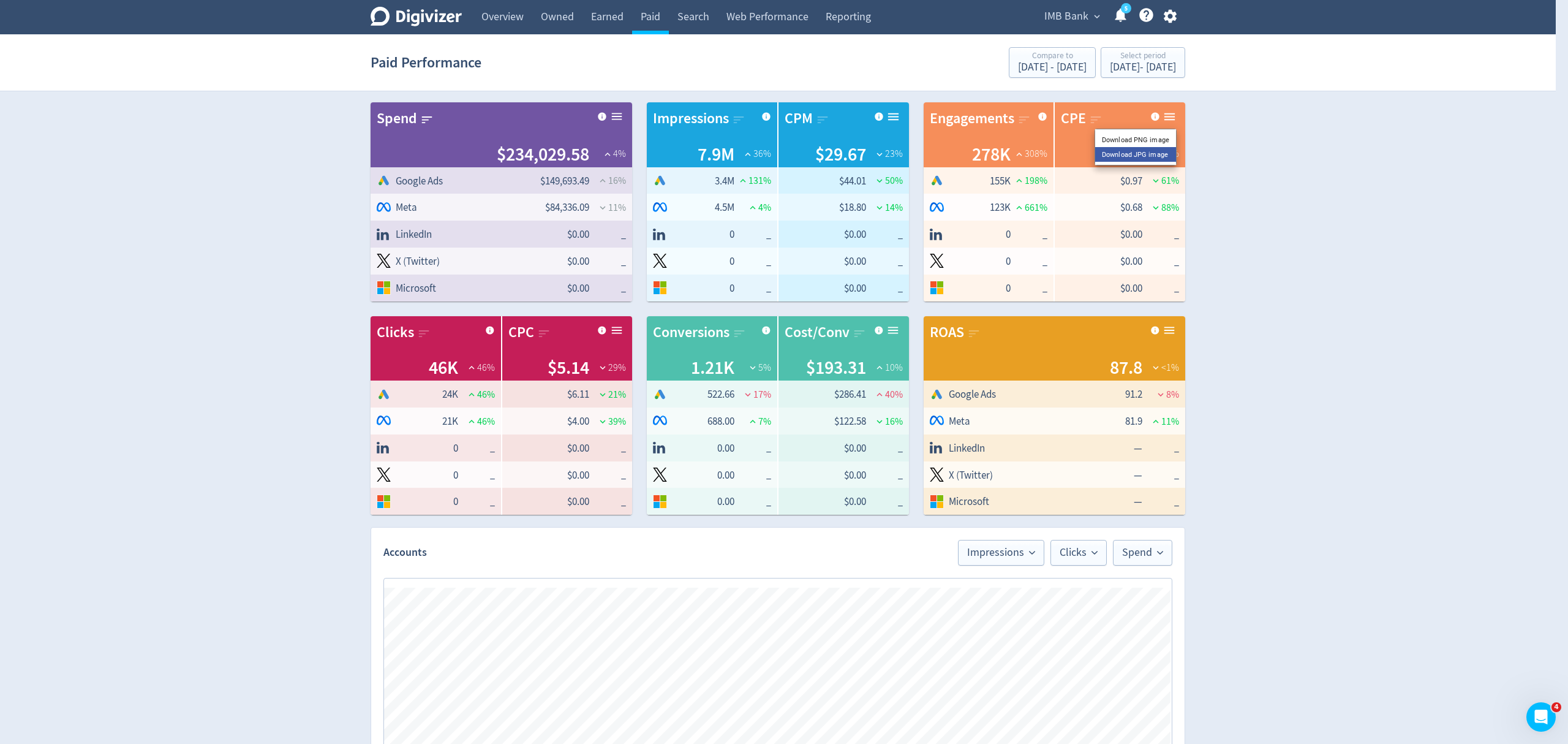
click at [1155, 157] on li "Download JPG image" at bounding box center [1136, 154] width 81 height 15
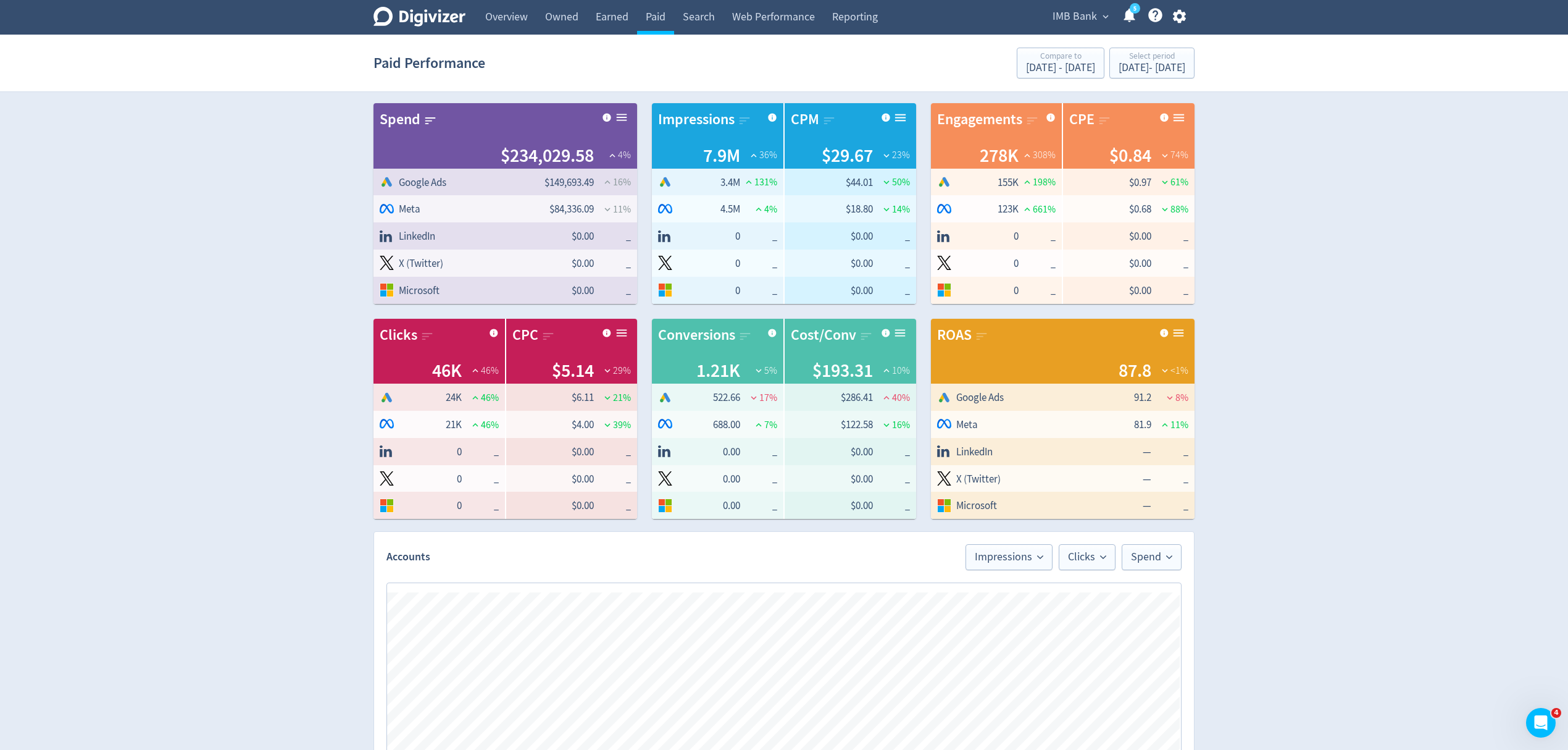
click at [1336, 211] on div "Digivizer Logo [PERSON_NAME] Logo Overview Owned Earned Paid Search Web Perform…" at bounding box center [784, 639] width 1568 height 1278
click at [1179, 119] on icon at bounding box center [1178, 118] width 14 height 14
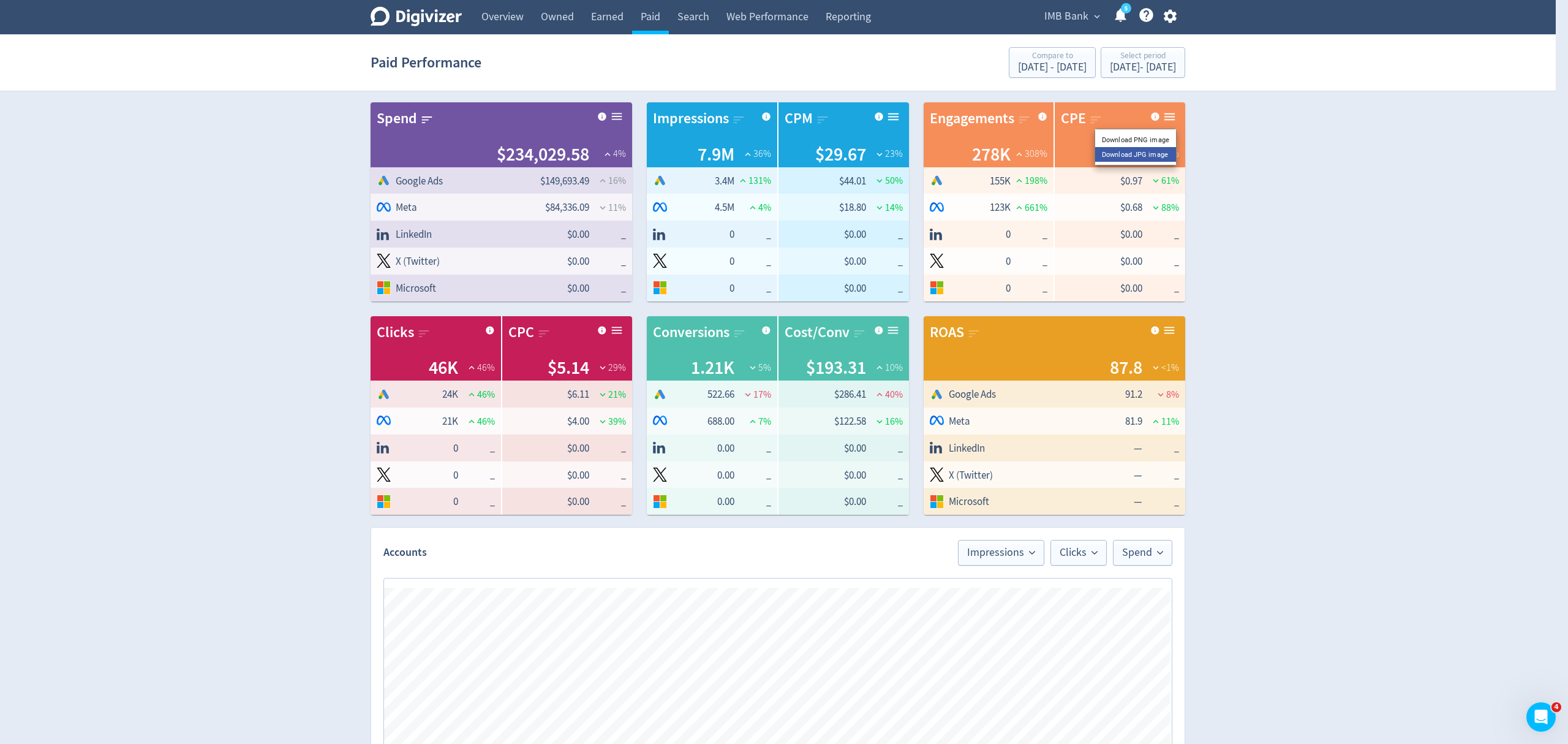
click at [1144, 158] on li "Download JPG image" at bounding box center [1136, 154] width 81 height 15
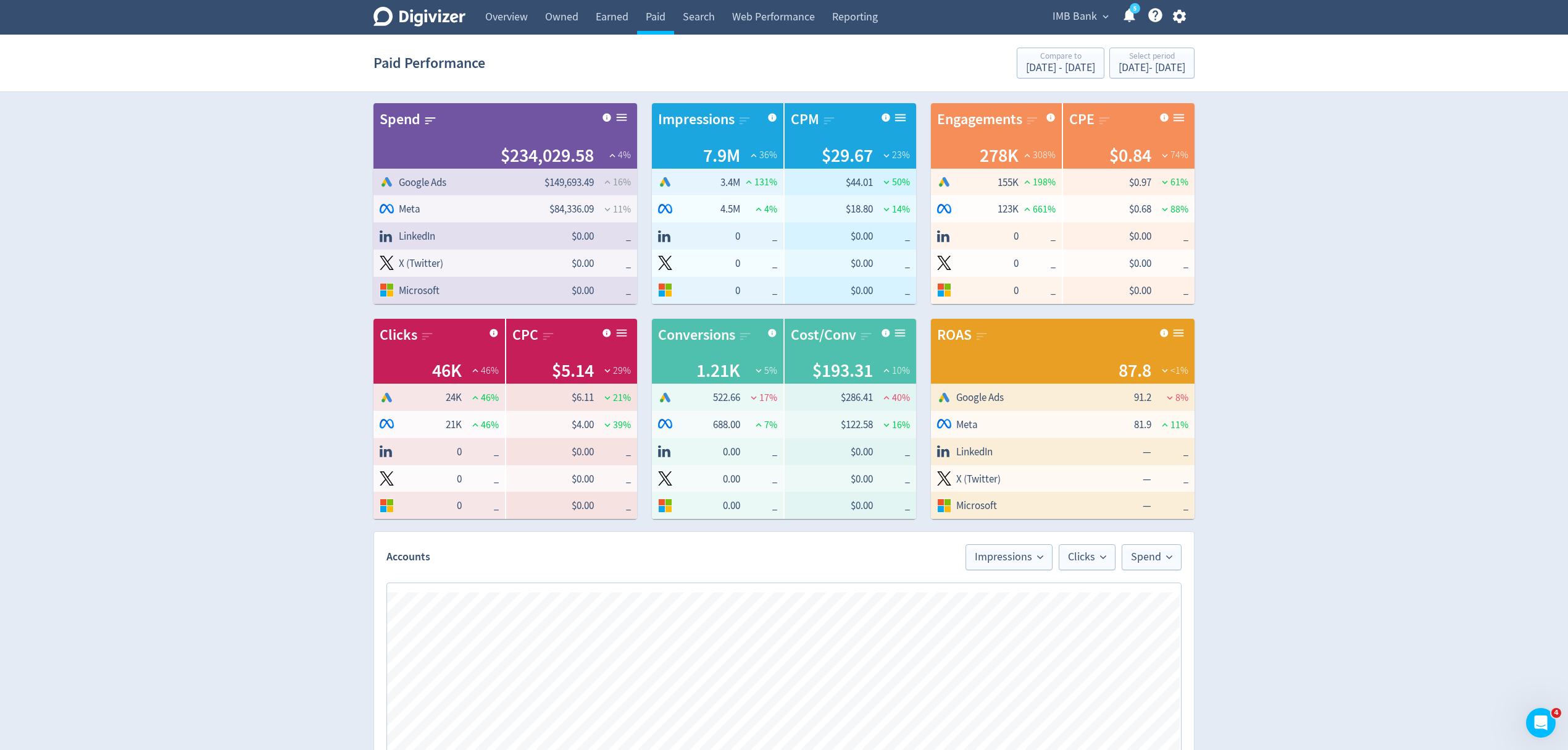
click at [622, 332] on icon at bounding box center [622, 333] width 10 height 7
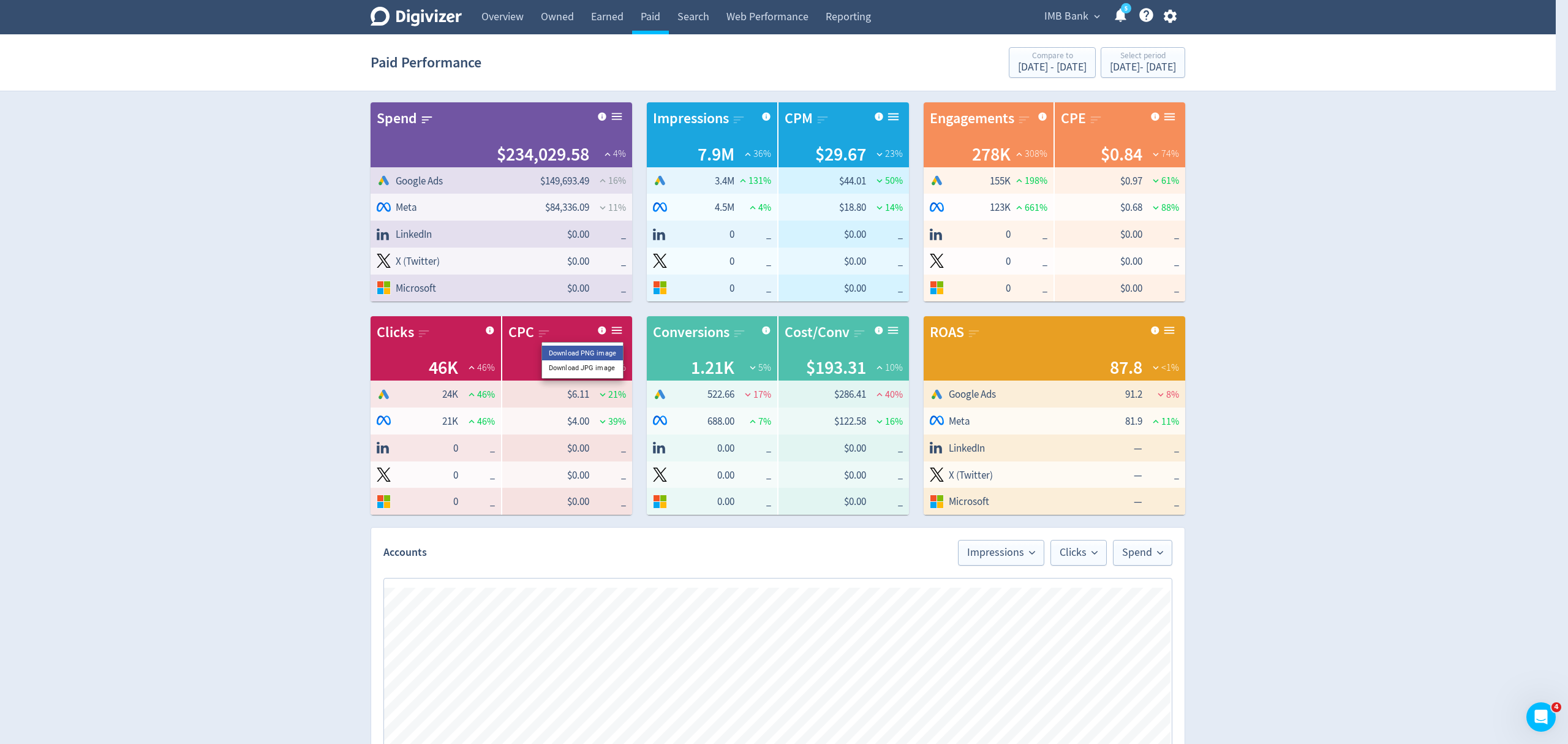
click at [599, 354] on li "Download PNG image" at bounding box center [583, 353] width 81 height 15
click at [1292, 604] on div at bounding box center [784, 372] width 1568 height 744
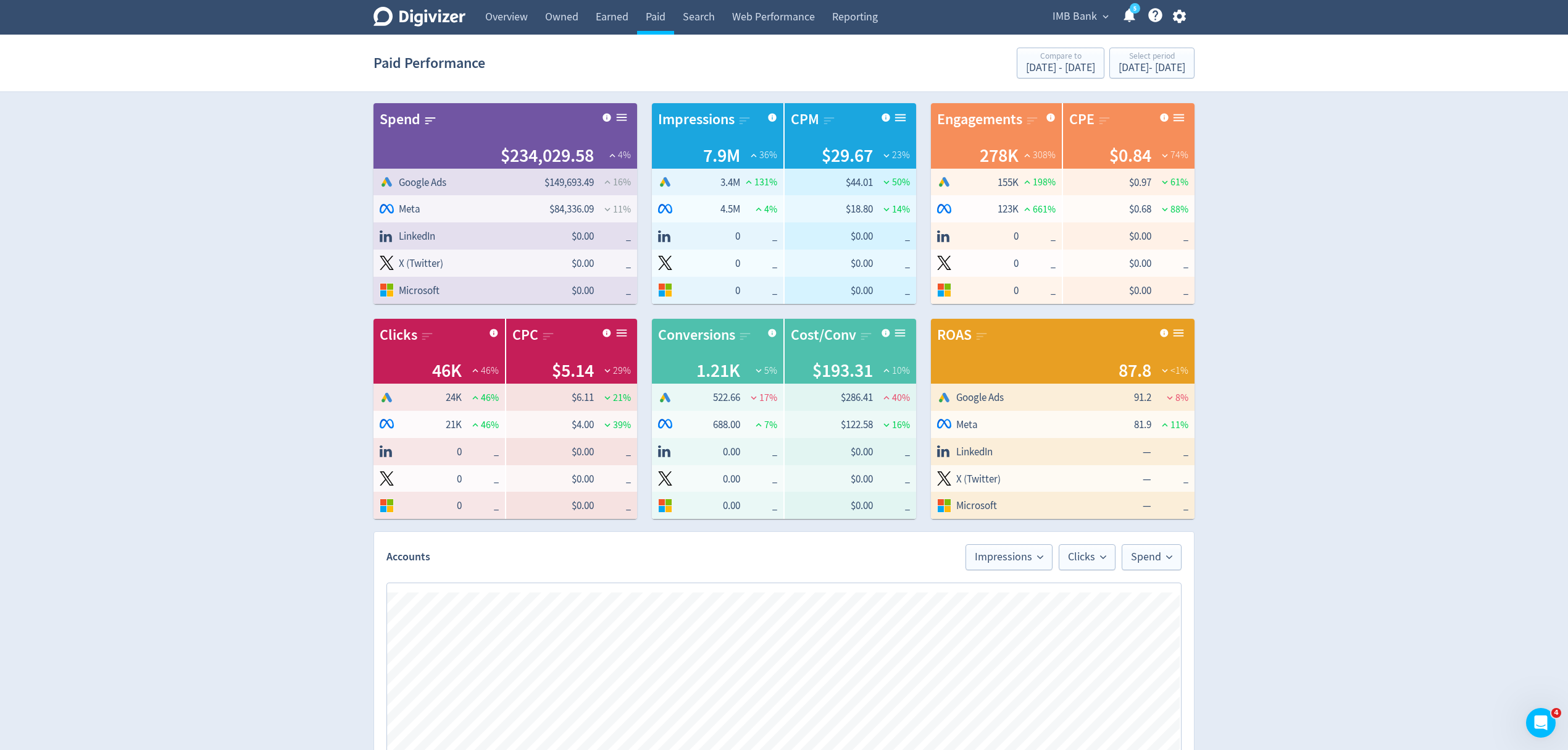
click at [623, 331] on icon at bounding box center [622, 333] width 14 height 14
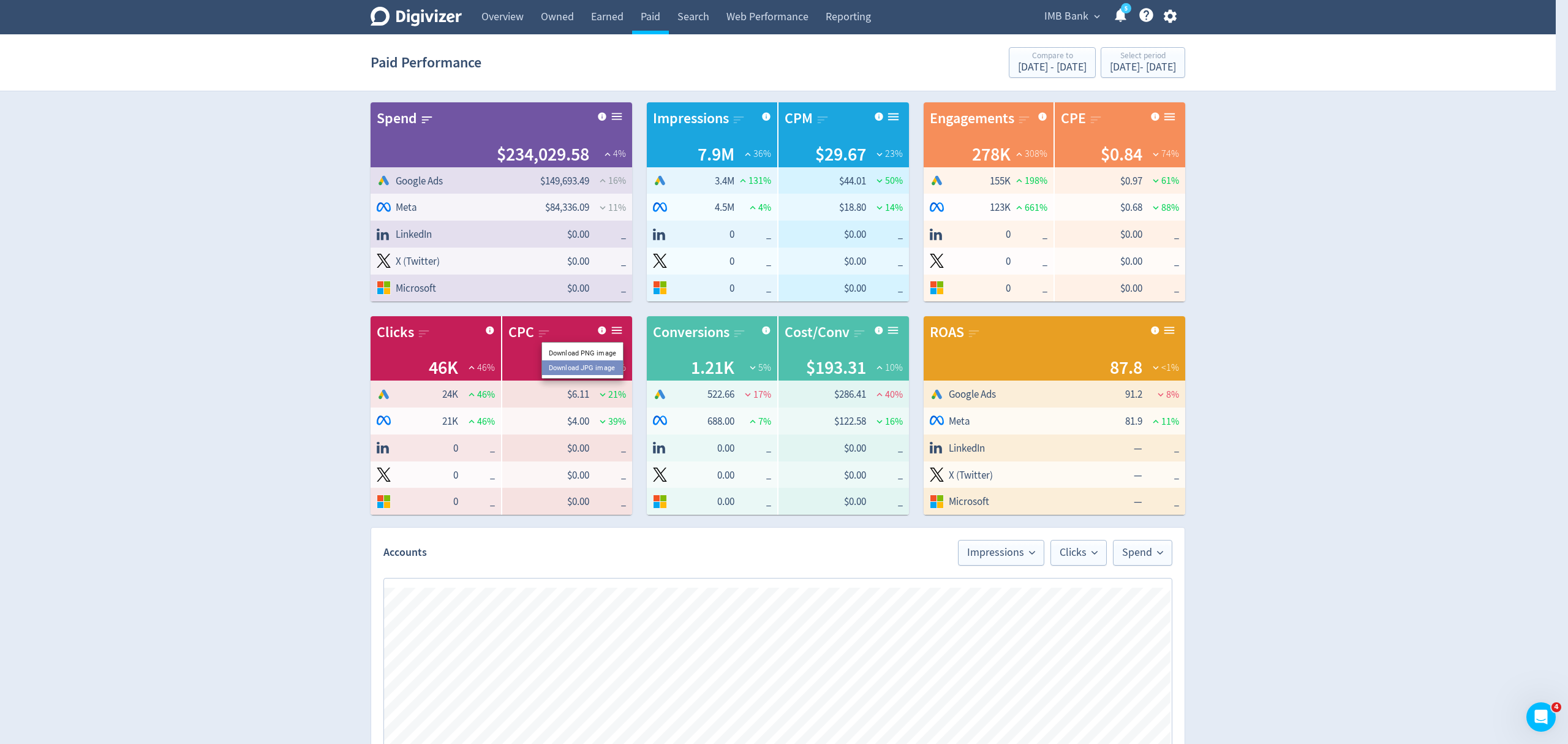
click at [592, 369] on li "Download JPG image" at bounding box center [583, 368] width 81 height 15
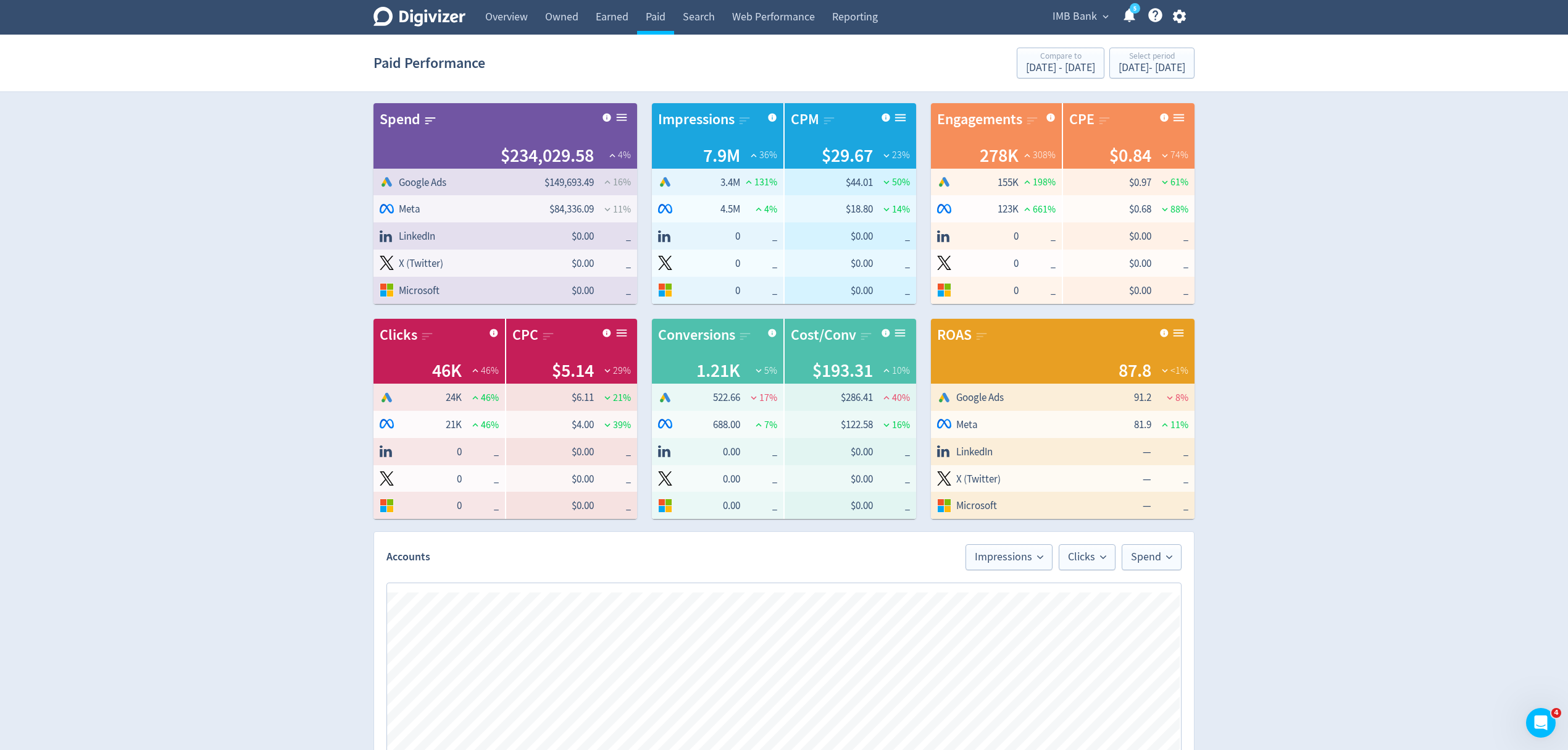
click at [1492, 373] on div "Digivizer Logo Mark Digivizer Logo Overview Owned Earned Paid Search Web Perfor…" at bounding box center [784, 639] width 1568 height 1278
click at [899, 335] on icon at bounding box center [900, 333] width 14 height 14
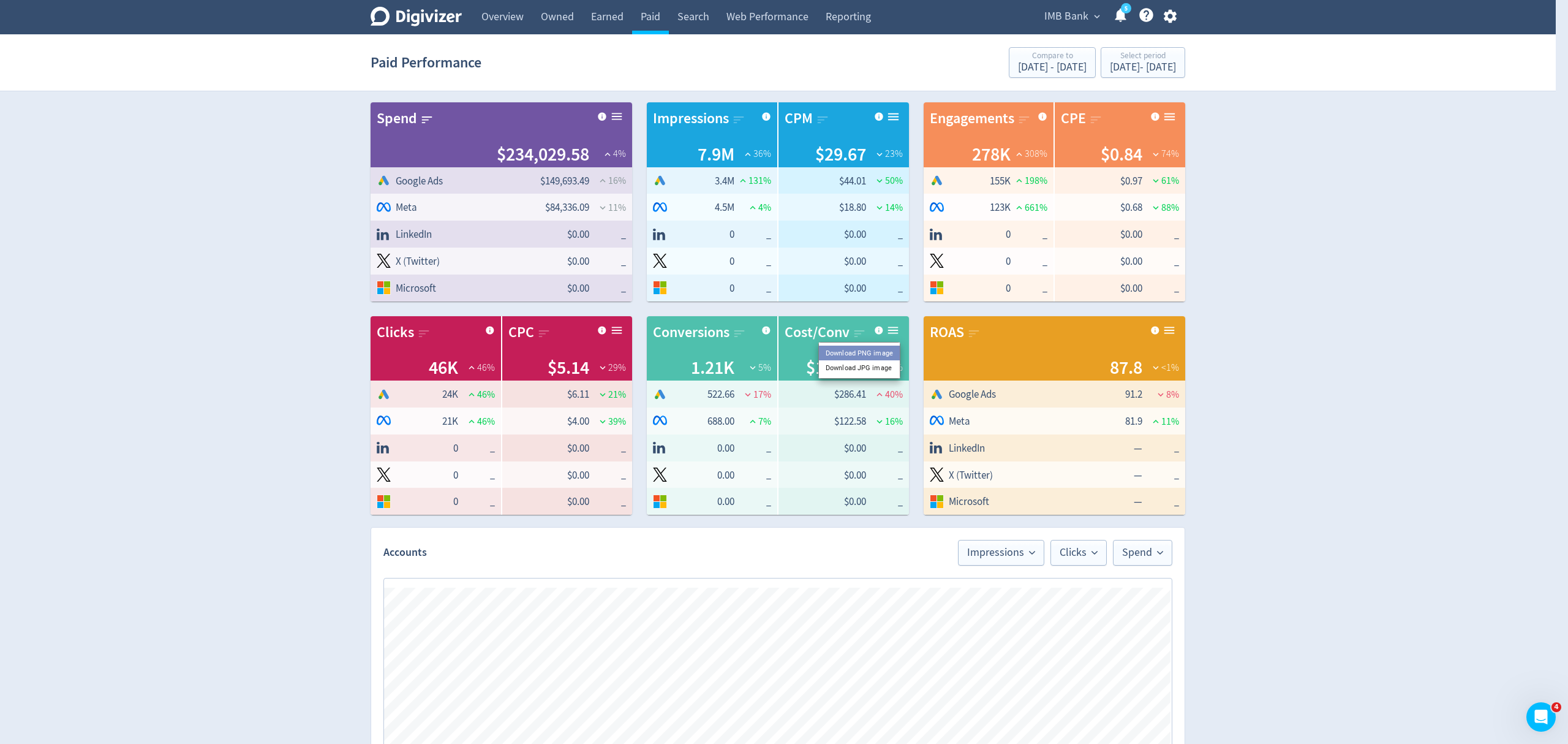
click at [854, 356] on li "Download PNG image" at bounding box center [860, 353] width 81 height 15
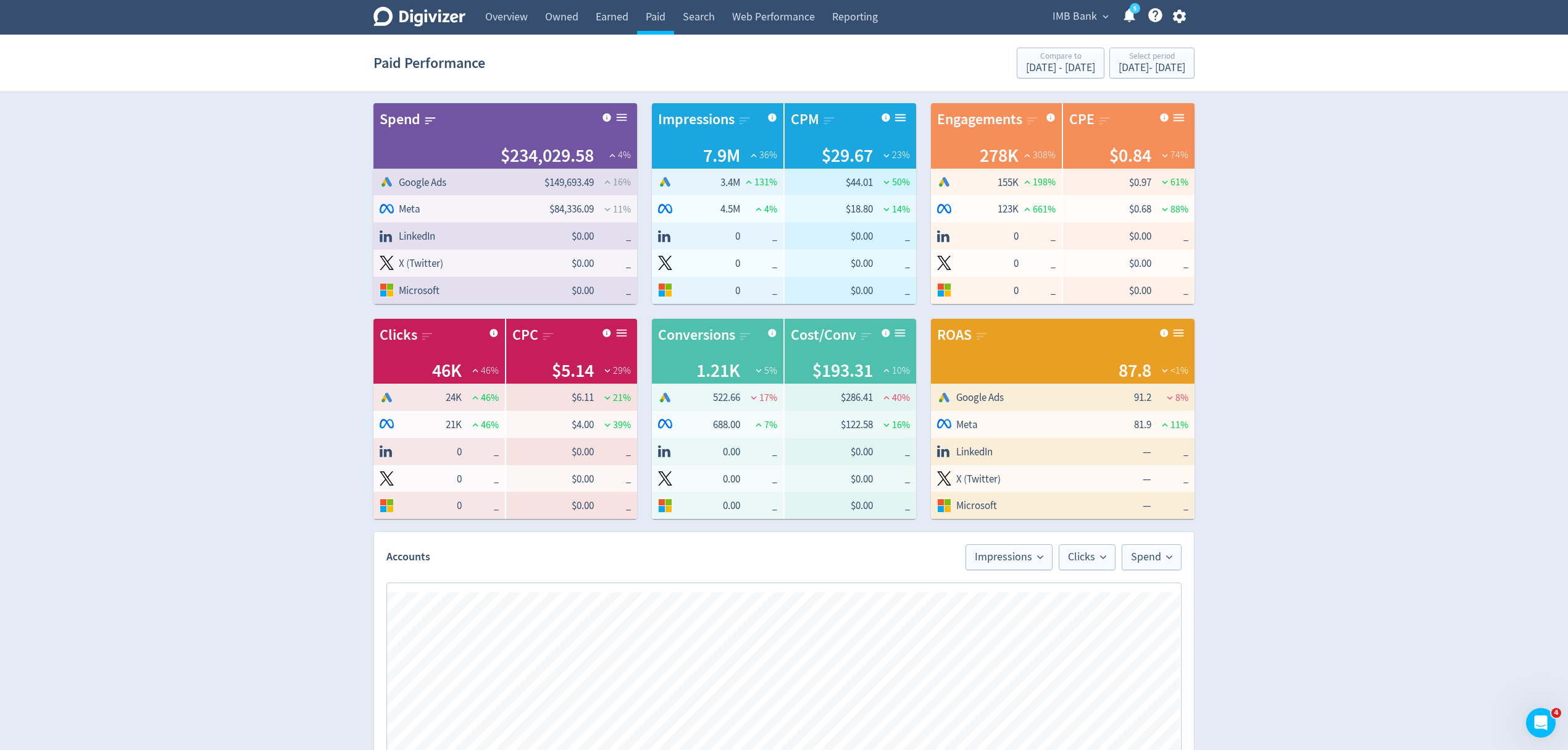
click at [1426, 451] on div "Digivizer Logo Mark Digivizer Logo Overview Owned Earned Paid Search Web Perfor…" at bounding box center [784, 639] width 1568 height 1278
click at [1182, 334] on icon at bounding box center [1179, 333] width 10 height 7
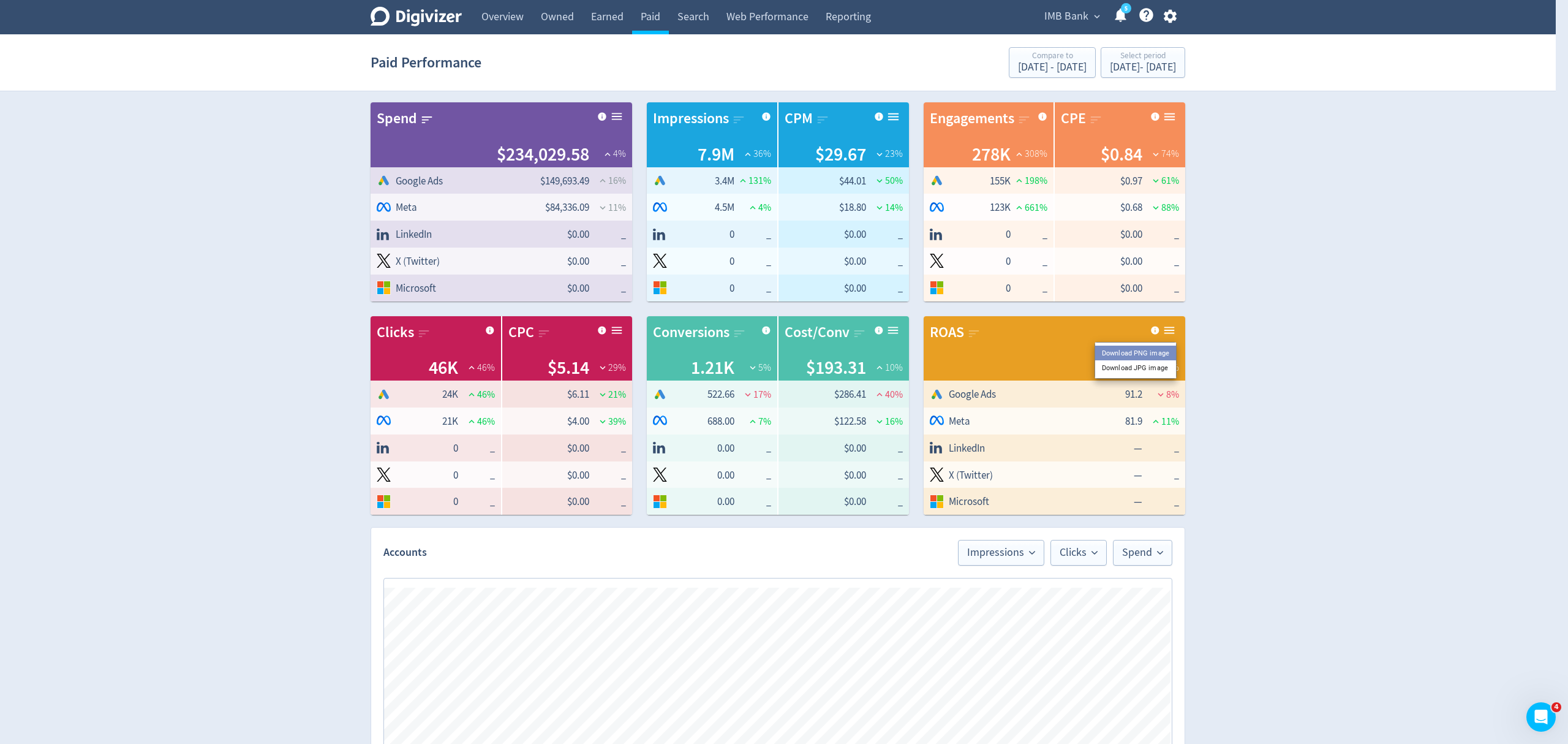
click at [1156, 353] on li "Download PNG image" at bounding box center [1136, 353] width 81 height 15
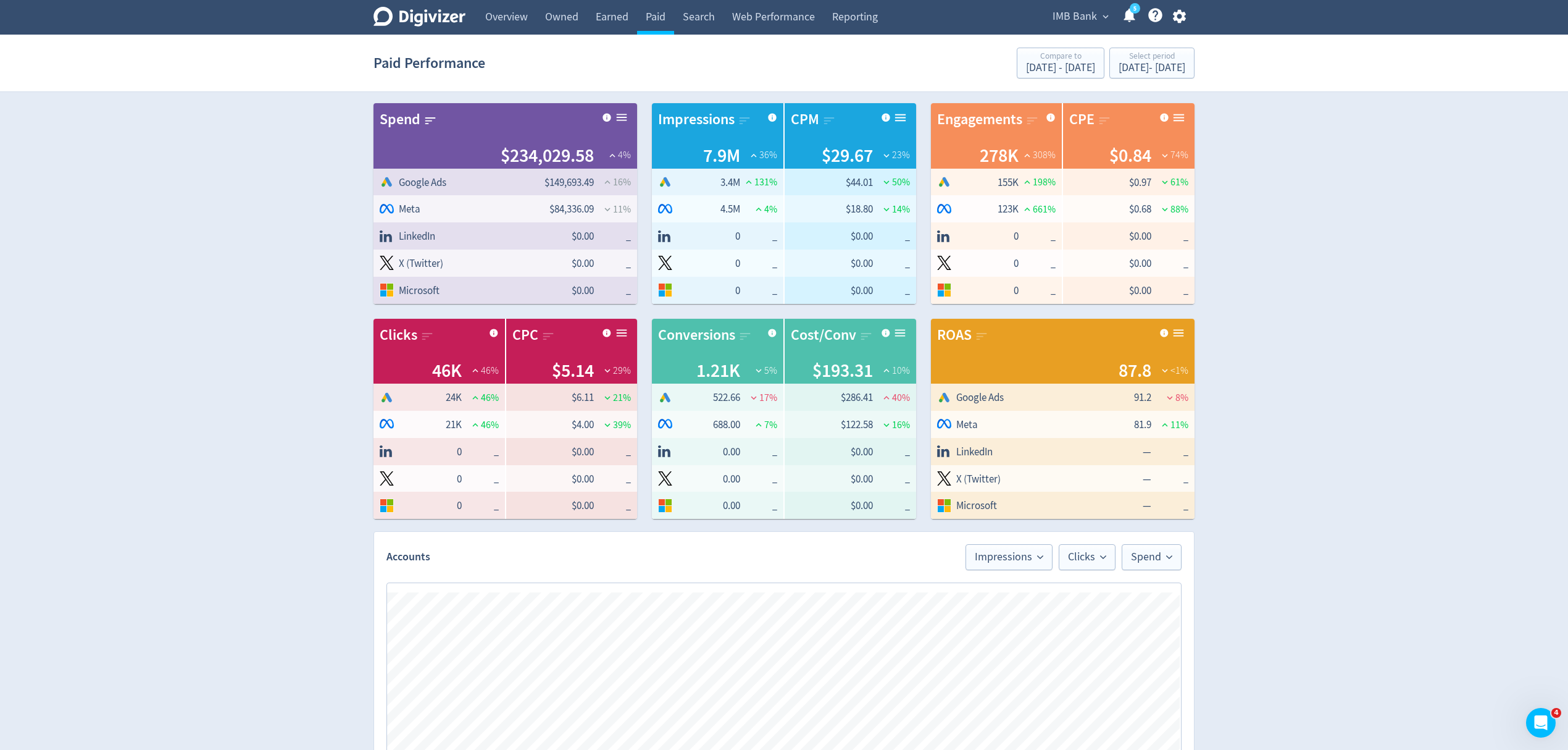
scroll to position [0, 1227]
click at [1466, 655] on div "Digivizer Logo [PERSON_NAME] Logo Overview Owned Earned Paid Search Web Perform…" at bounding box center [784, 639] width 1568 height 1278
click at [621, 119] on icon at bounding box center [622, 118] width 14 height 14
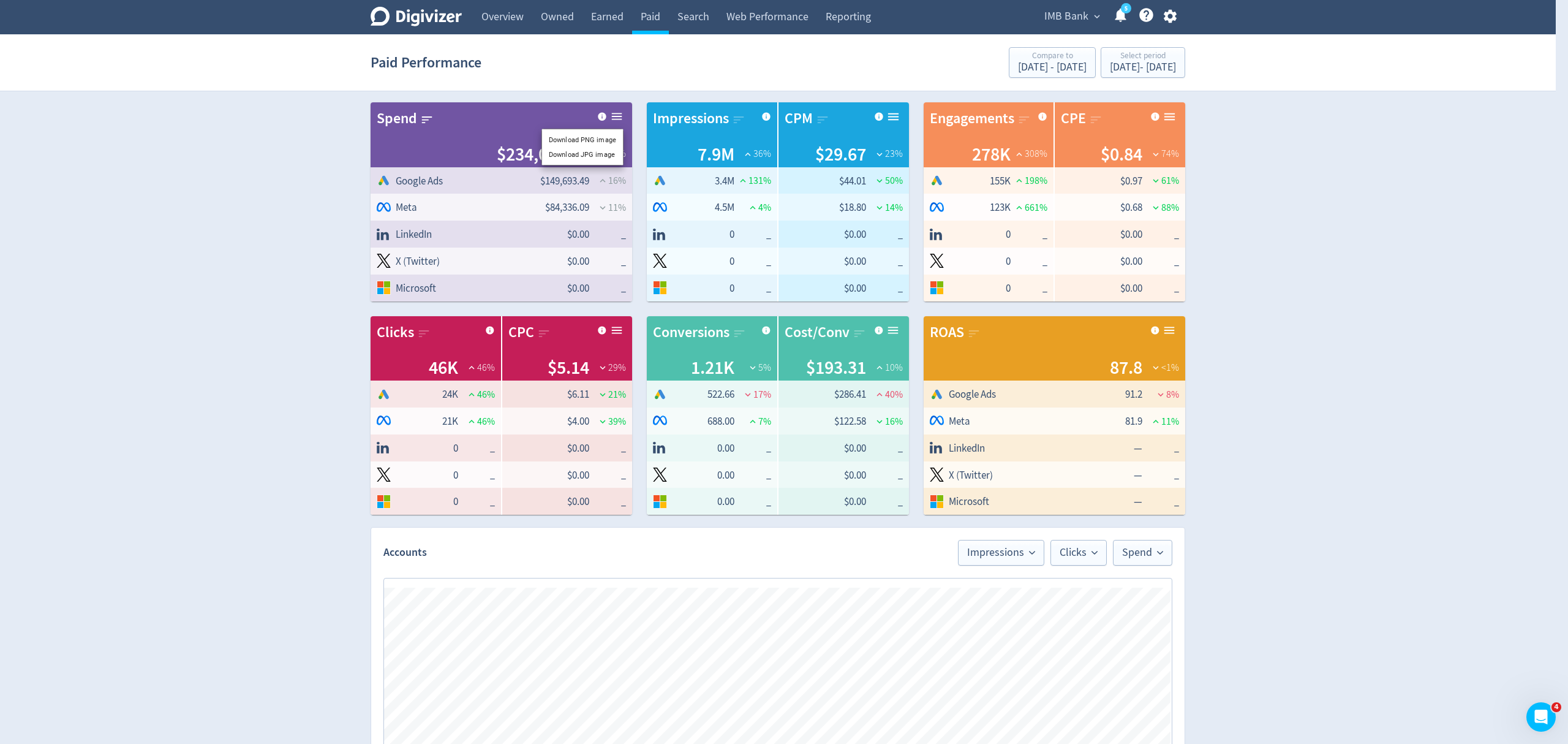
click at [1066, 12] on div at bounding box center [784, 372] width 1568 height 744
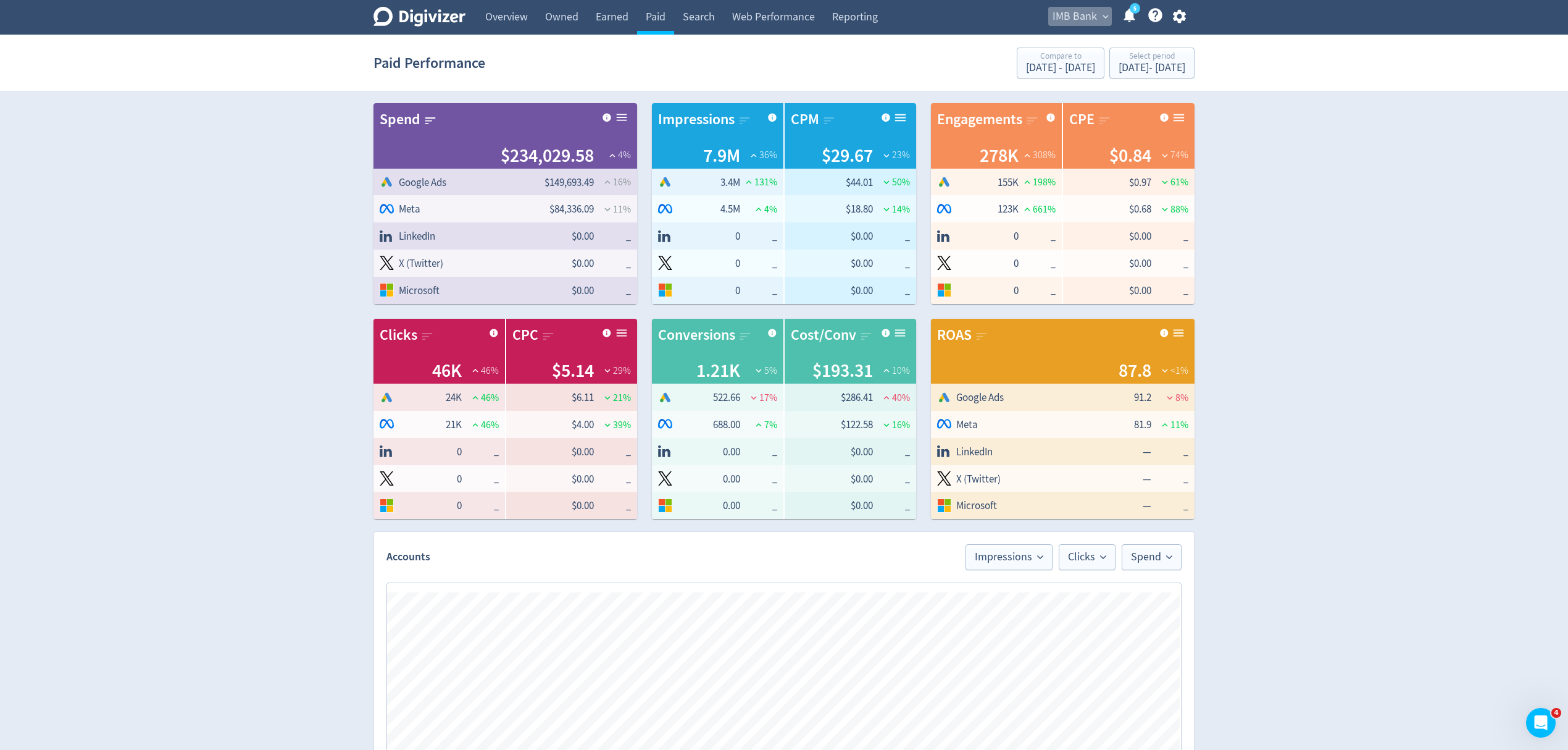
click at [1087, 10] on span "IMB Bank" at bounding box center [1075, 17] width 44 height 20
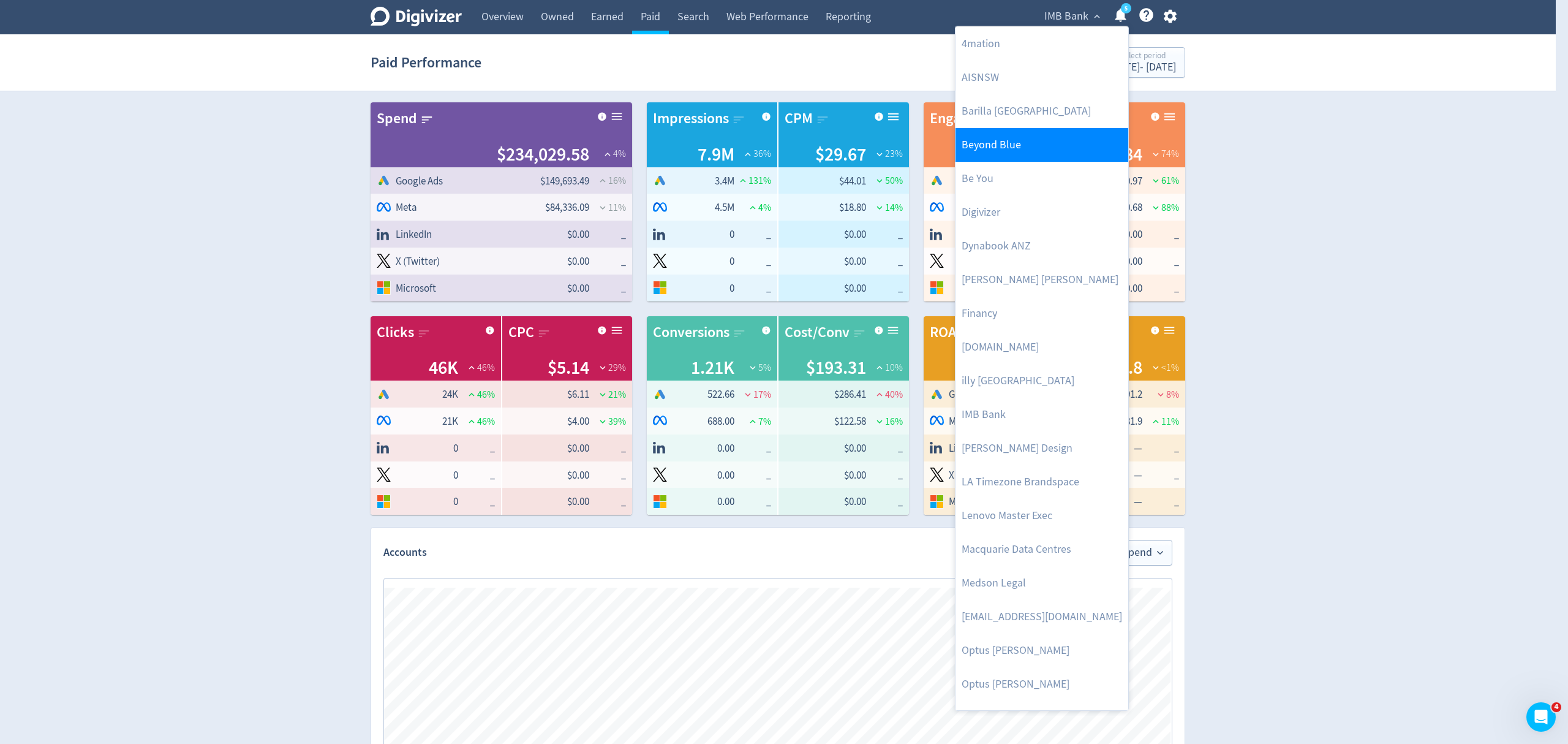
click at [1021, 146] on link "Beyond Blue" at bounding box center [1042, 144] width 173 height 34
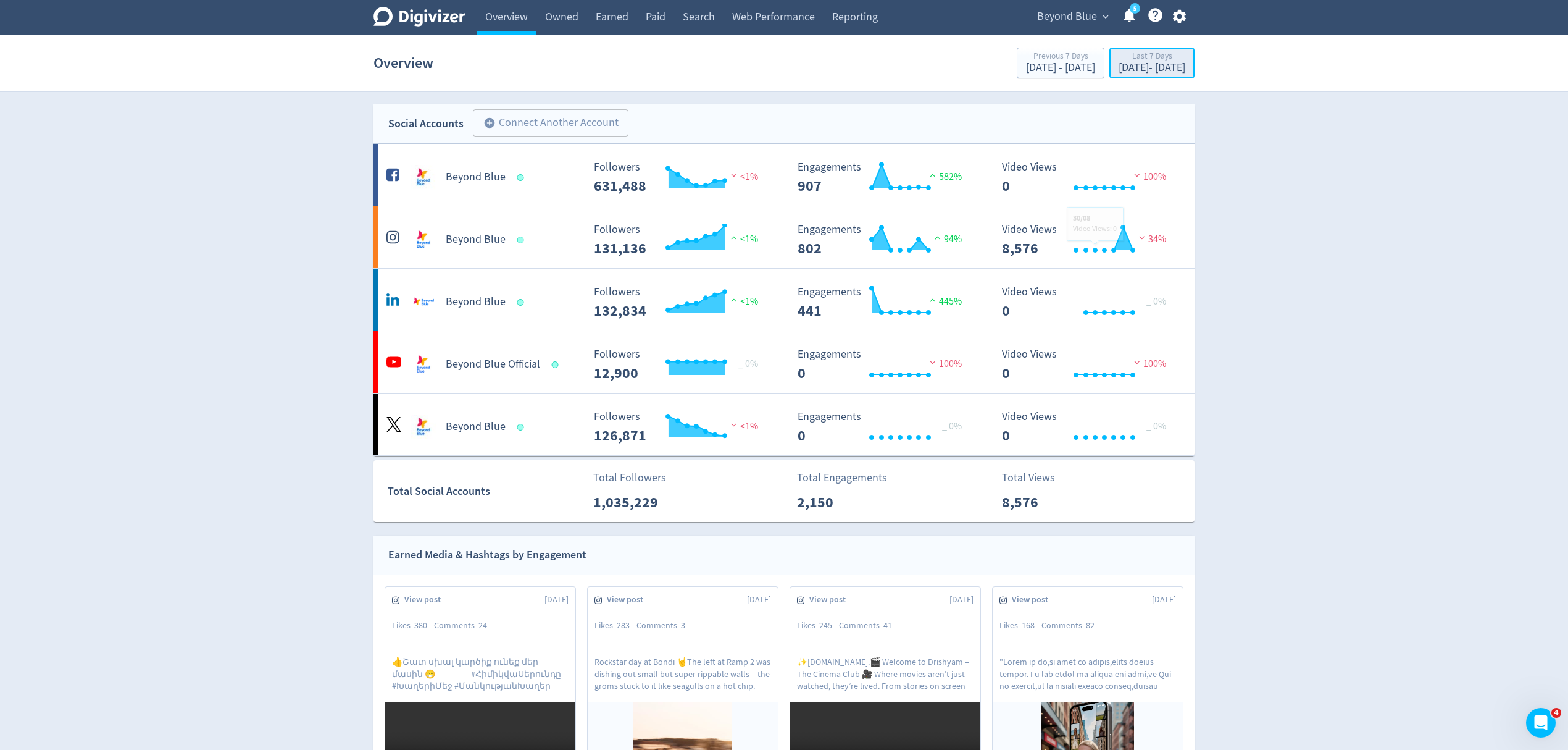
click at [1119, 73] on div "Aug 28, 2025 - Sep 3, 2025" at bounding box center [1152, 68] width 67 height 11
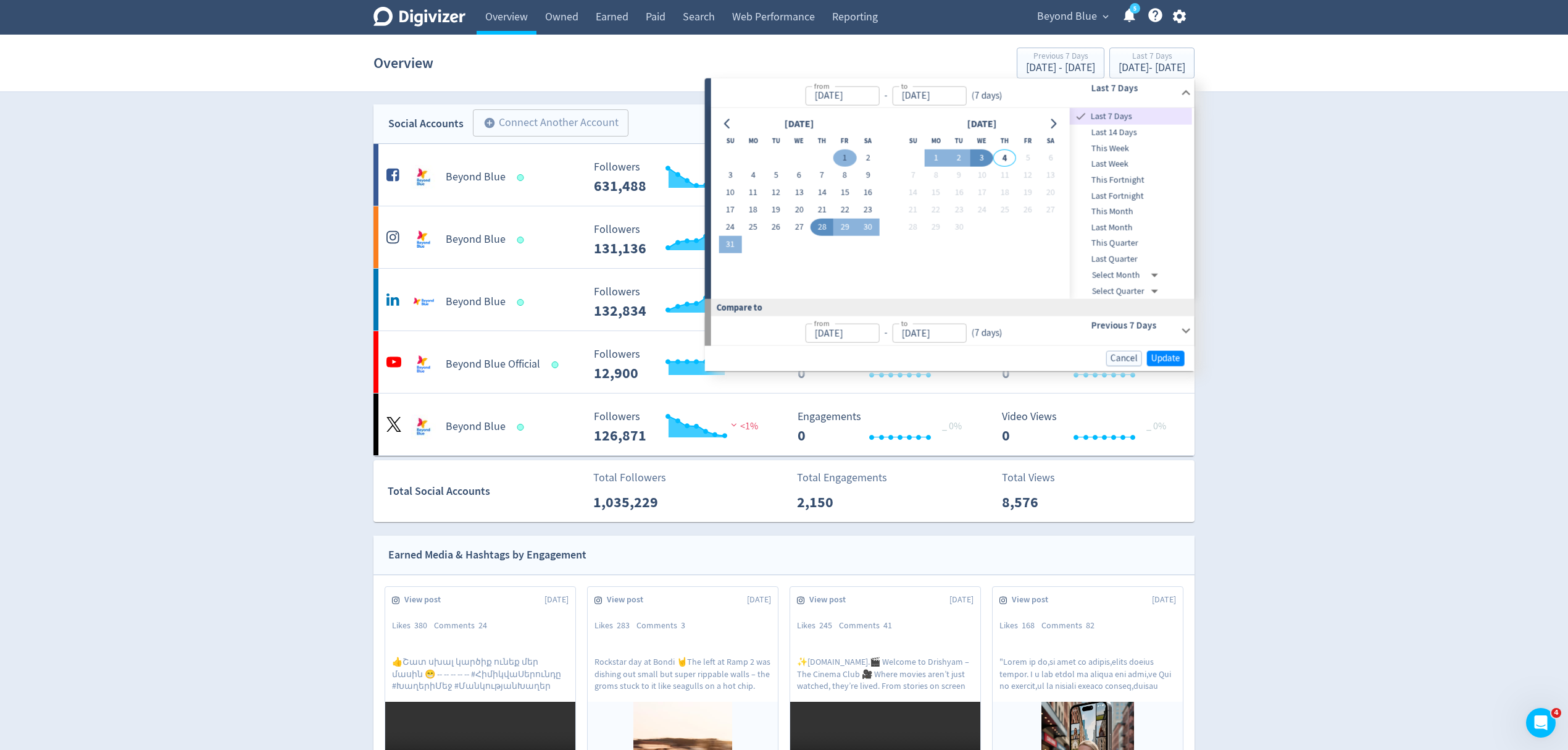
click at [842, 158] on button "1" at bounding box center [845, 158] width 23 height 17
type input "Aug 01, 2025"
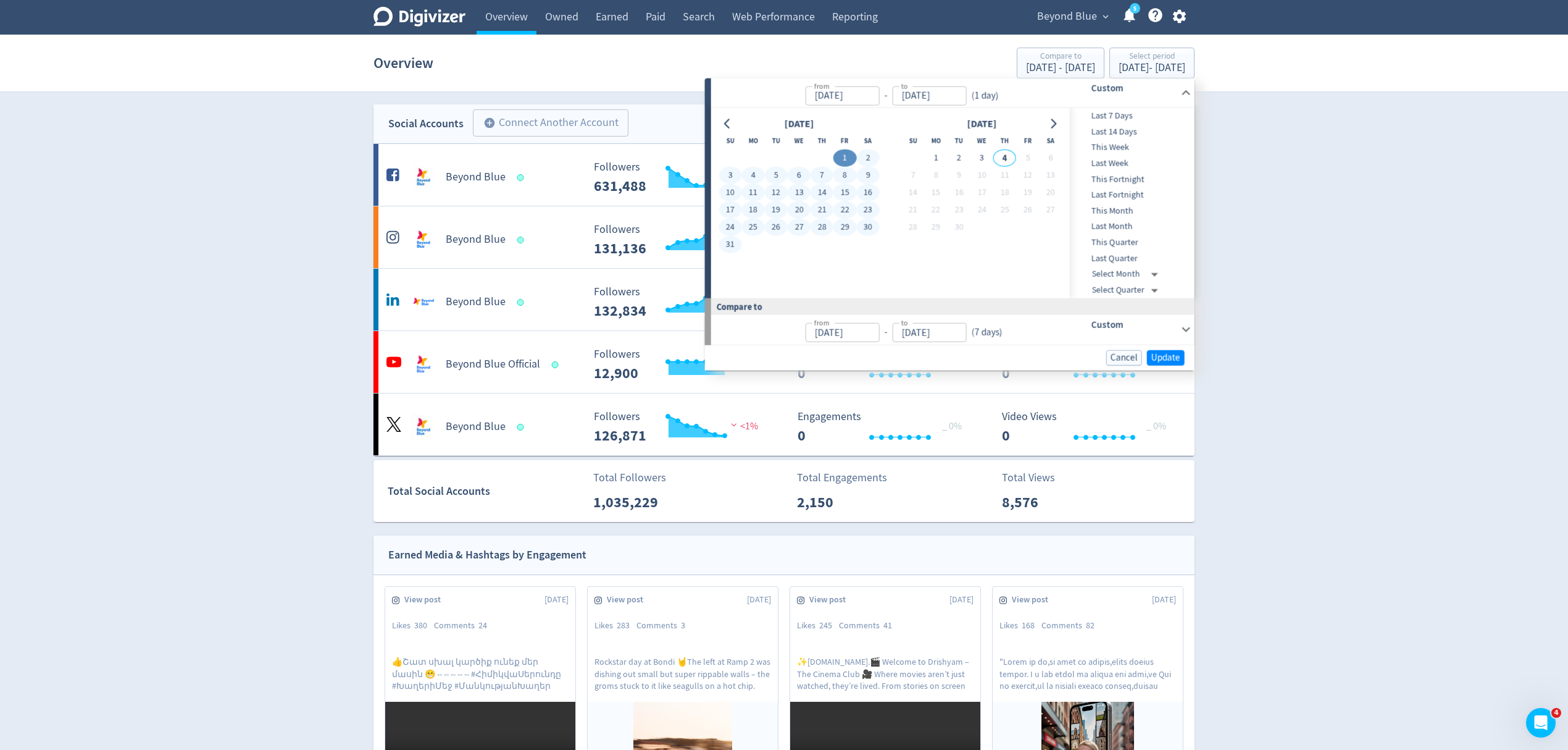
click at [731, 245] on button "31" at bounding box center [730, 245] width 23 height 17
type input "[DATE]"
type input "Jul 01, 2025"
type input "[DATE]"
click at [1165, 356] on span "Update" at bounding box center [1165, 357] width 29 height 10
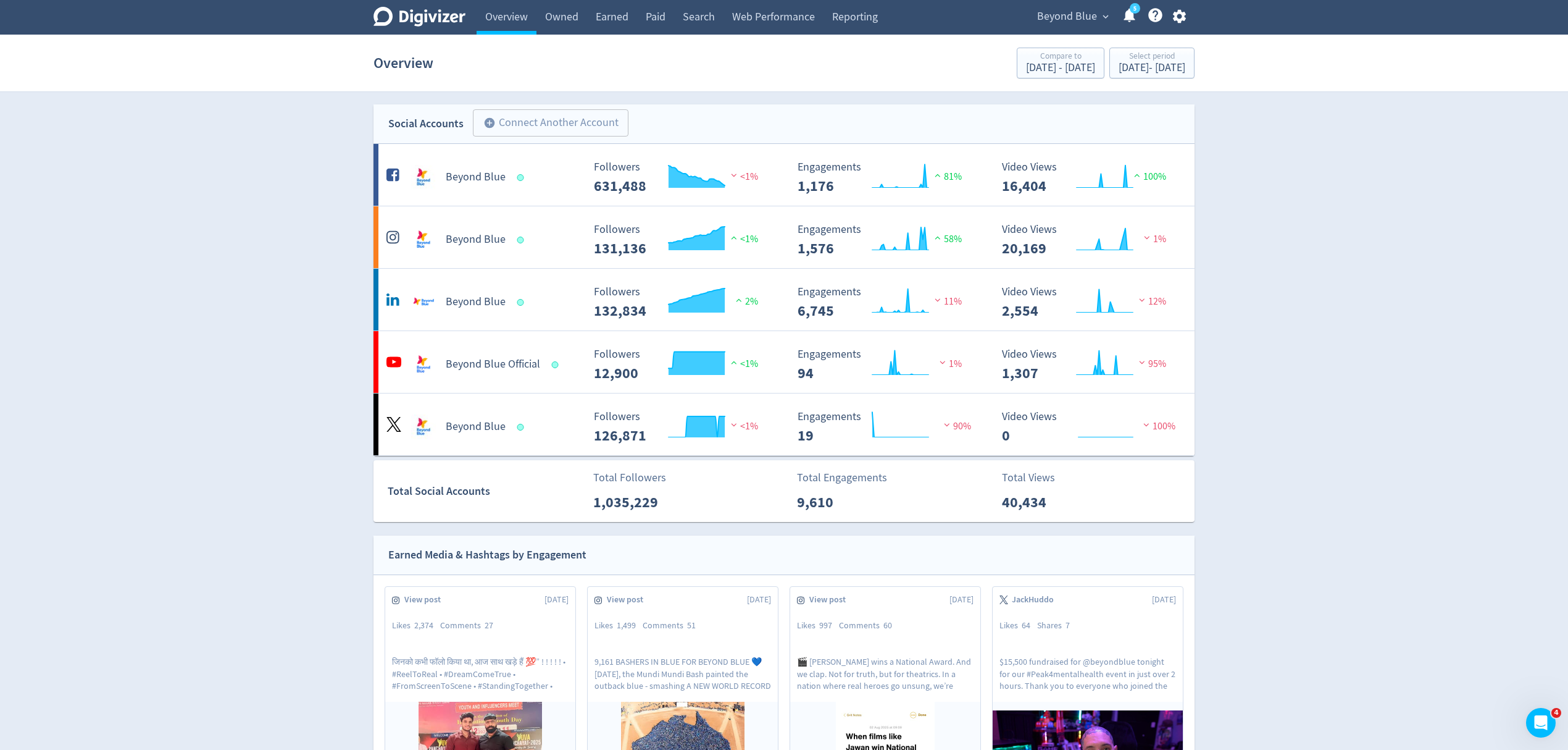
click at [663, 16] on link "Paid" at bounding box center [655, 17] width 37 height 35
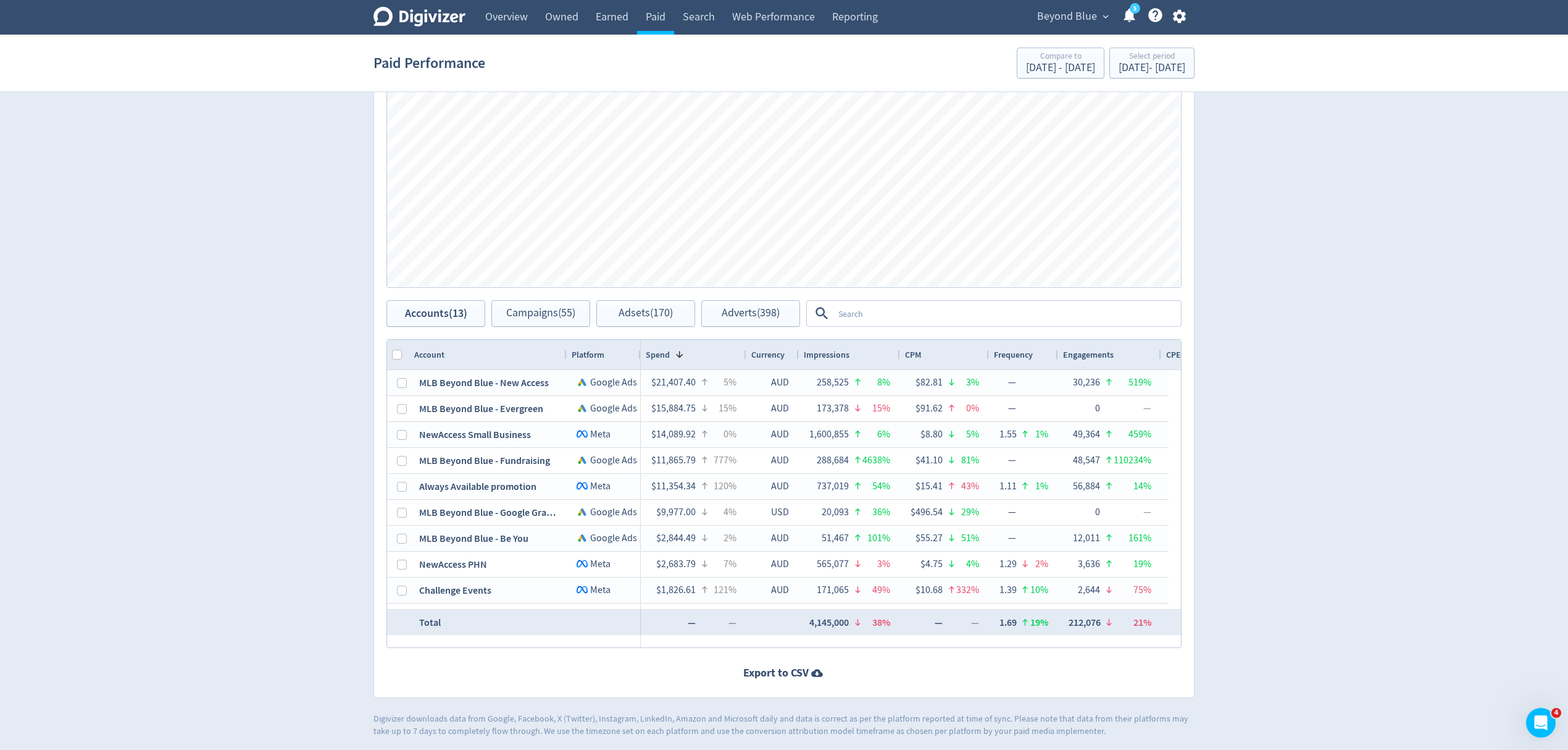
scroll to position [544, 0]
click at [838, 319] on textarea at bounding box center [1006, 311] width 346 height 23
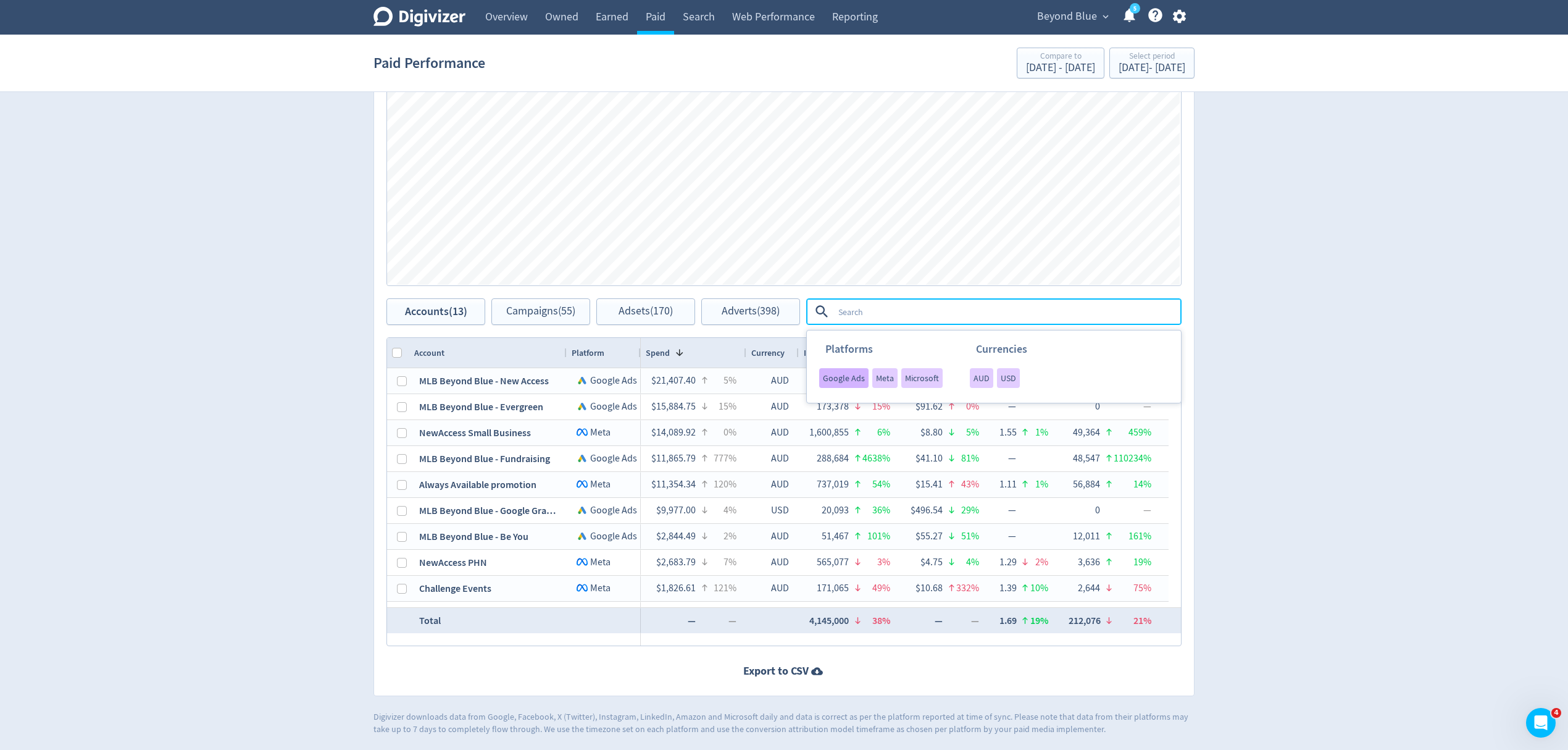
click at [840, 378] on span "Google Ads" at bounding box center [844, 378] width 42 height 9
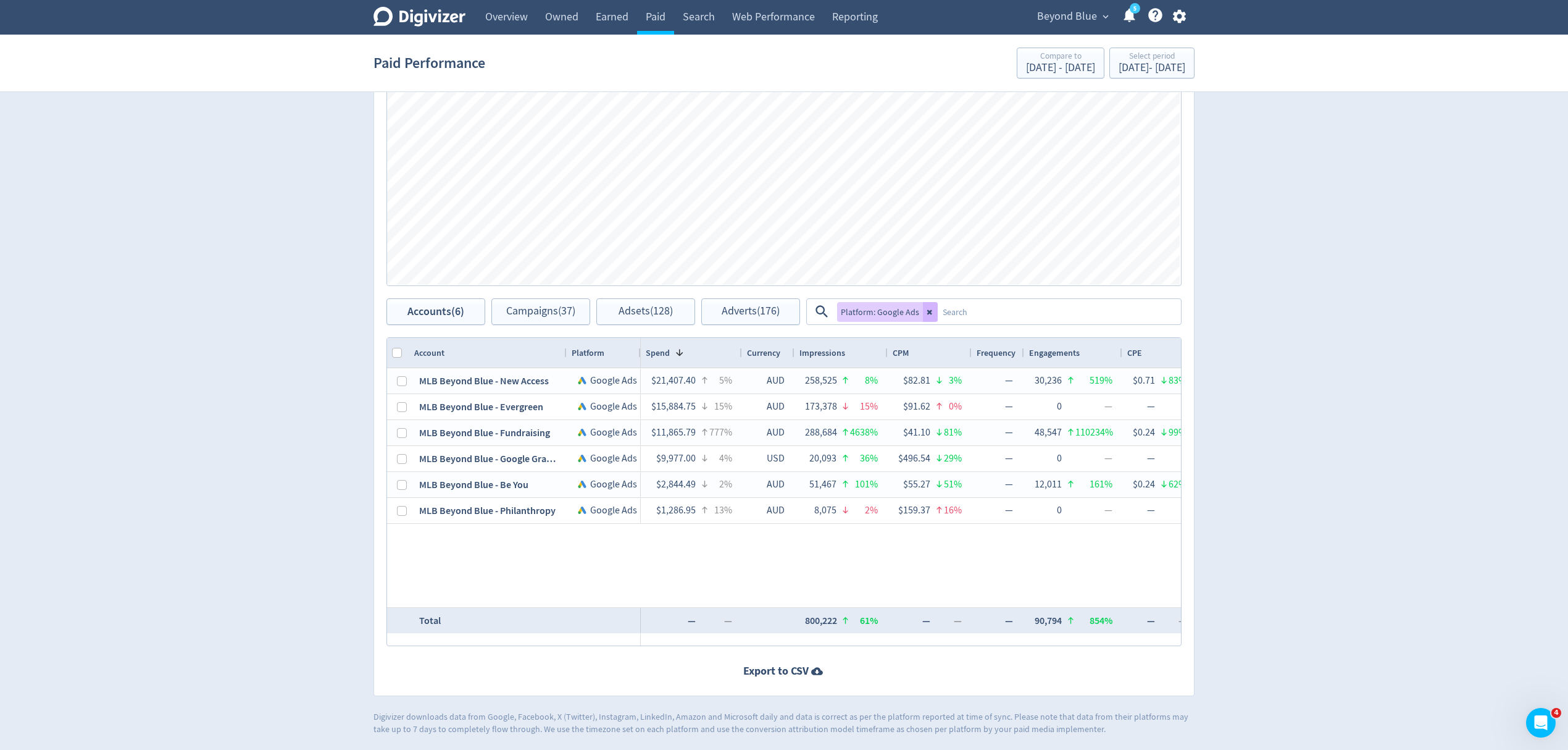
click at [975, 309] on textarea at bounding box center [1059, 311] width 242 height 23
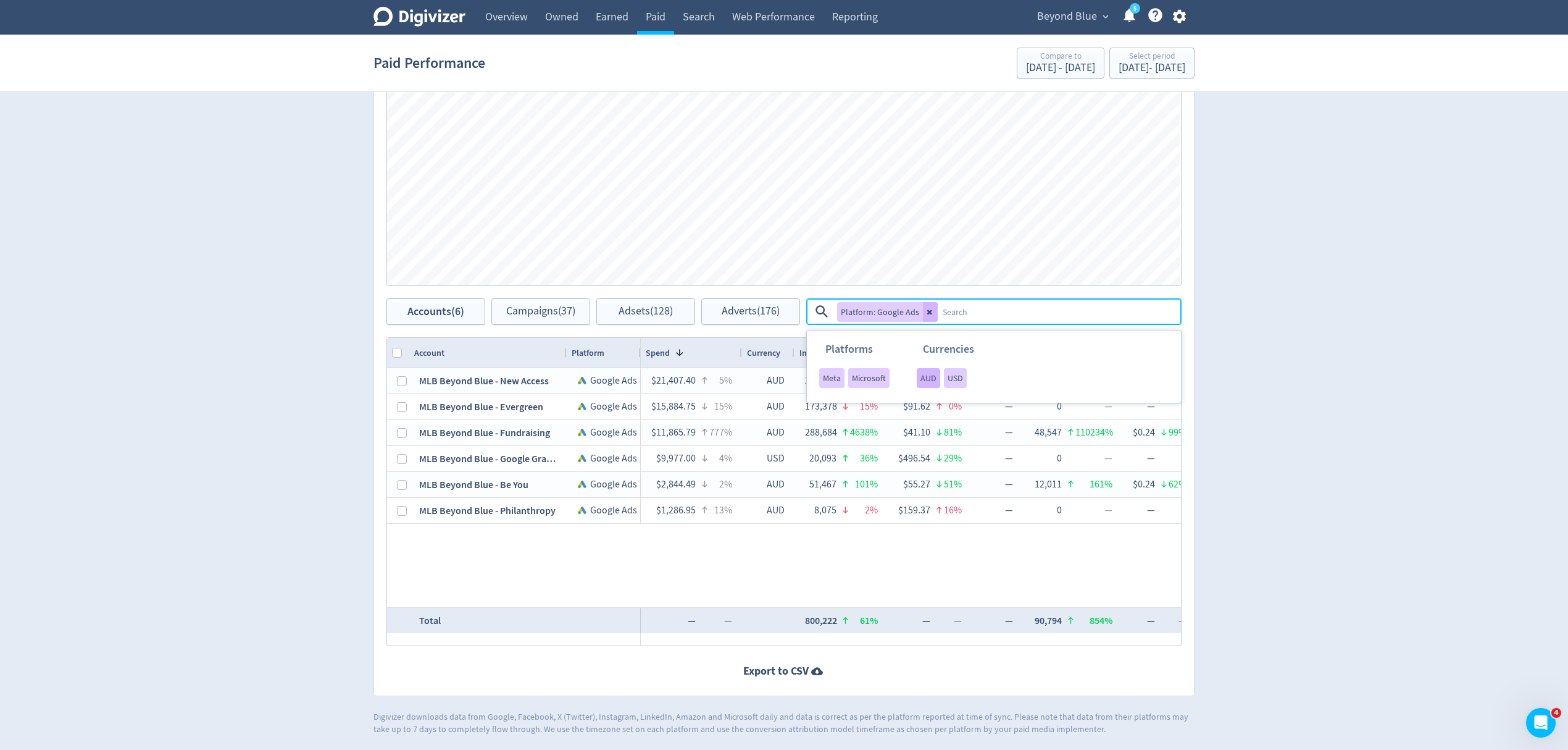
click at [927, 379] on span "AUD" at bounding box center [928, 378] width 16 height 9
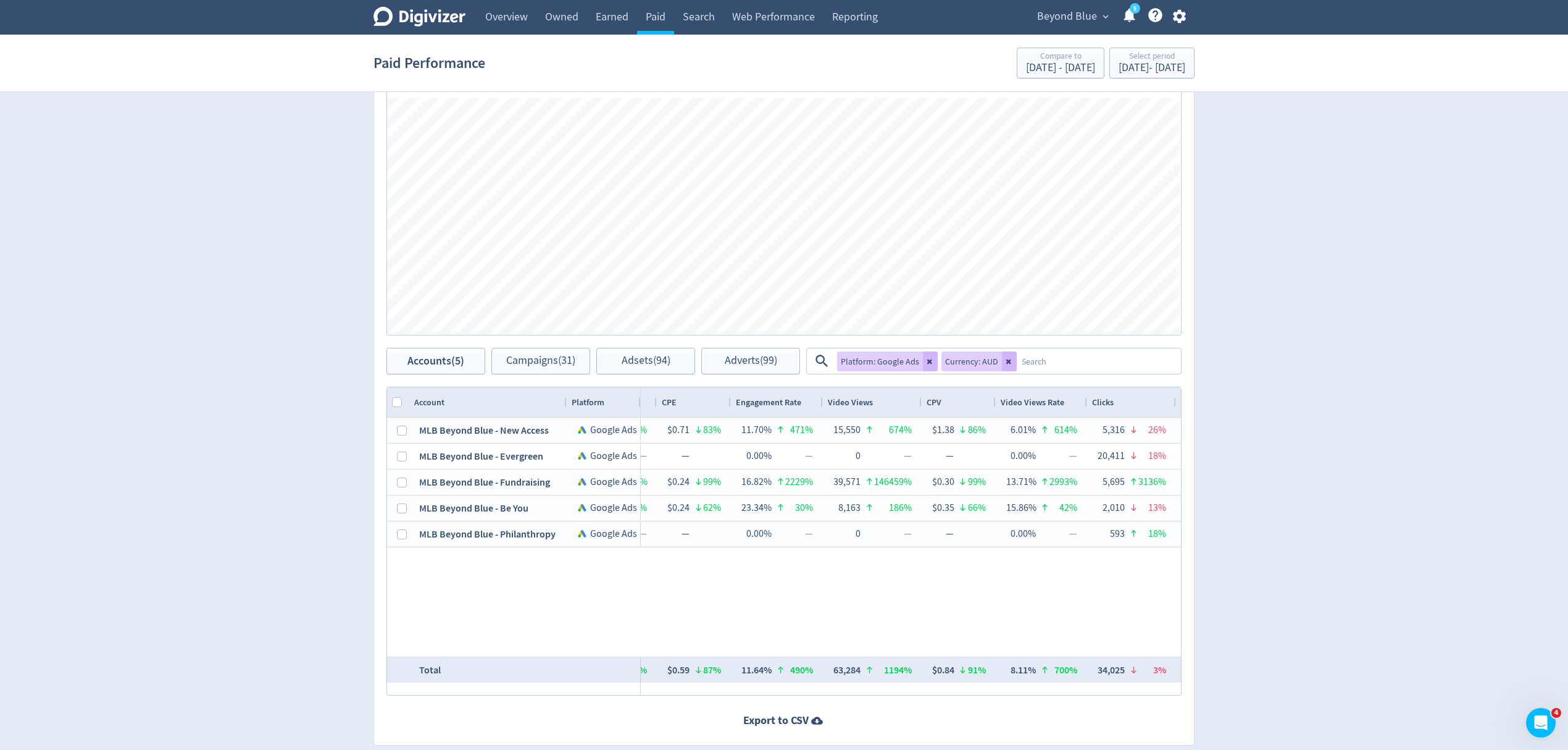
scroll to position [0, 0]
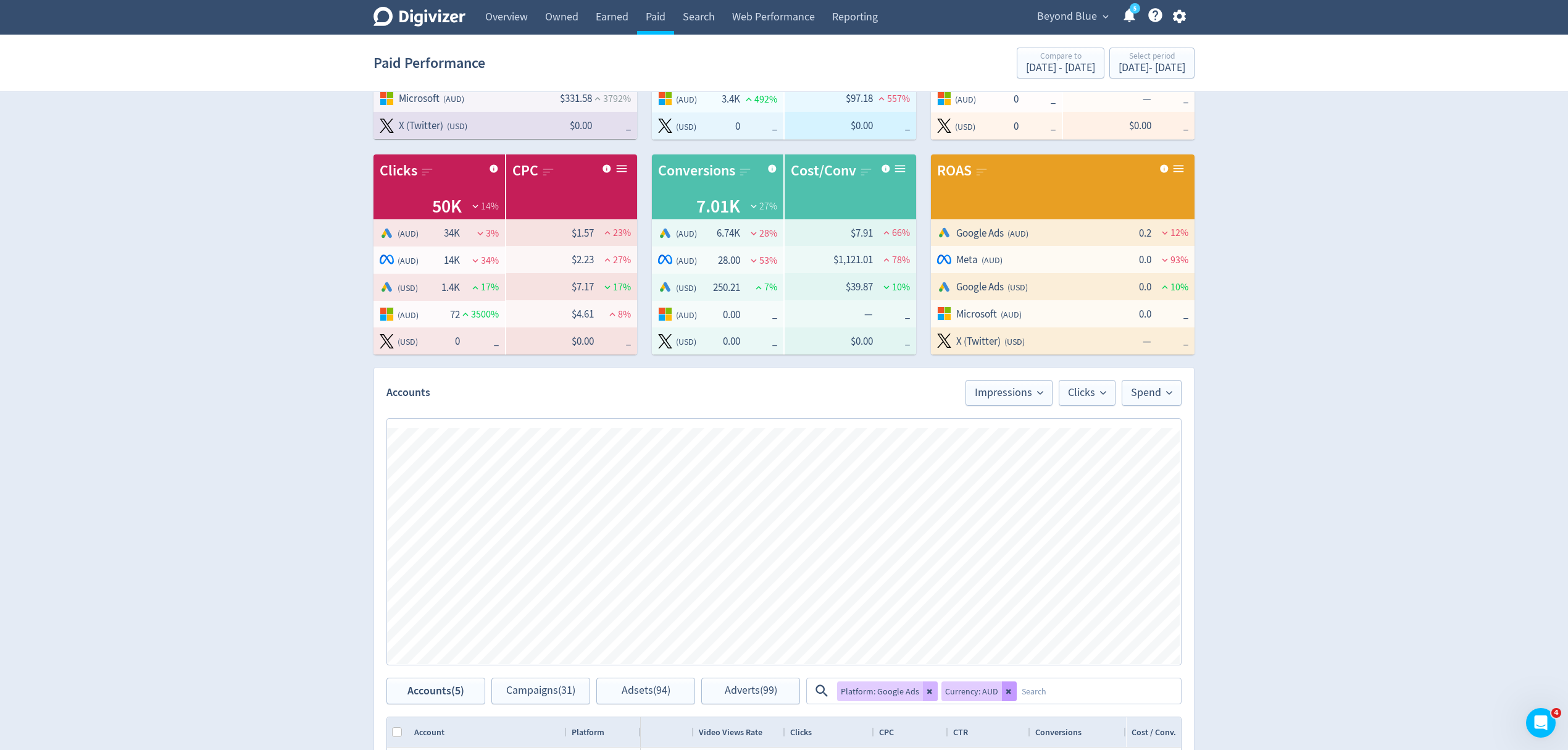
click at [1010, 690] on button at bounding box center [1009, 691] width 15 height 20
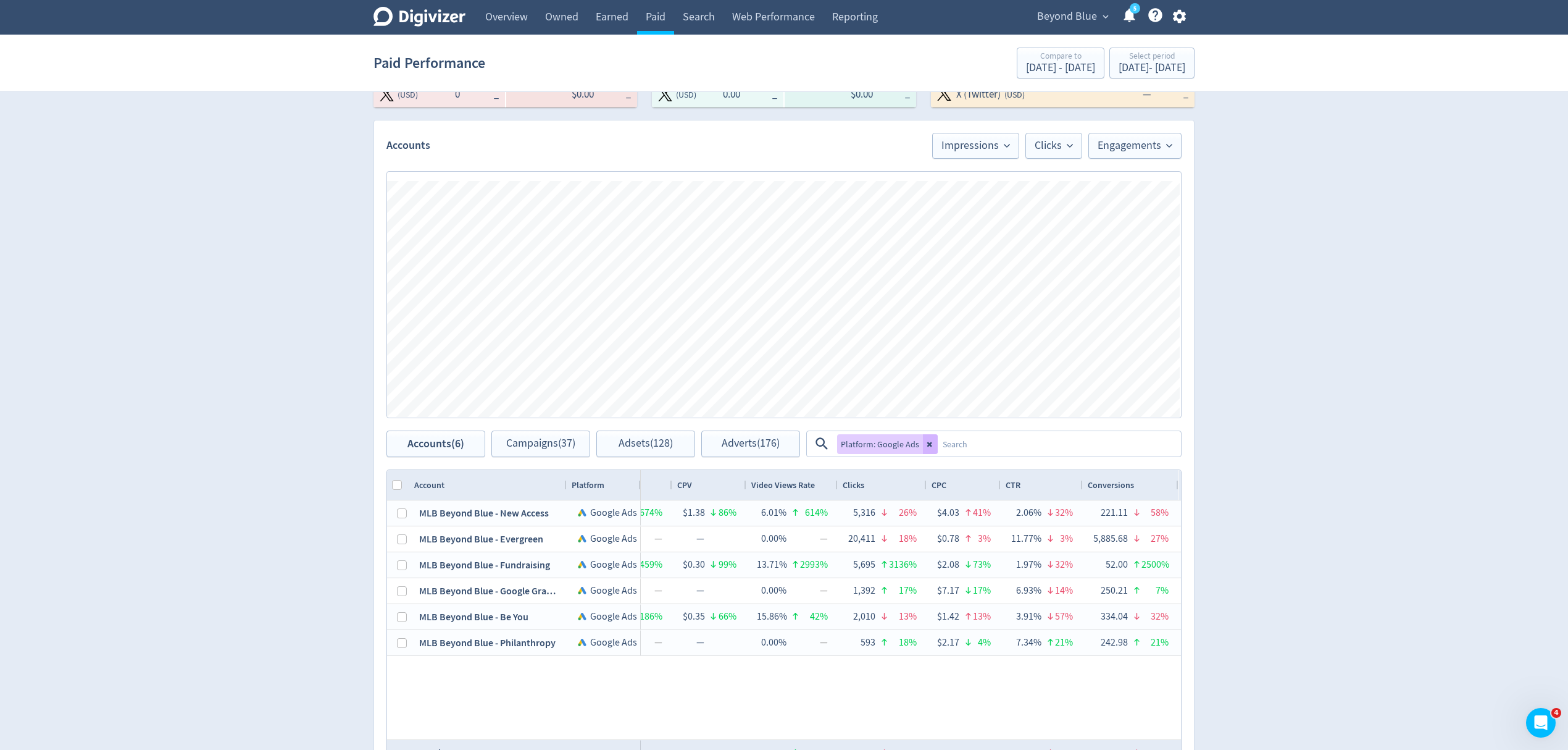
click at [977, 440] on textarea at bounding box center [1059, 444] width 242 height 23
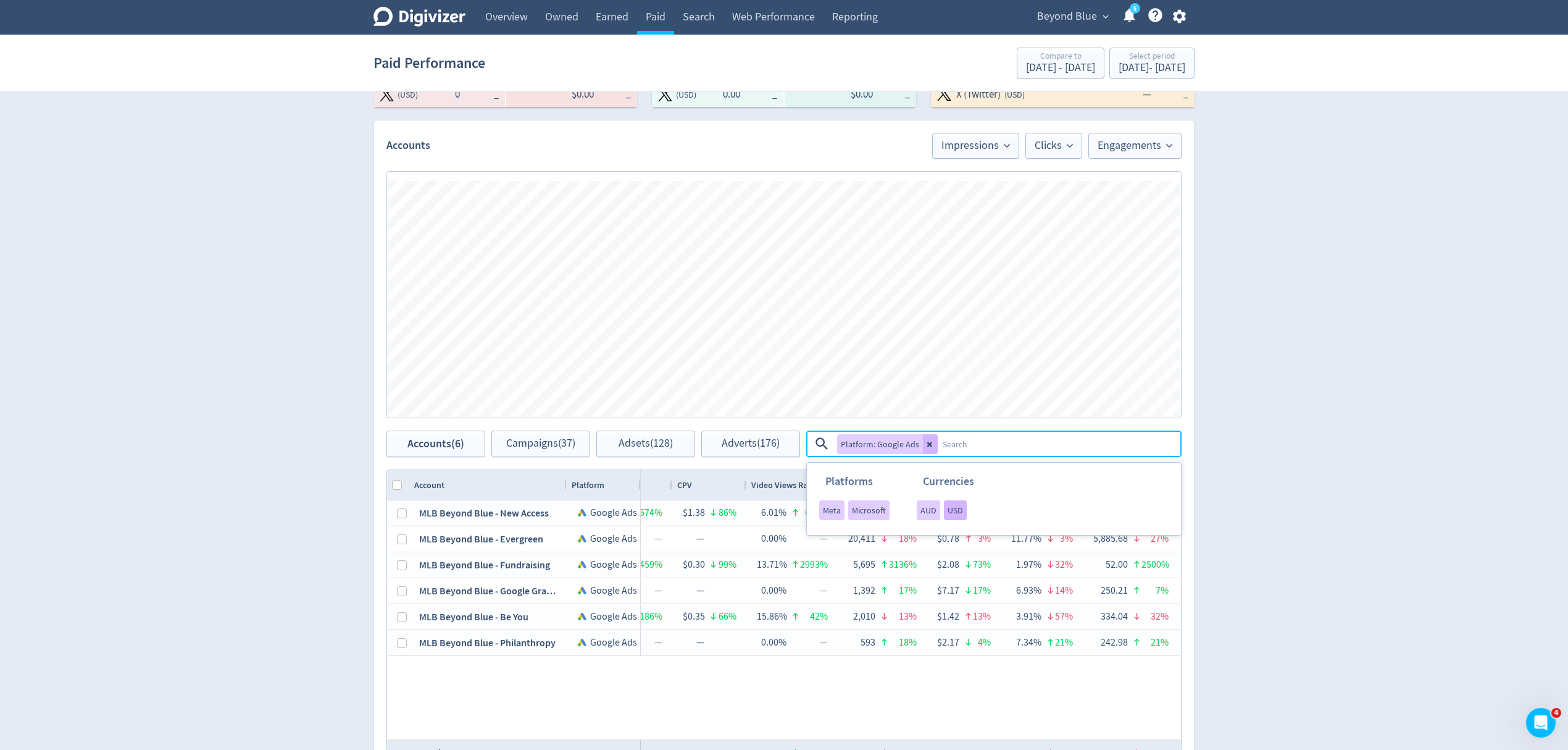
click at [960, 512] on span "USD" at bounding box center [955, 510] width 16 height 9
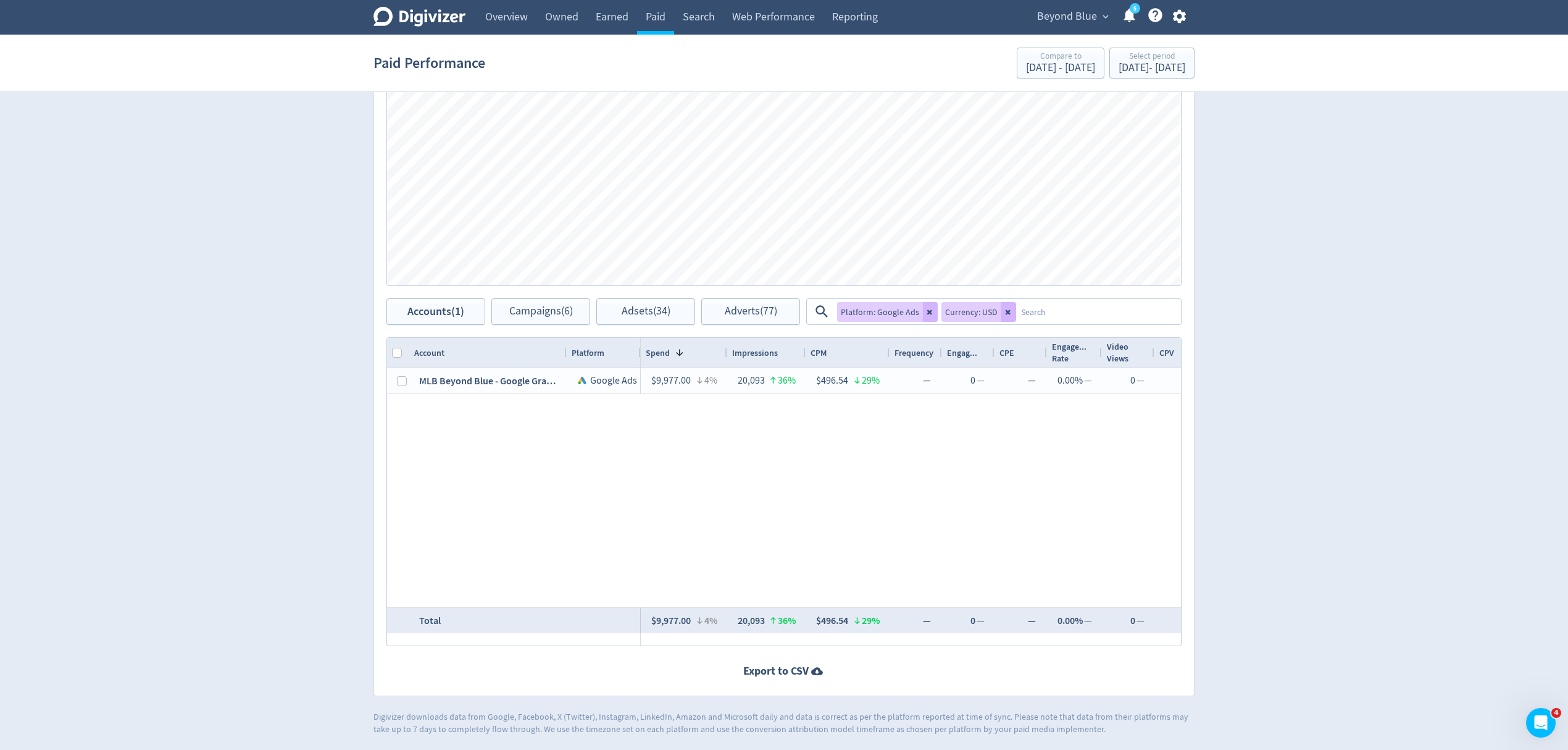
drag, startPoint x: 707, startPoint y: 646, endPoint x: 759, endPoint y: 643, distance: 52.1
click at [759, 643] on div "Drag here to set row groups Drag here to set column labels Account Platform Spe…" at bounding box center [784, 492] width 795 height 309
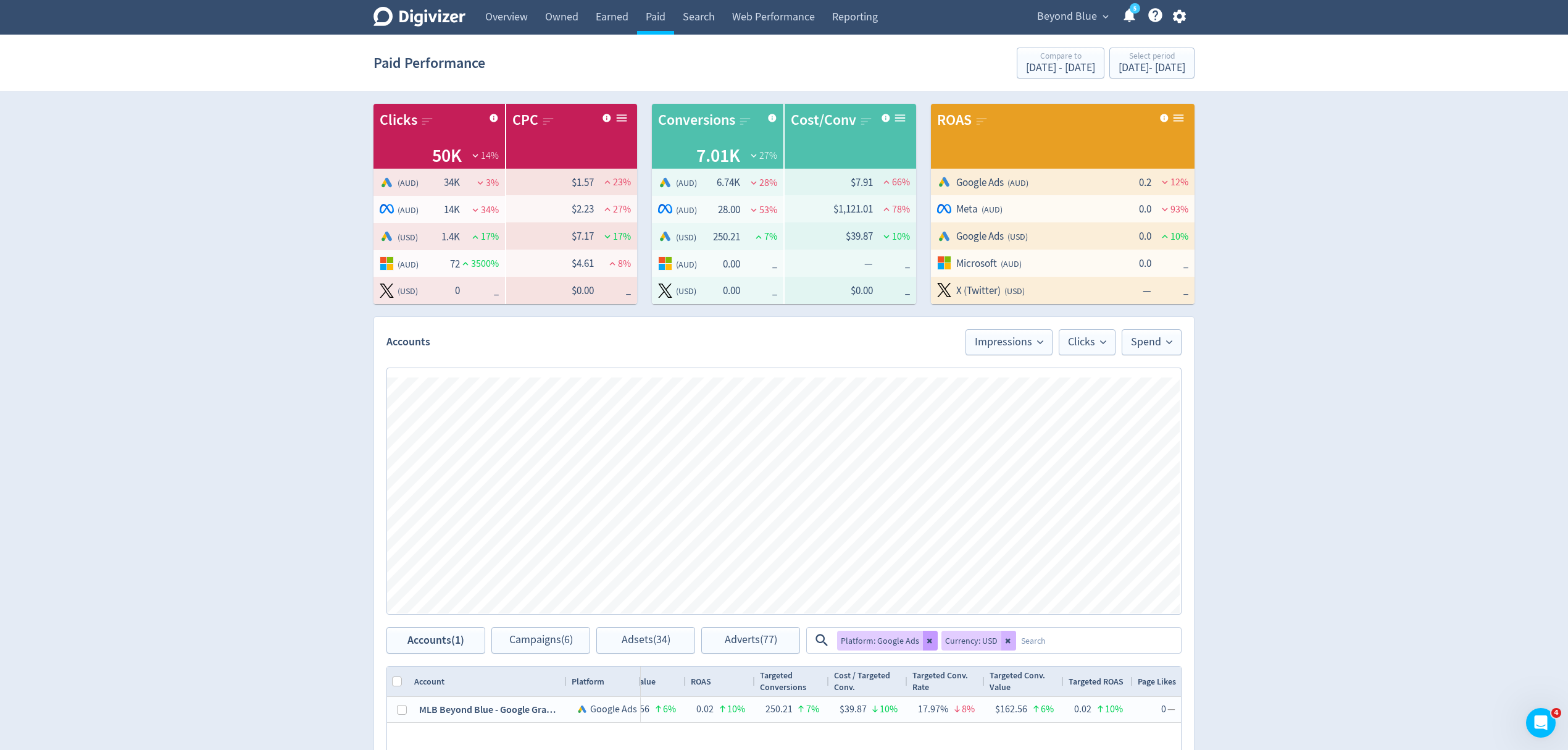
click at [929, 638] on icon at bounding box center [930, 640] width 8 height 8
click at [899, 644] on button at bounding box center [904, 640] width 15 height 20
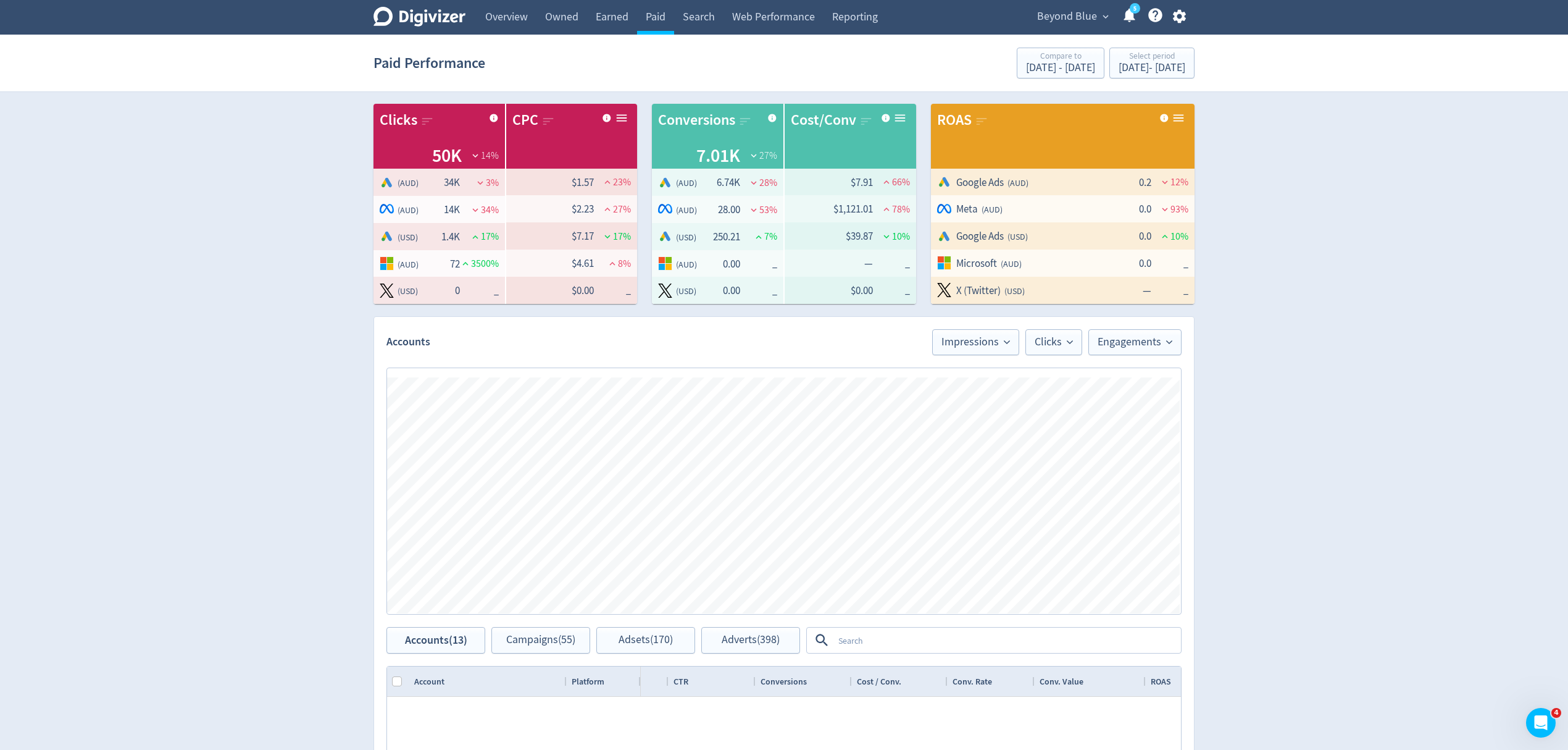
click at [907, 643] on textarea at bounding box center [1006, 640] width 346 height 23
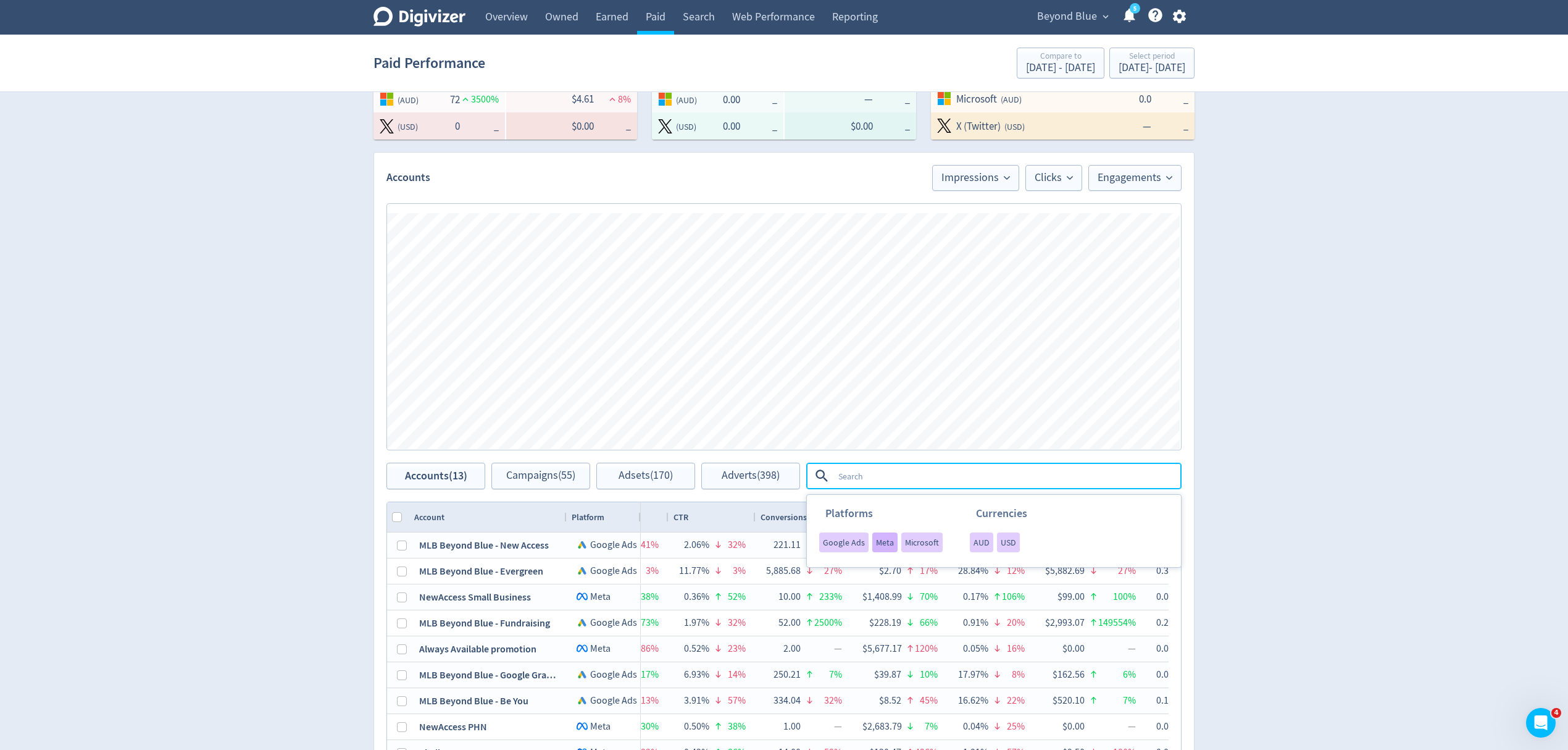
click at [882, 552] on div "Meta" at bounding box center [885, 542] width 25 height 20
click at [880, 546] on div "$96.82" at bounding box center [882, 545] width 39 height 24
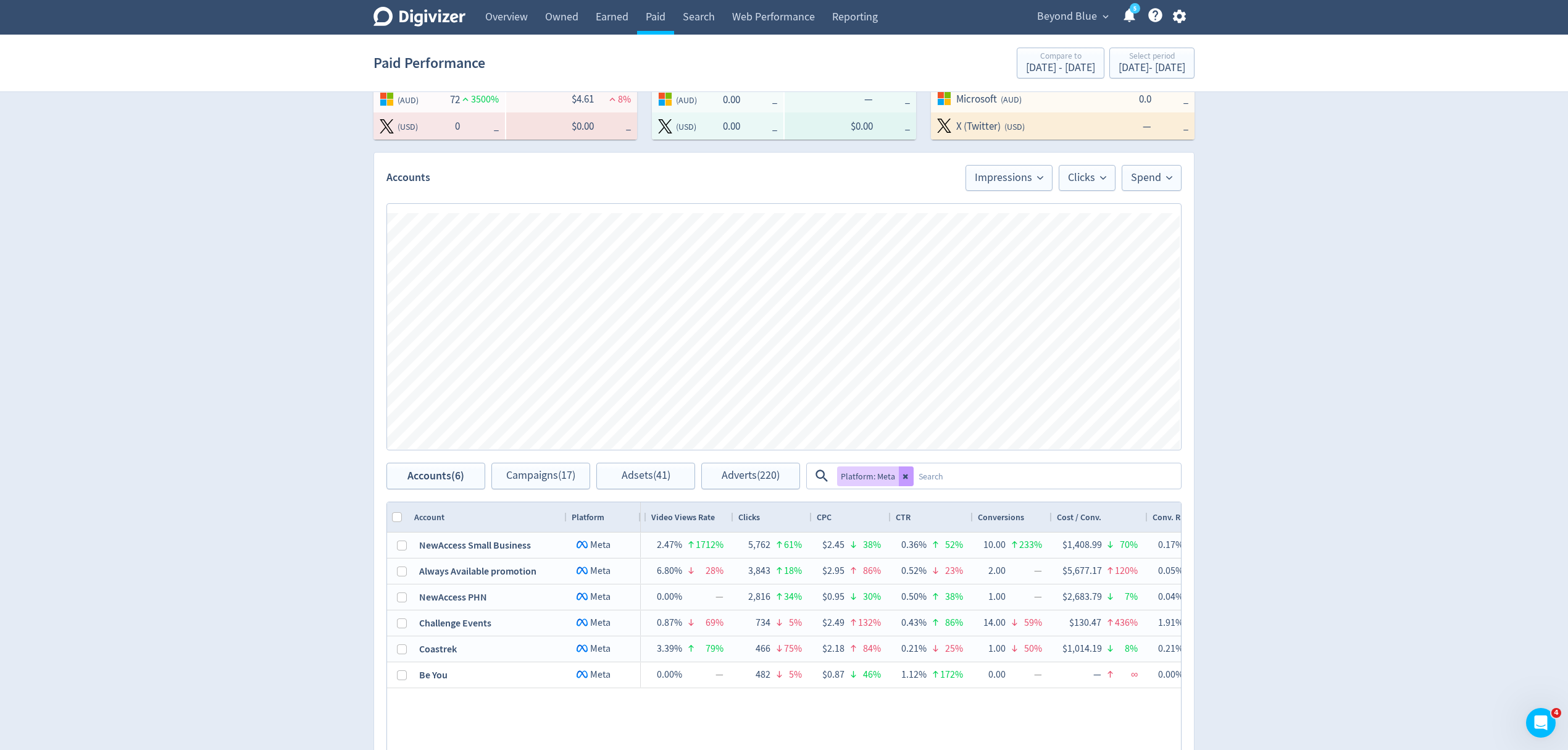
click at [902, 482] on button at bounding box center [906, 476] width 15 height 20
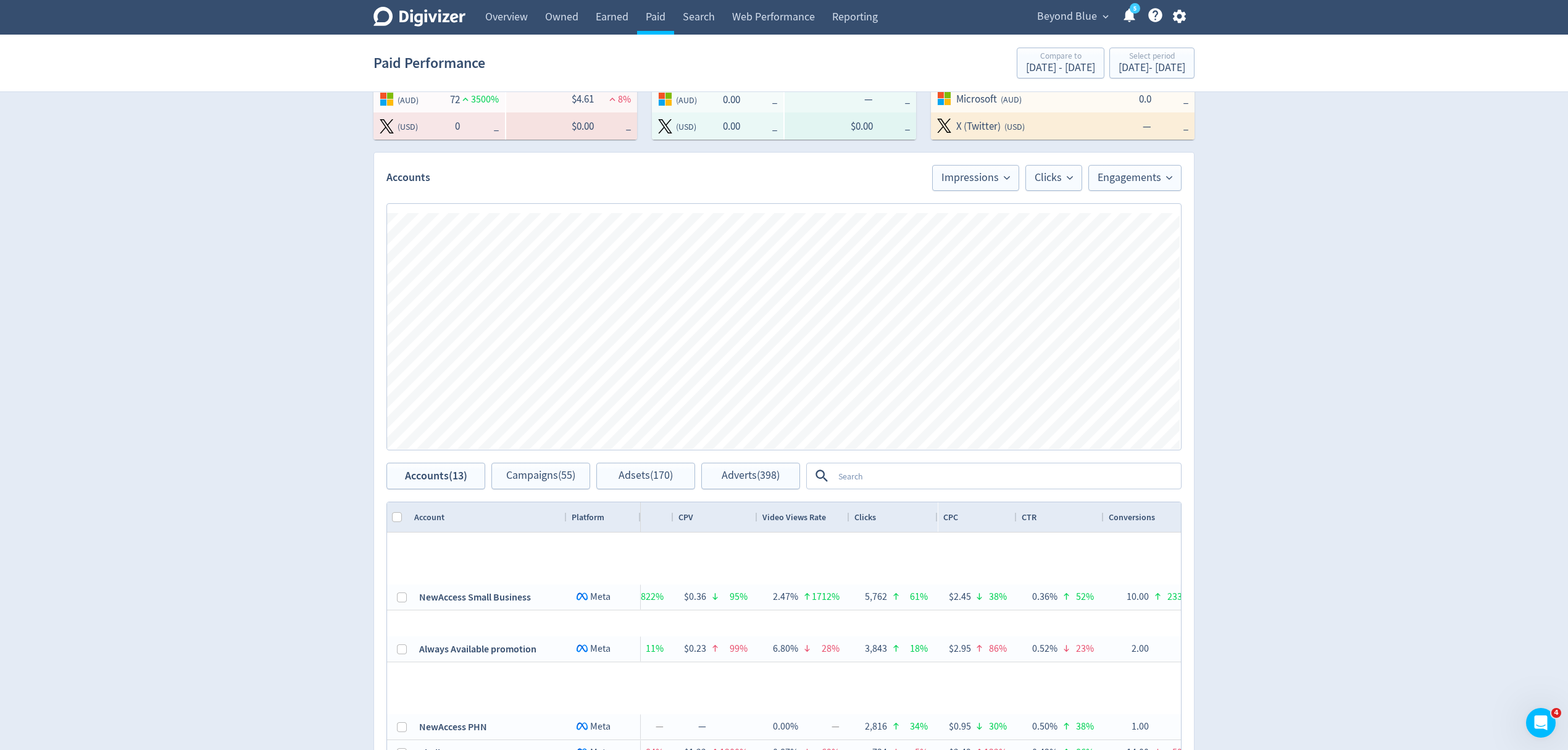
click at [899, 480] on textarea at bounding box center [1006, 476] width 346 height 23
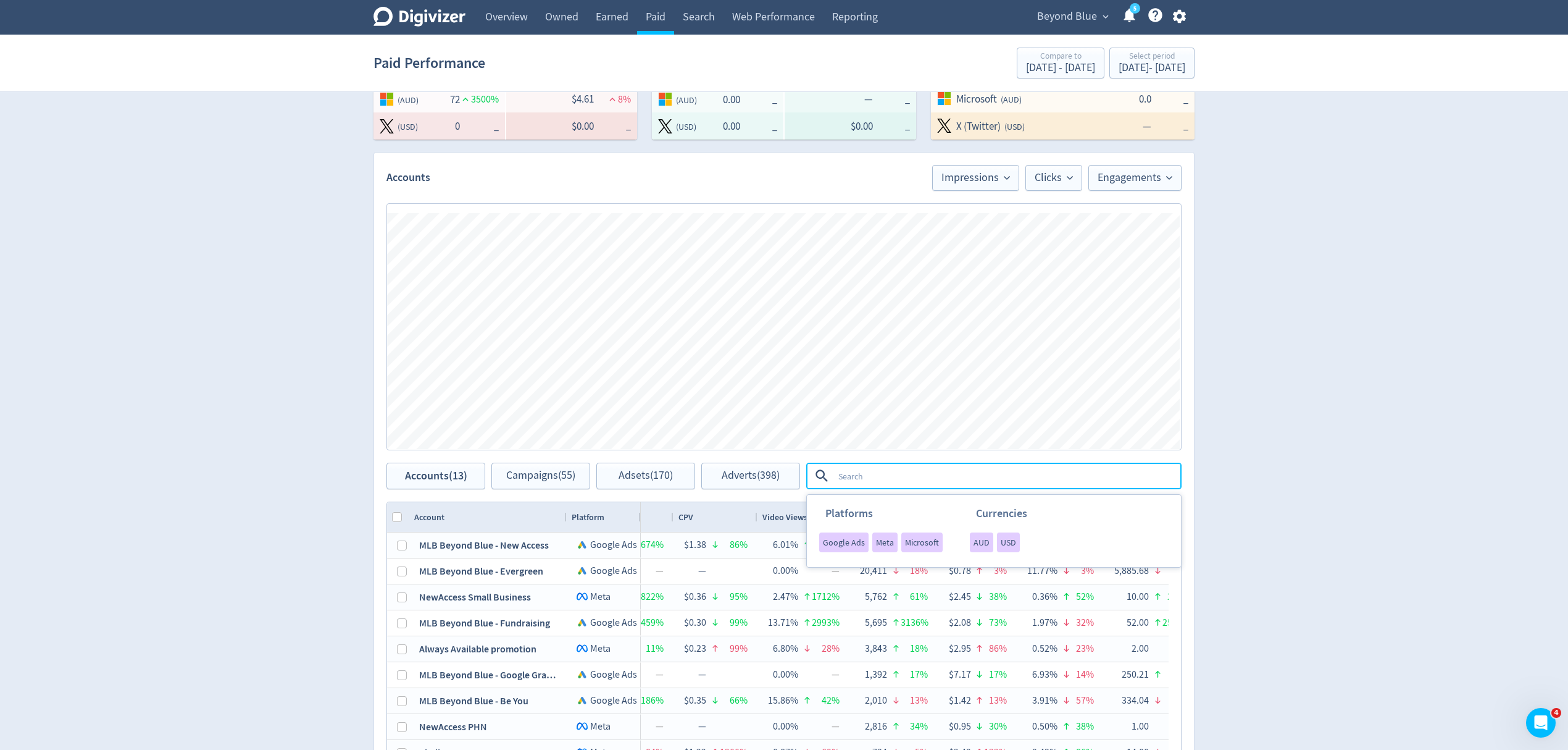
click at [922, 542] on span "Microsoft" at bounding box center [921, 542] width 34 height 9
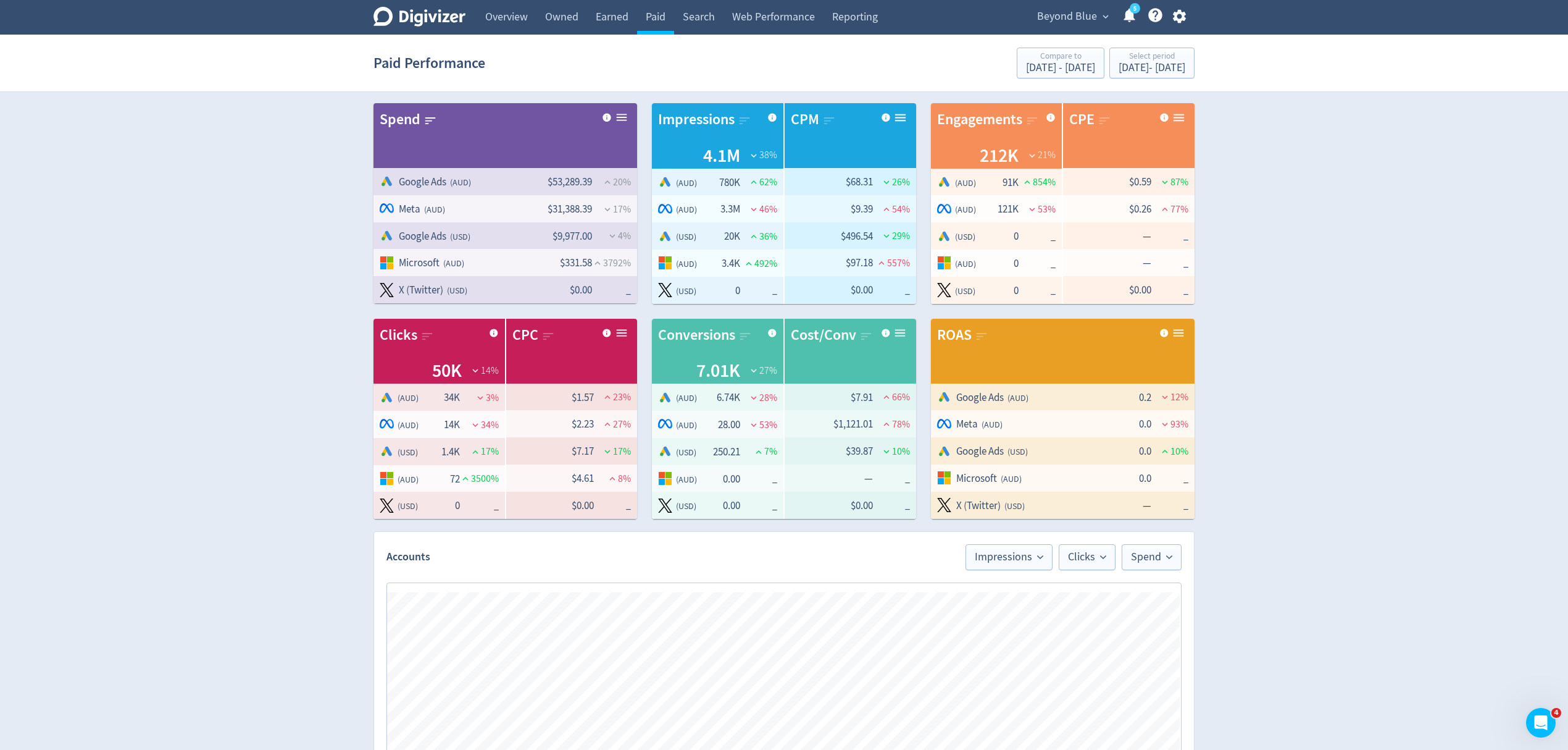
scroll to position [82, 0]
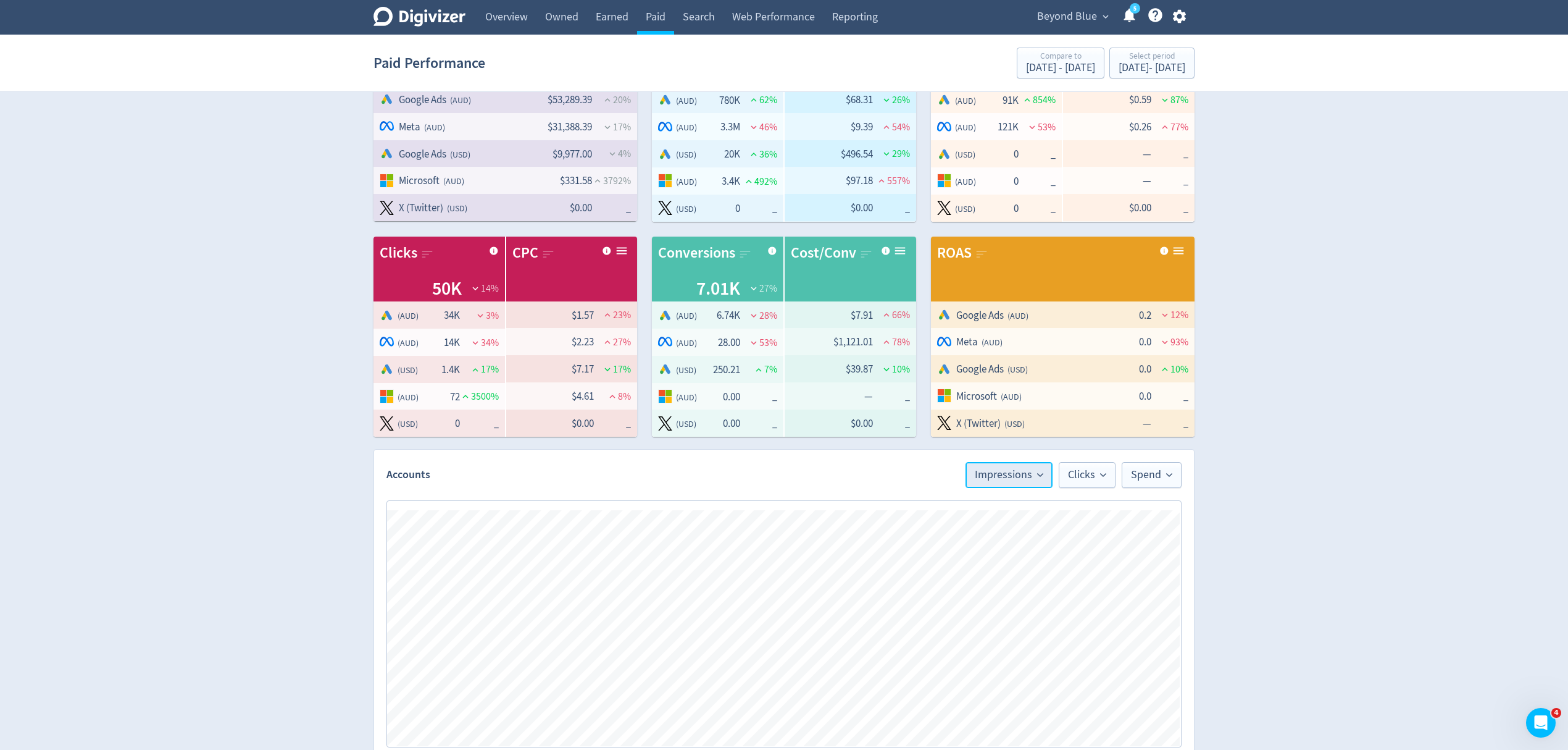
click at [1015, 475] on span "Impressions" at bounding box center [1008, 474] width 69 height 11
click at [1285, 520] on div "Digivizer Logo Mark Digivizer Logo Overview Owned Earned Paid Search Web Perfor…" at bounding box center [784, 557] width 1568 height 1278
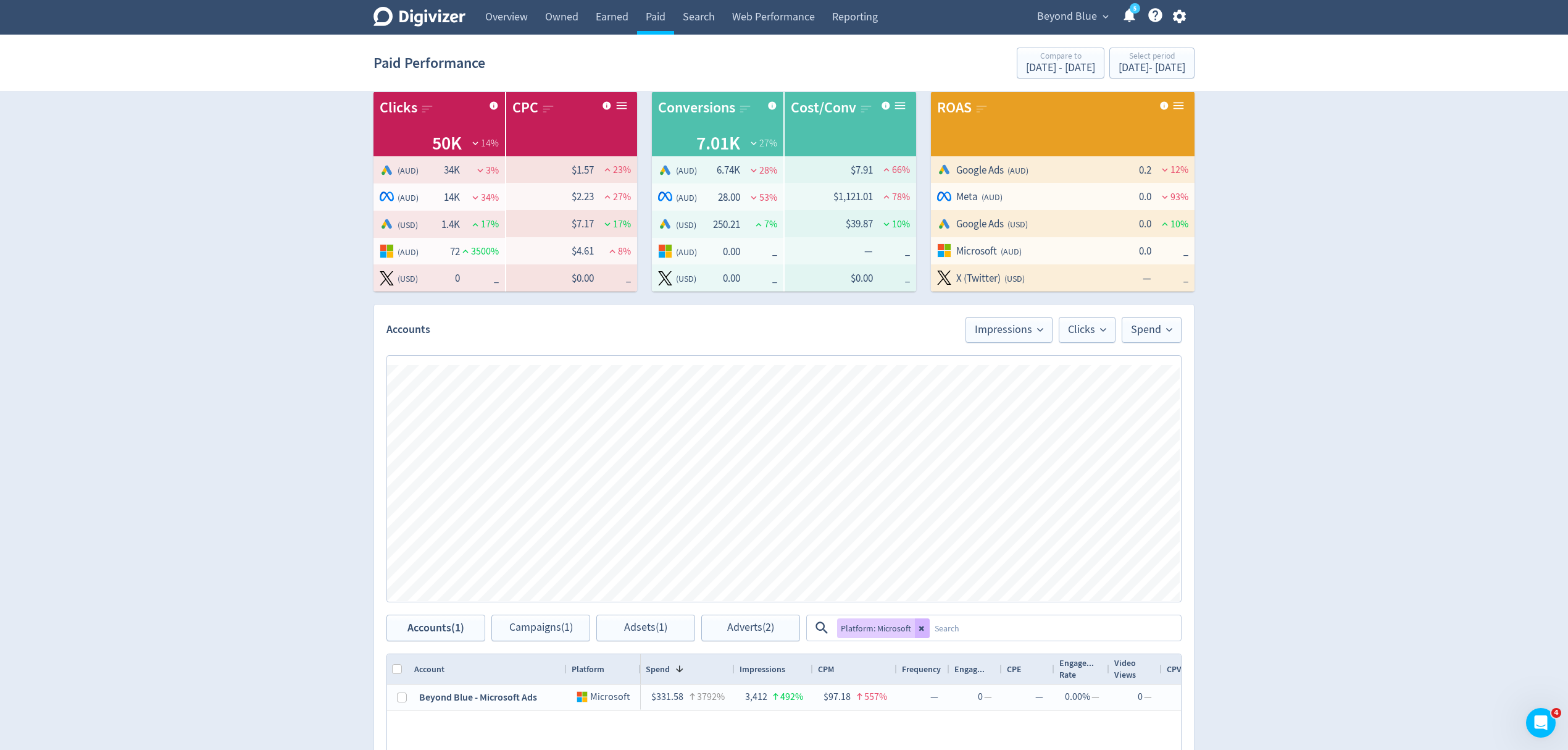
scroll to position [494, 0]
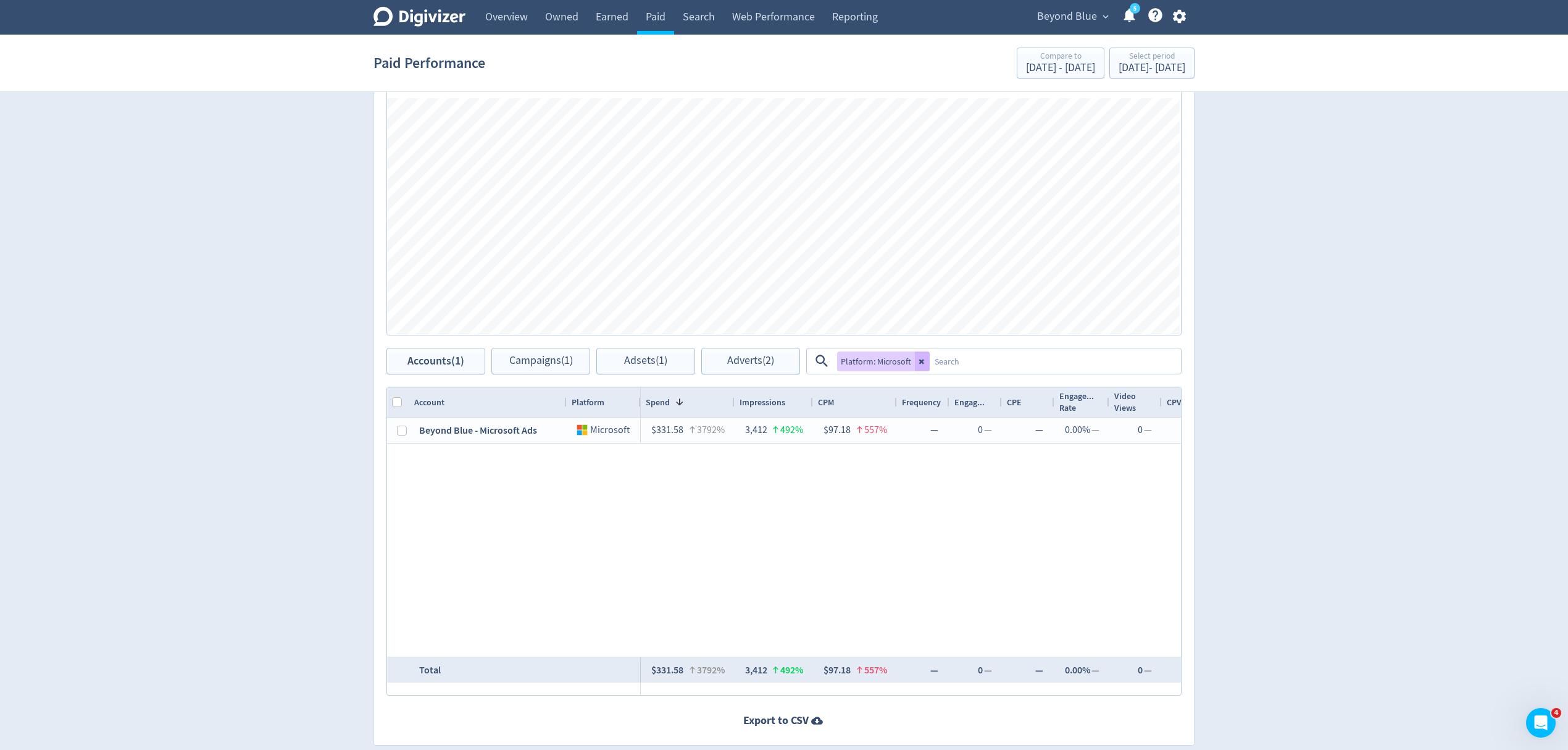
click at [919, 359] on icon at bounding box center [922, 361] width 8 height 8
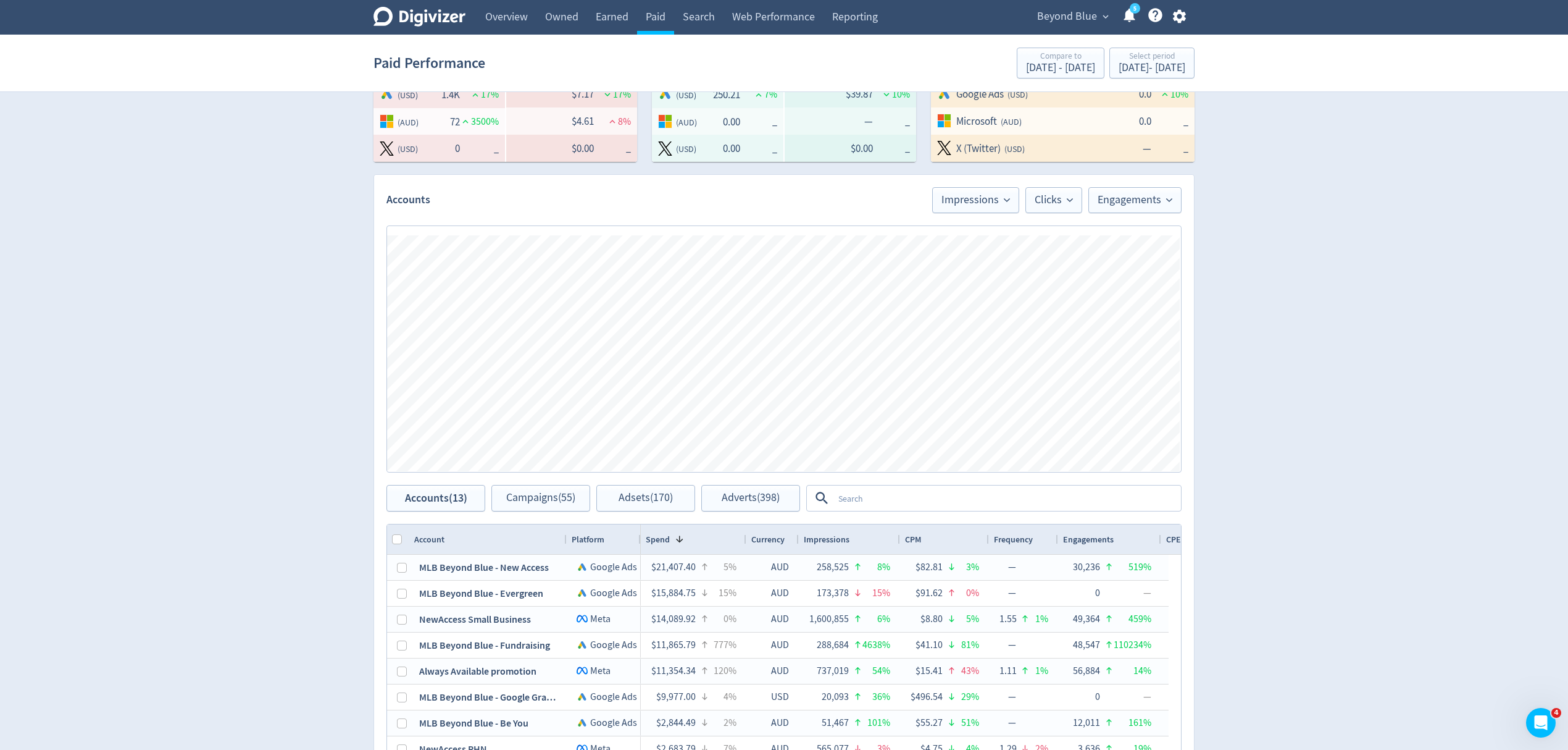
scroll to position [330, 0]
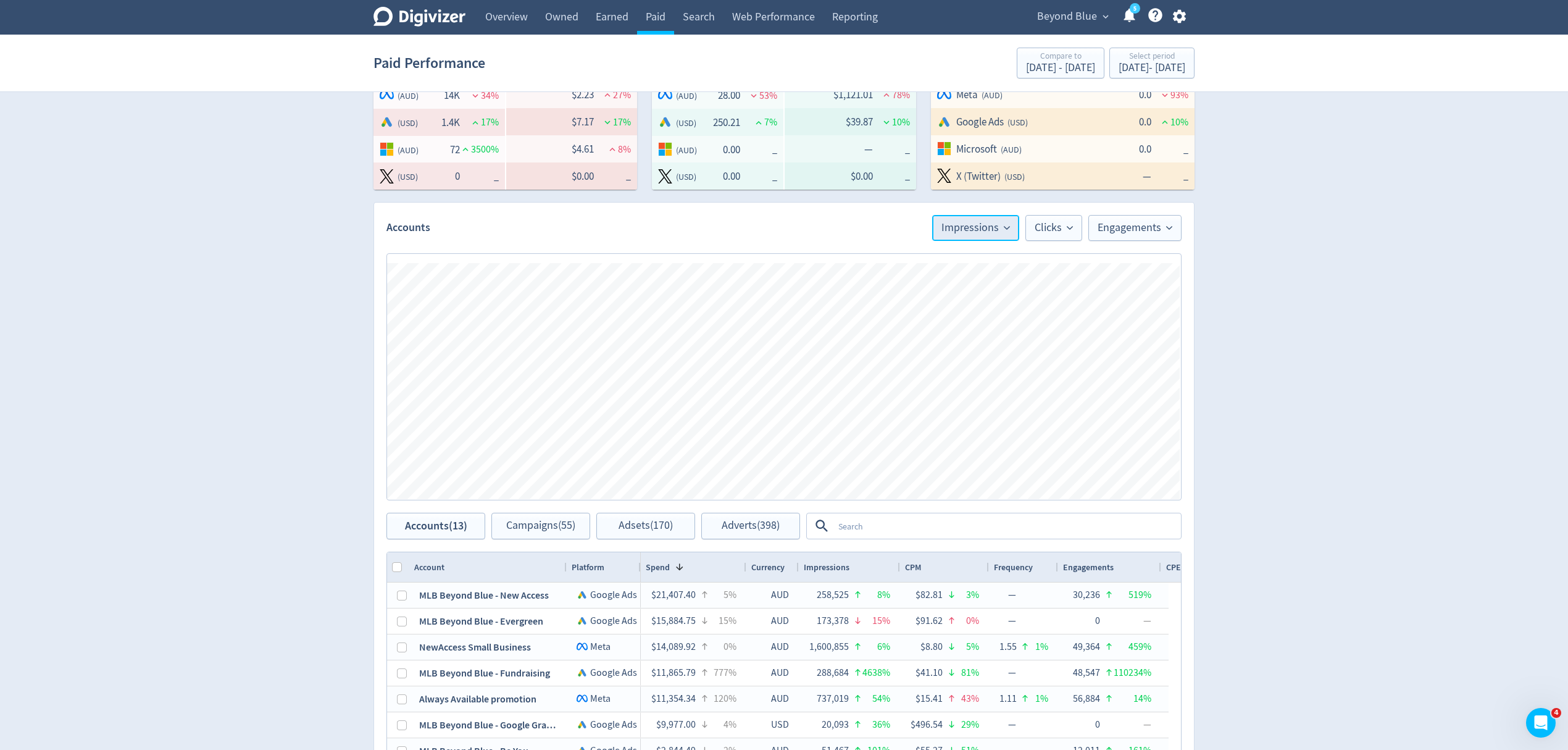
click at [979, 234] on span "Impressions" at bounding box center [975, 228] width 69 height 11
click at [1075, 228] on button "Clicks" at bounding box center [1054, 228] width 57 height 26
click at [1123, 221] on button "Engagements" at bounding box center [1135, 228] width 93 height 26
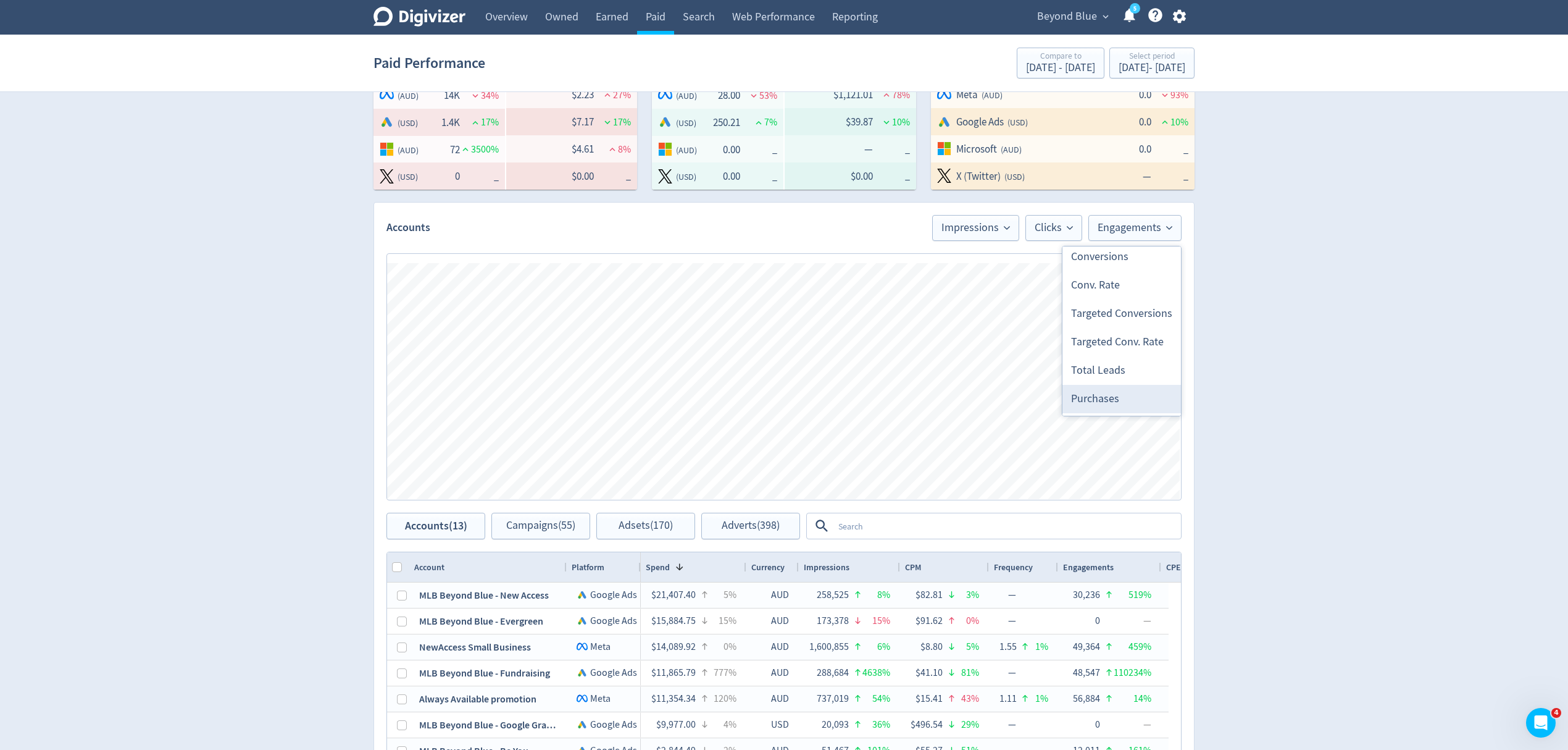
click at [1095, 399] on li "Purchases" at bounding box center [1122, 399] width 119 height 29
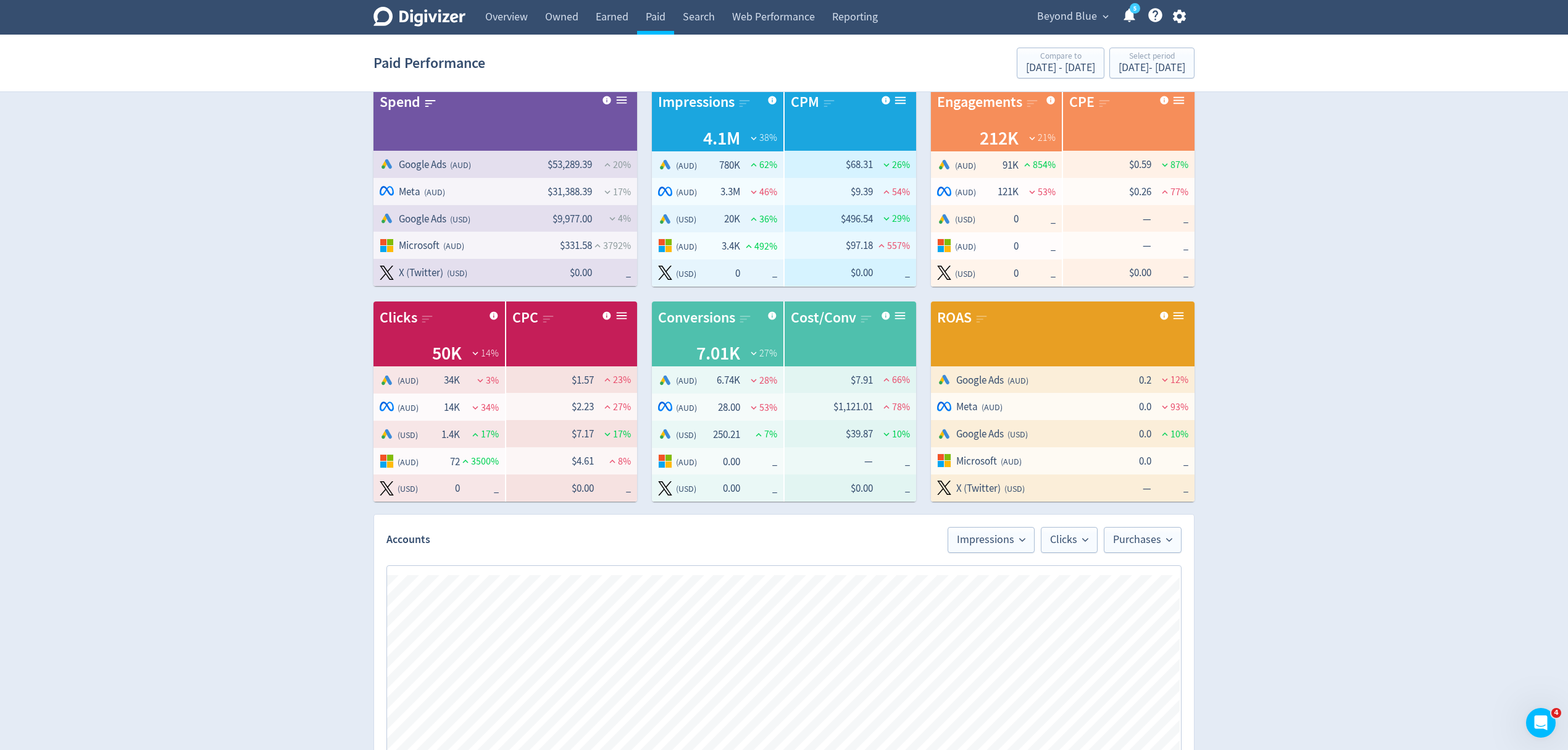
scroll to position [0, 0]
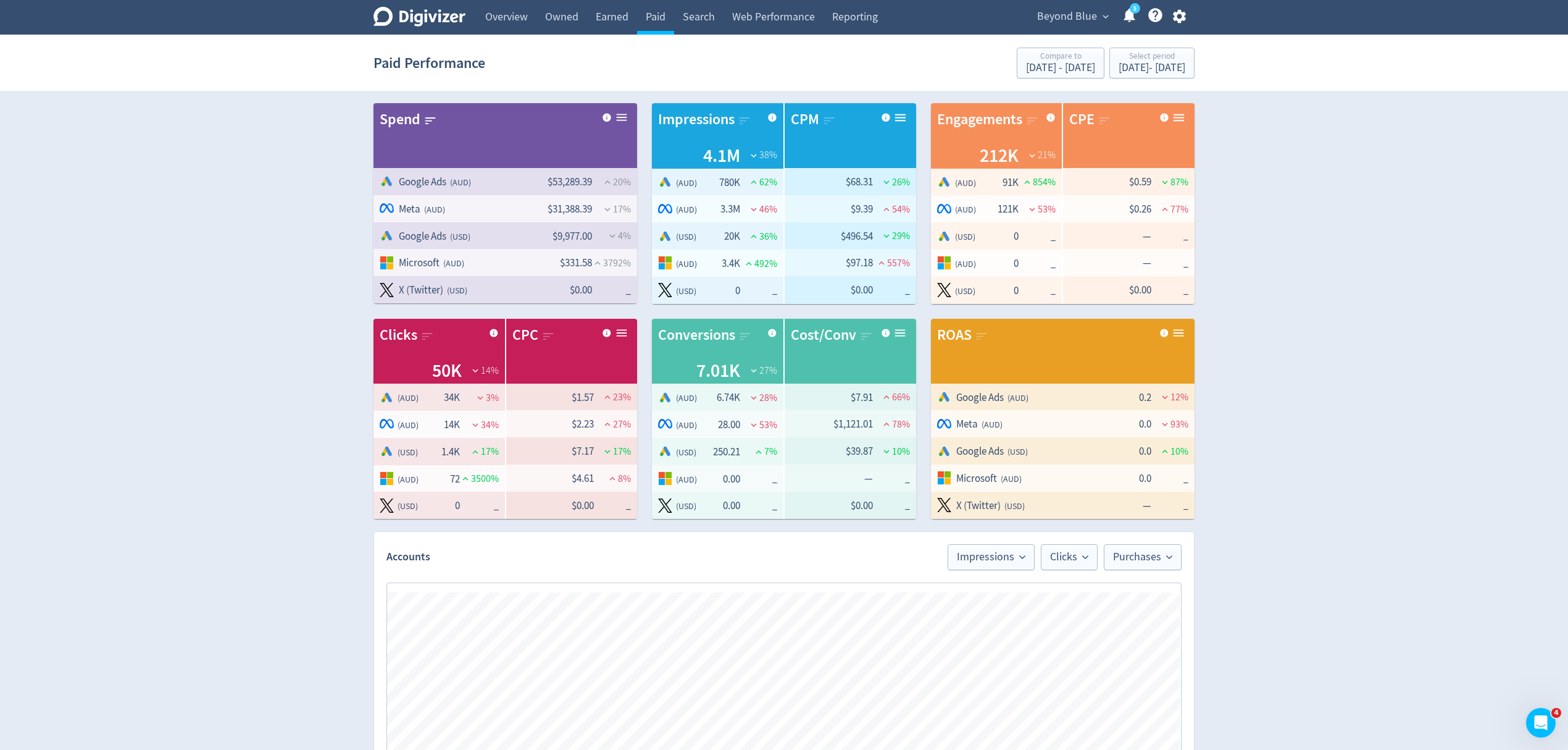
click at [427, 119] on icon at bounding box center [431, 121] width 10 height 7
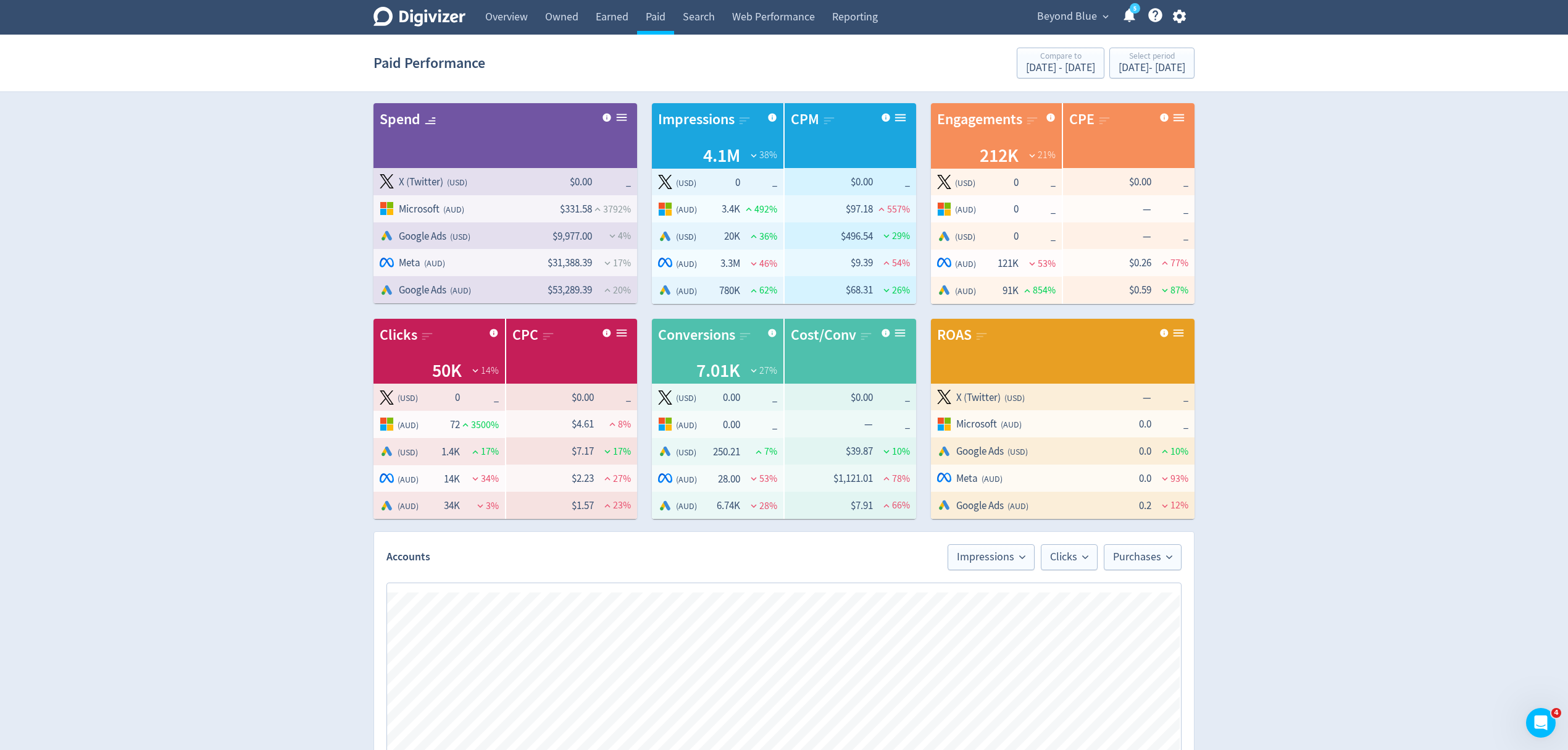
click at [427, 119] on icon at bounding box center [431, 121] width 14 height 14
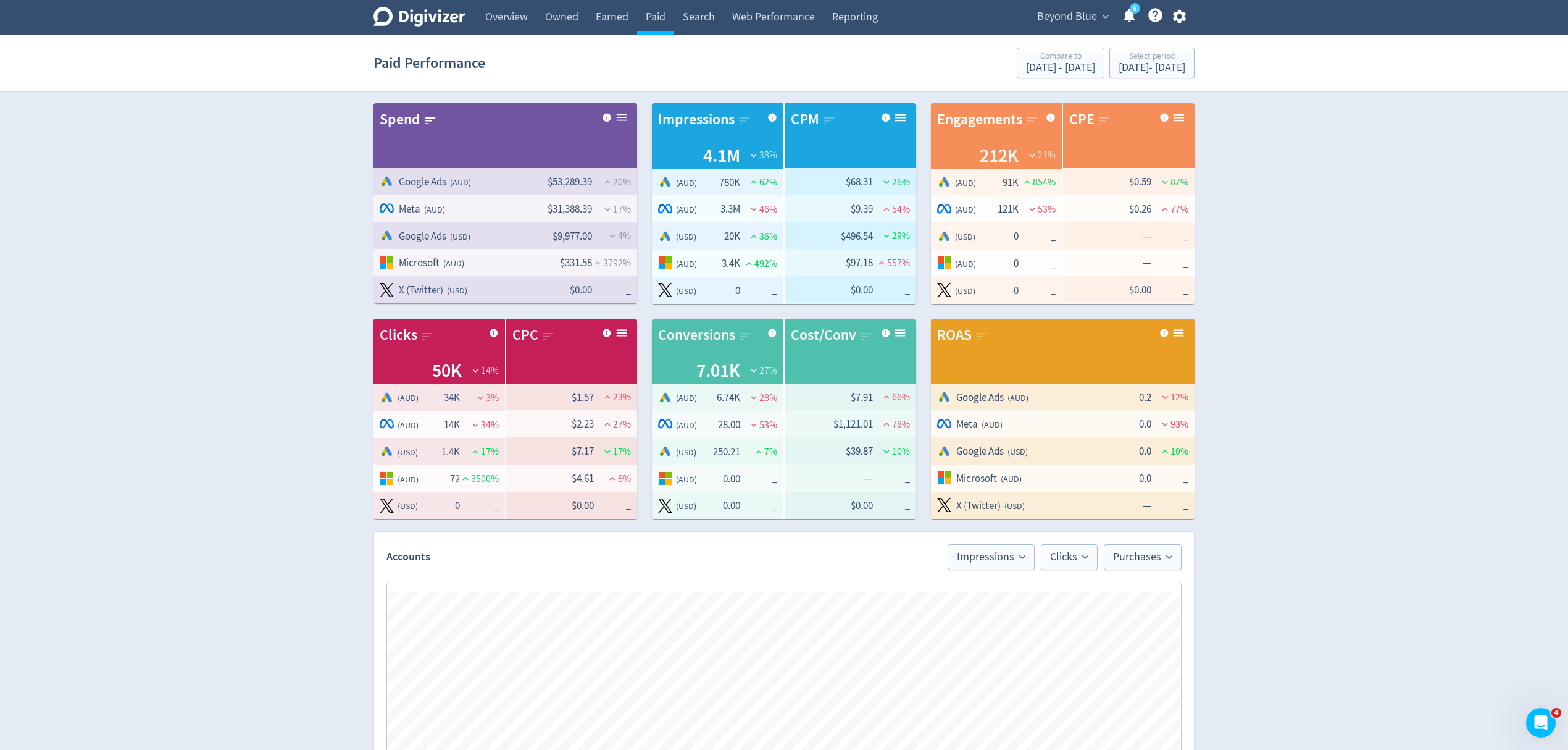
click at [746, 117] on icon at bounding box center [744, 121] width 14 height 14
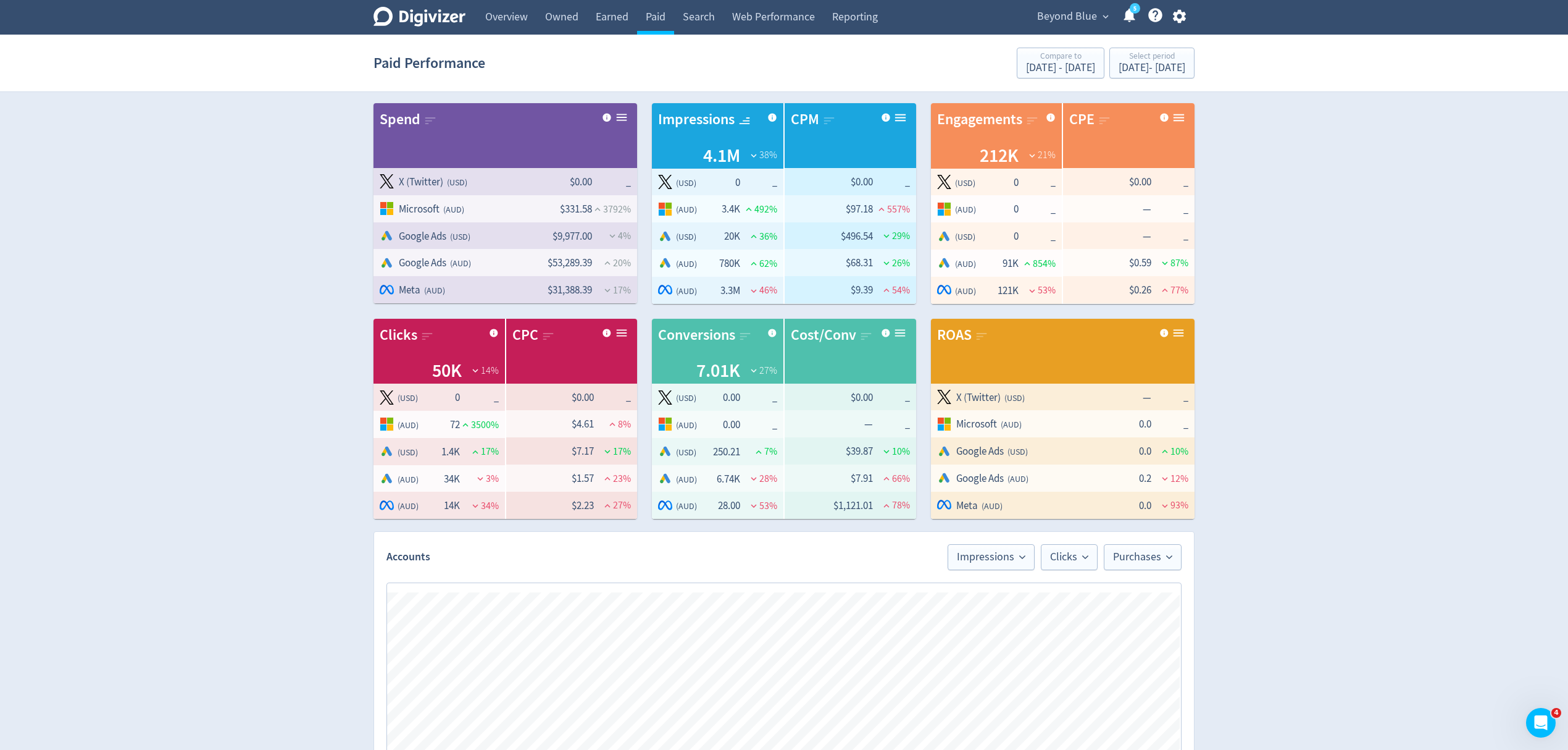
click at [823, 121] on icon at bounding box center [830, 121] width 14 height 14
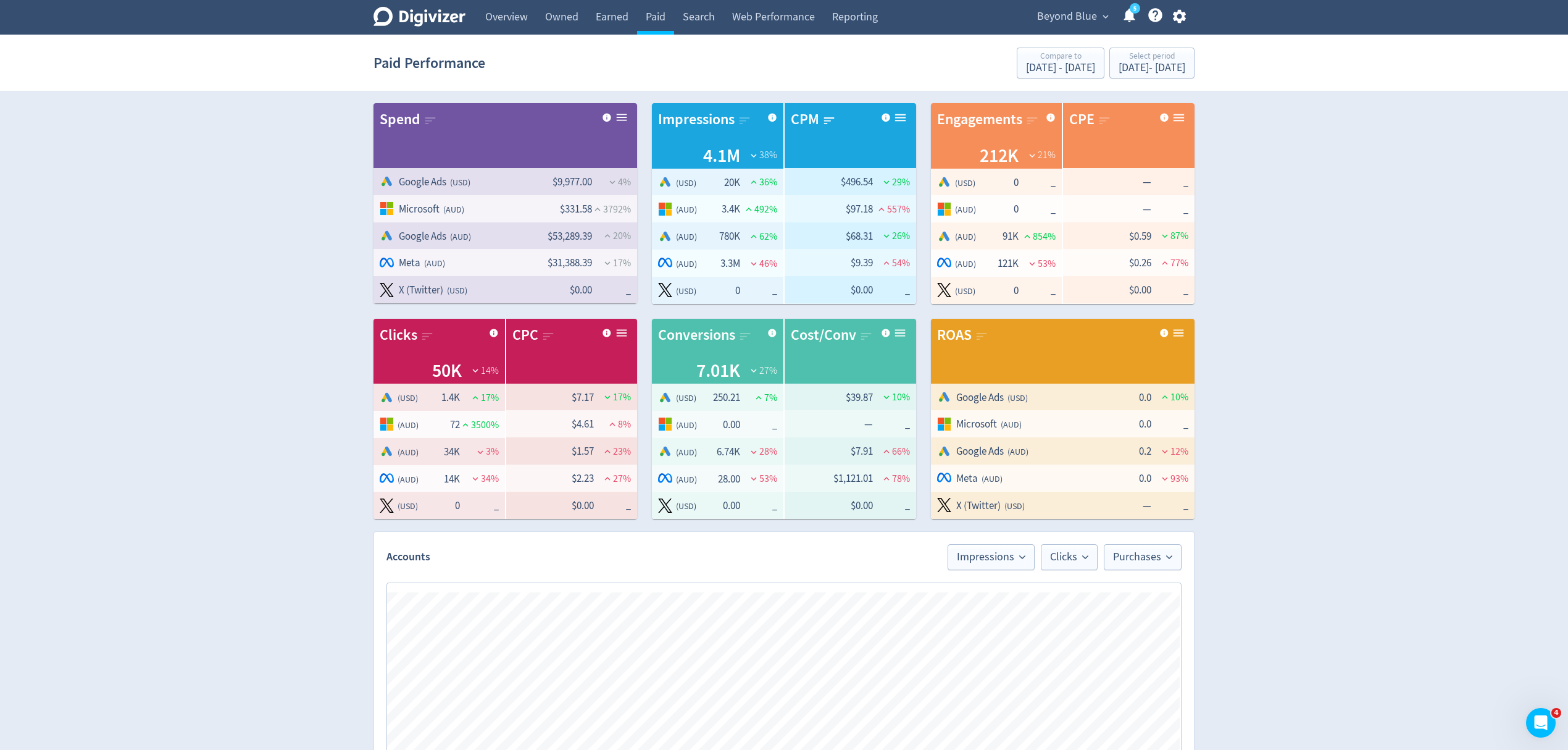
click at [823, 121] on icon at bounding box center [830, 121] width 14 height 14
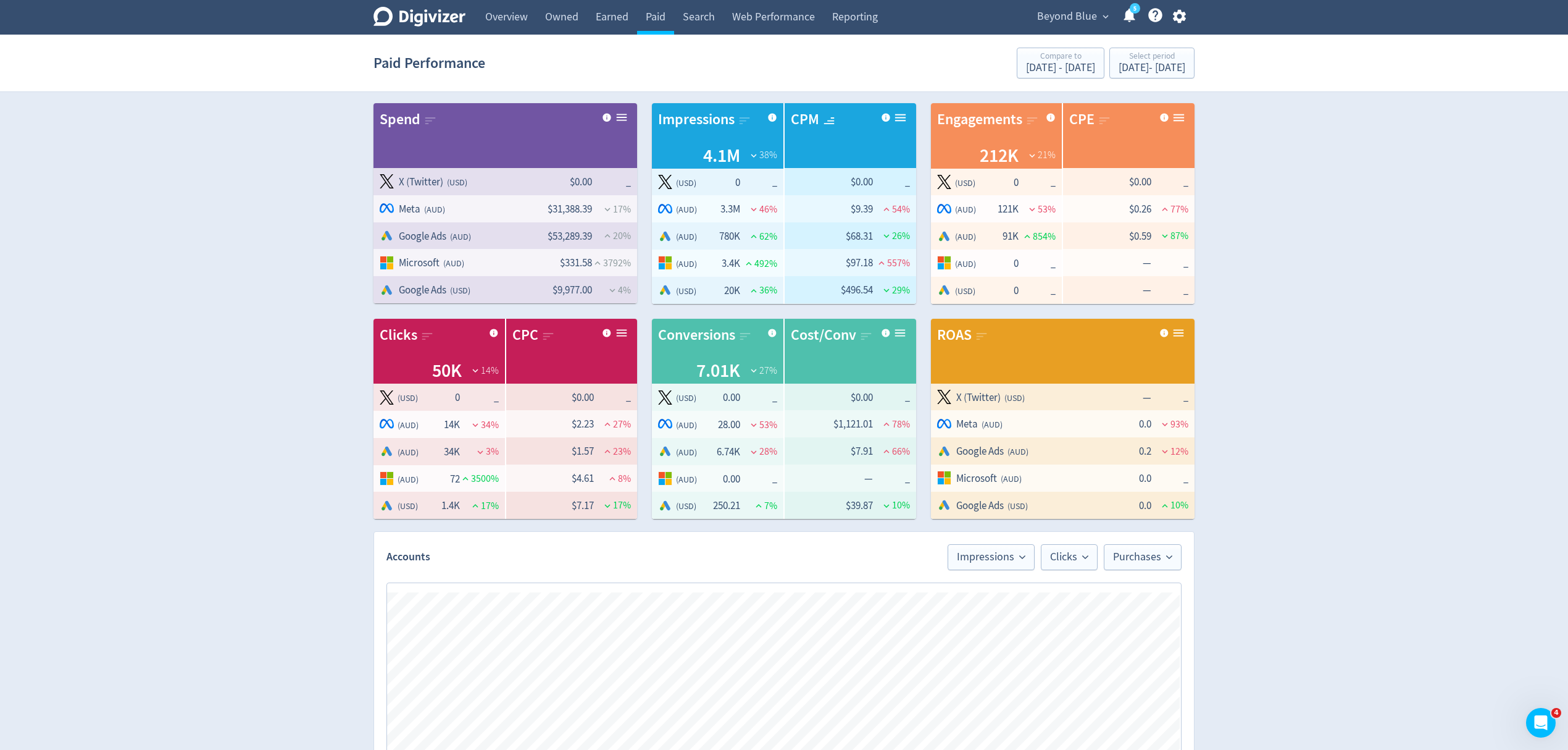
click at [1026, 115] on icon at bounding box center [1033, 121] width 14 height 14
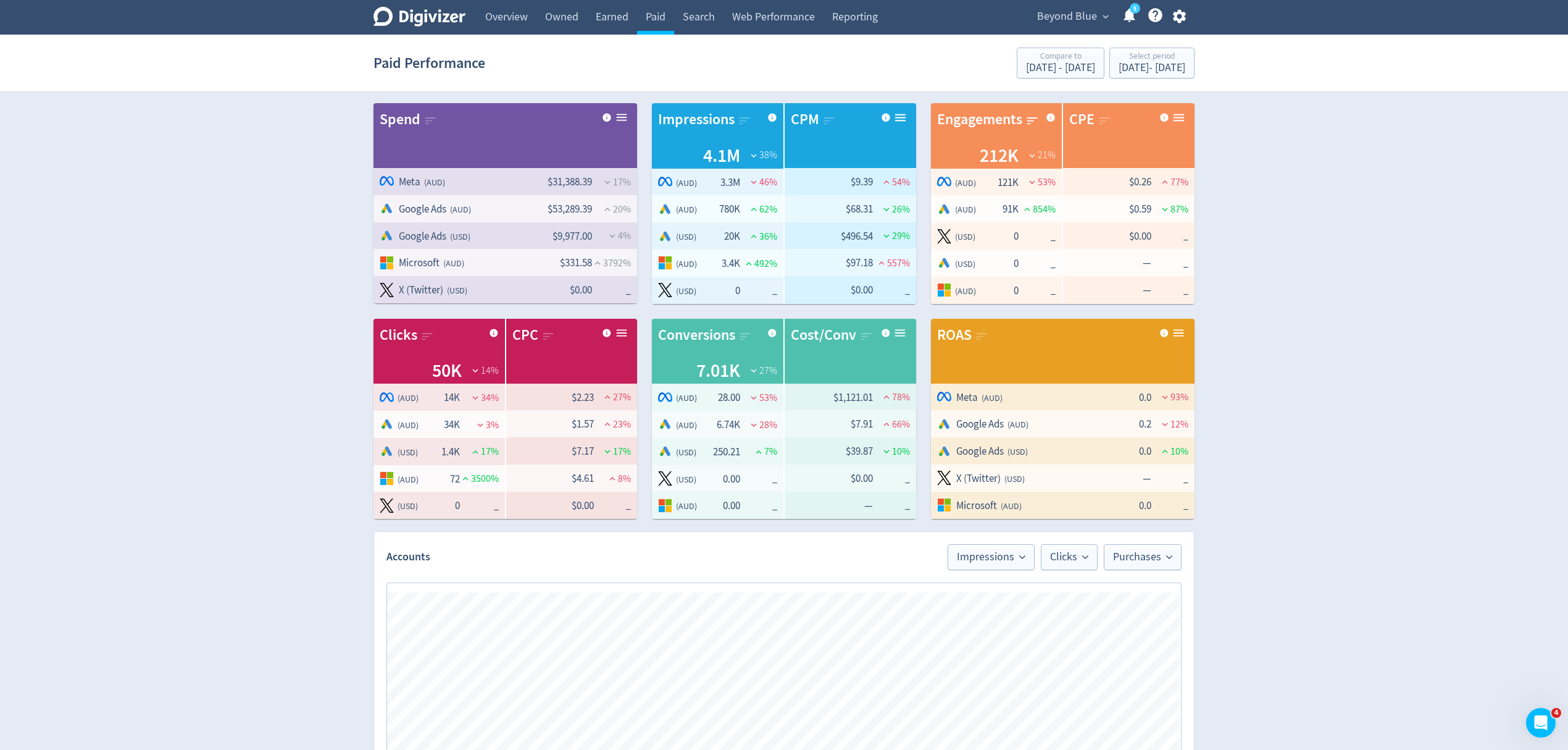
click at [1026, 115] on icon at bounding box center [1033, 121] width 14 height 14
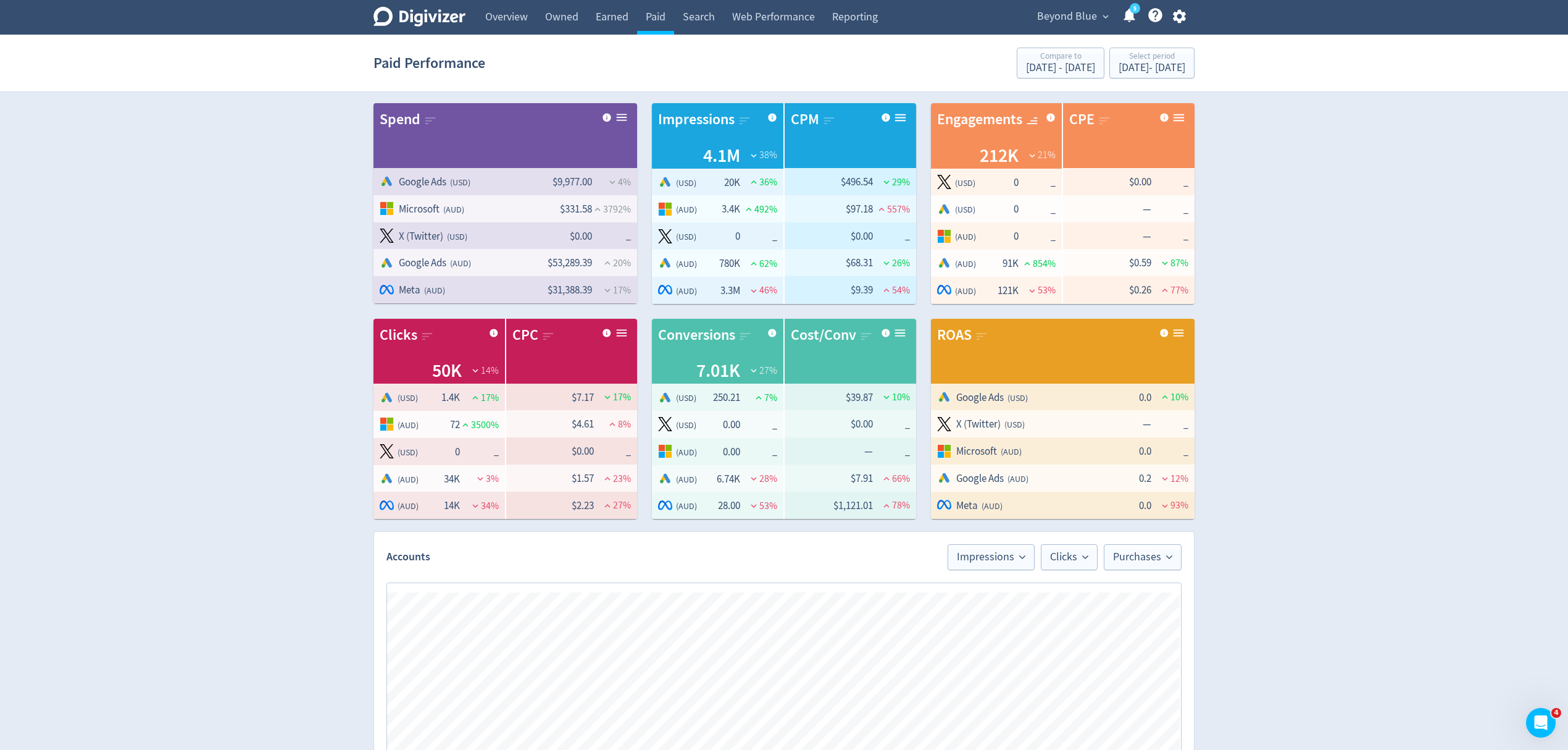
click at [1096, 118] on div at bounding box center [1102, 119] width 14 height 21
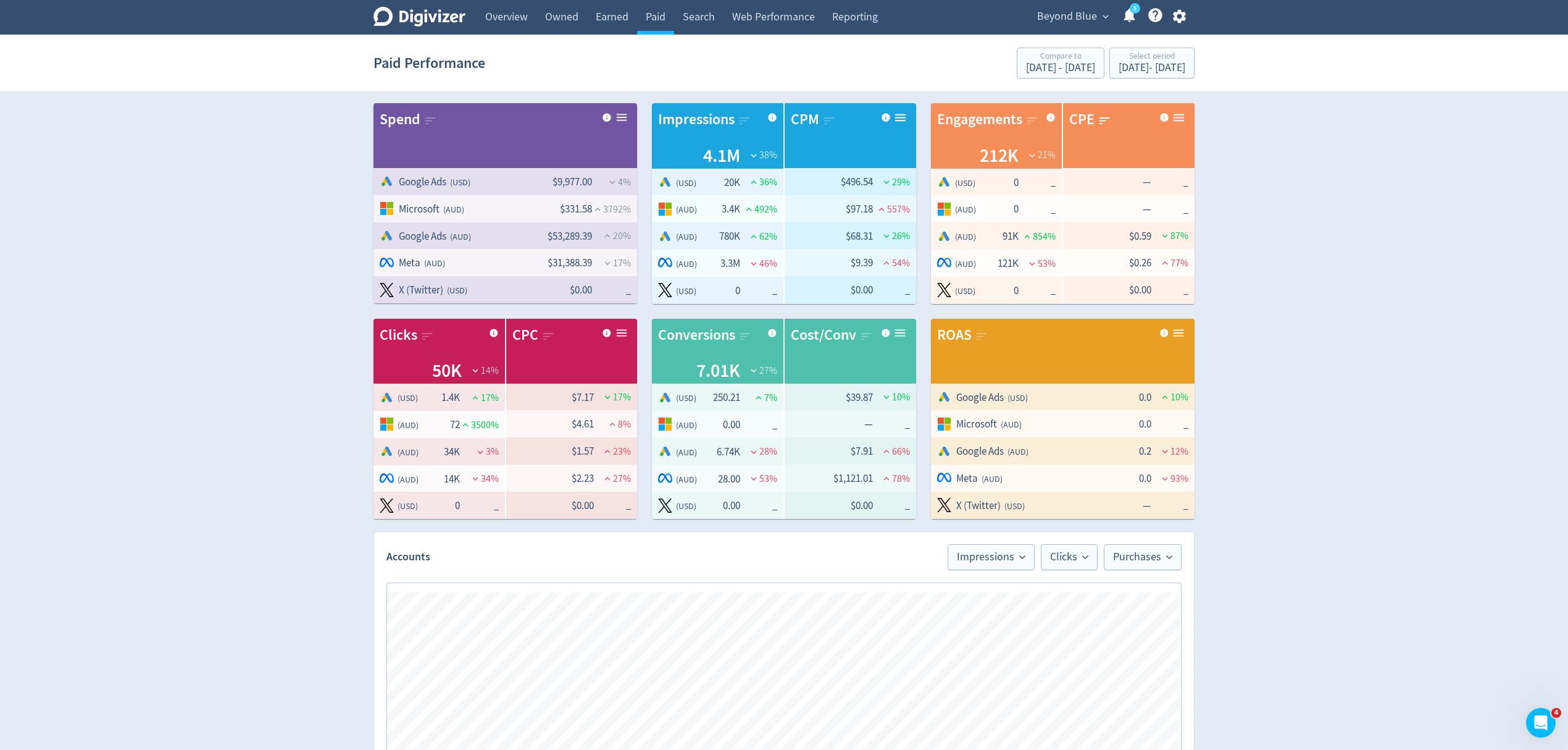
click at [1096, 118] on div at bounding box center [1102, 119] width 14 height 21
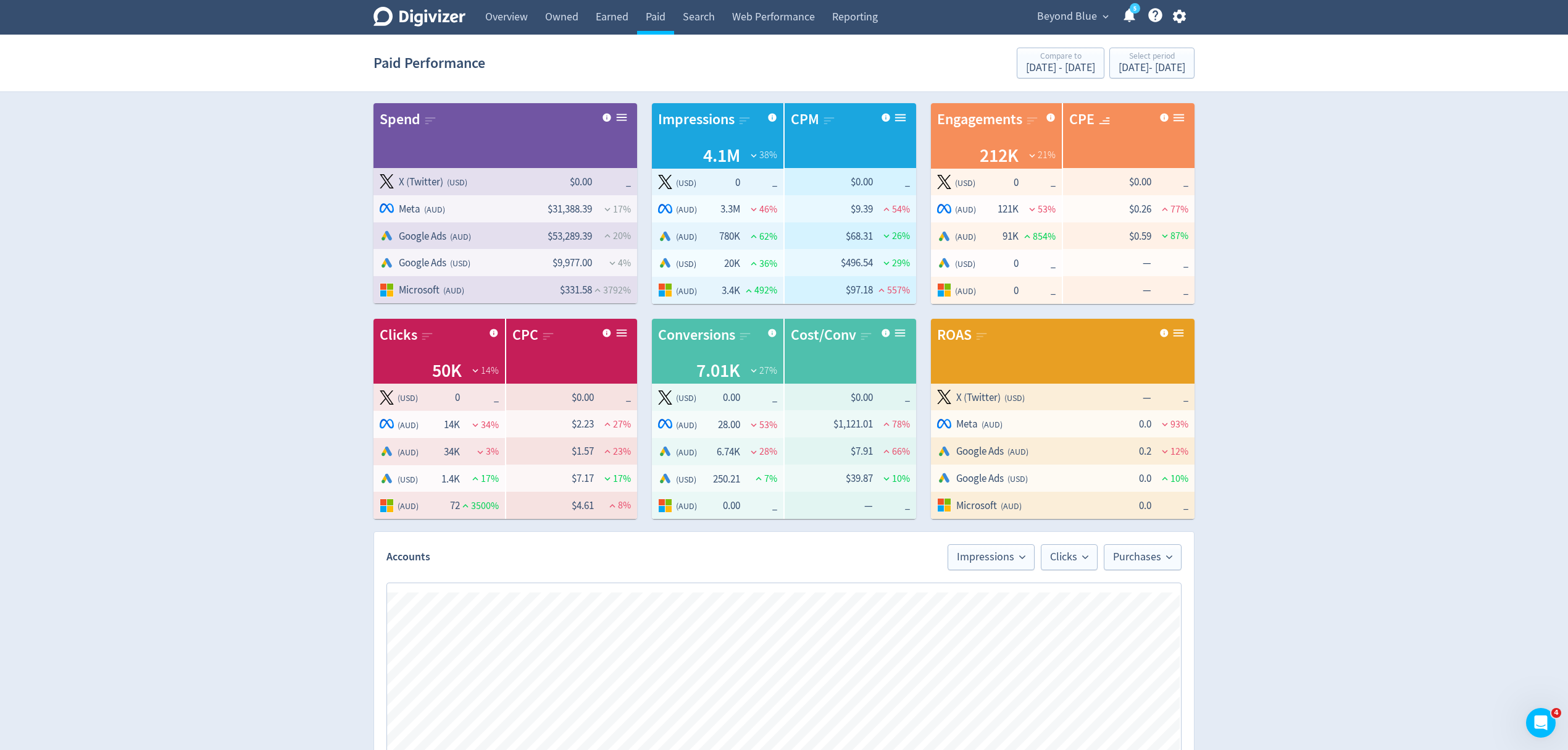
click at [429, 333] on icon at bounding box center [428, 337] width 10 height 7
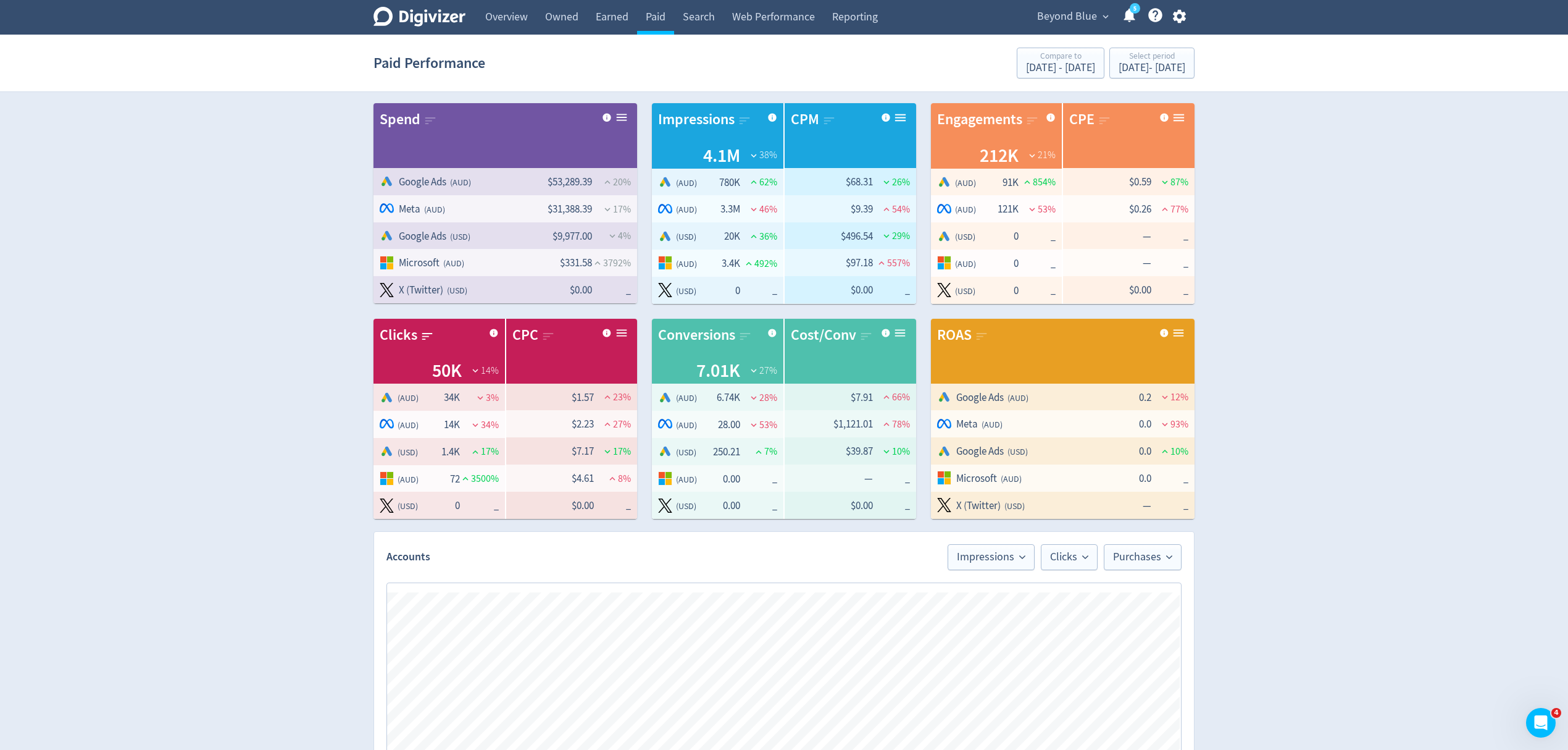
click at [429, 333] on icon at bounding box center [428, 337] width 10 height 7
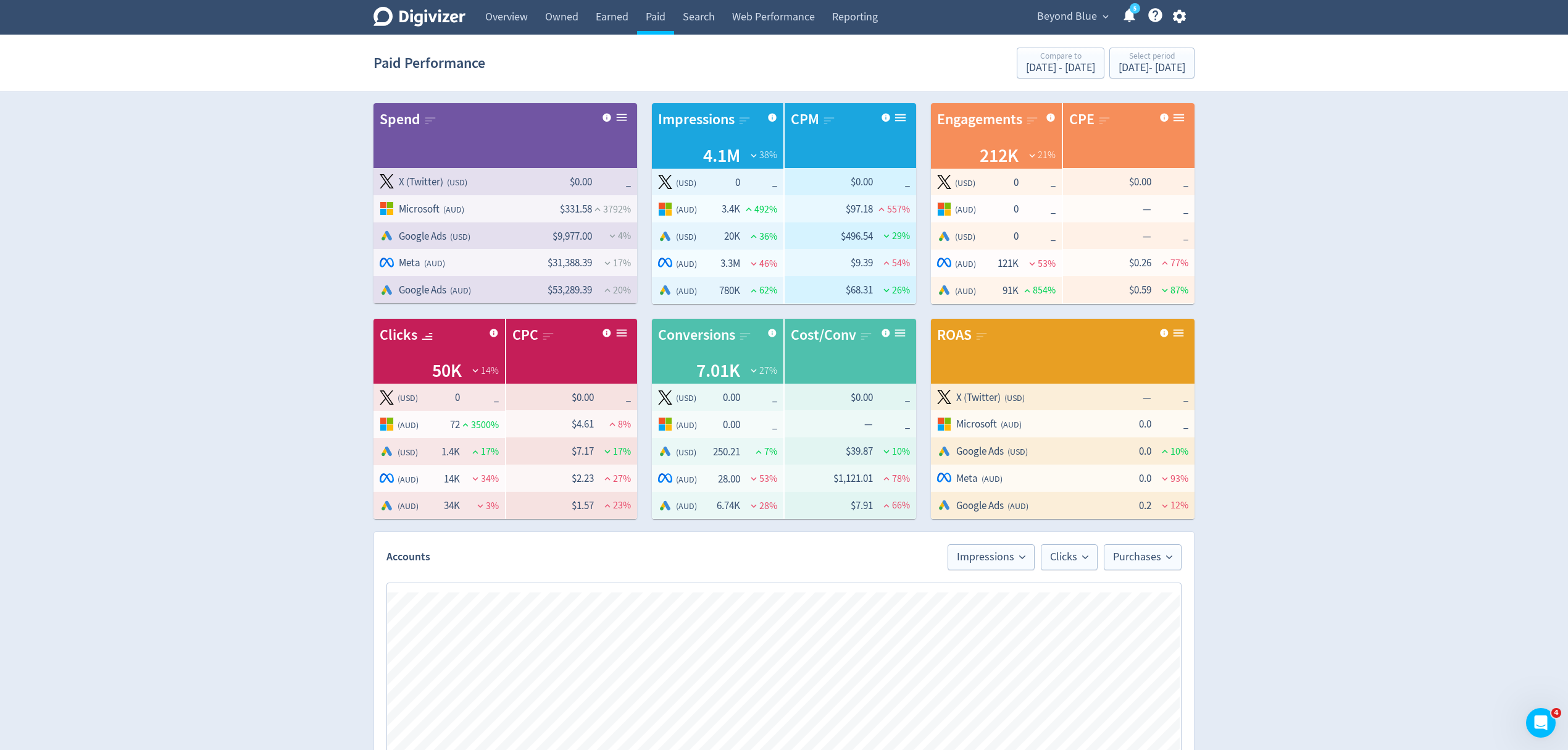
click at [537, 335] on div "CPC" at bounding box center [526, 336] width 26 height 21
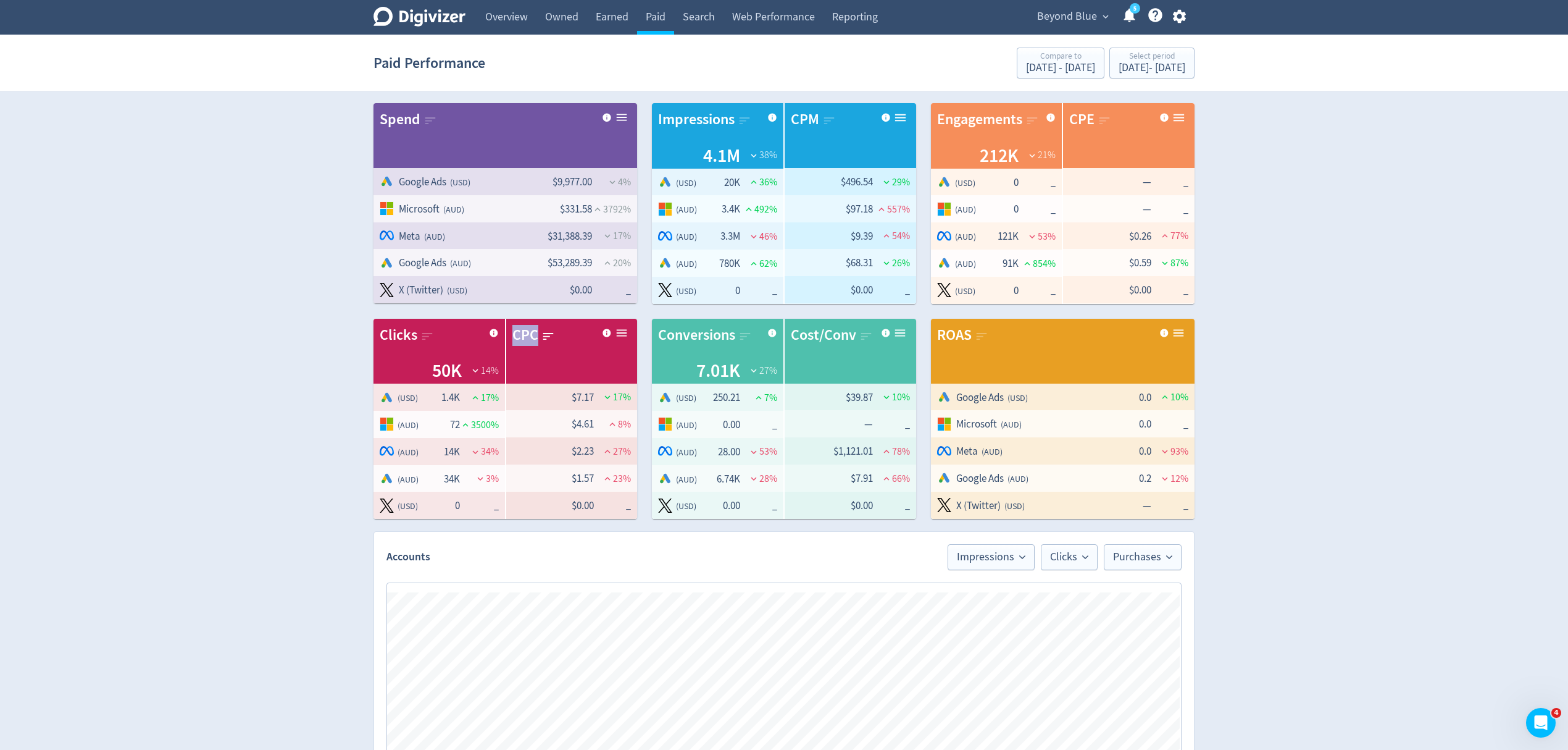
click at [537, 335] on div "CPC" at bounding box center [526, 336] width 26 height 21
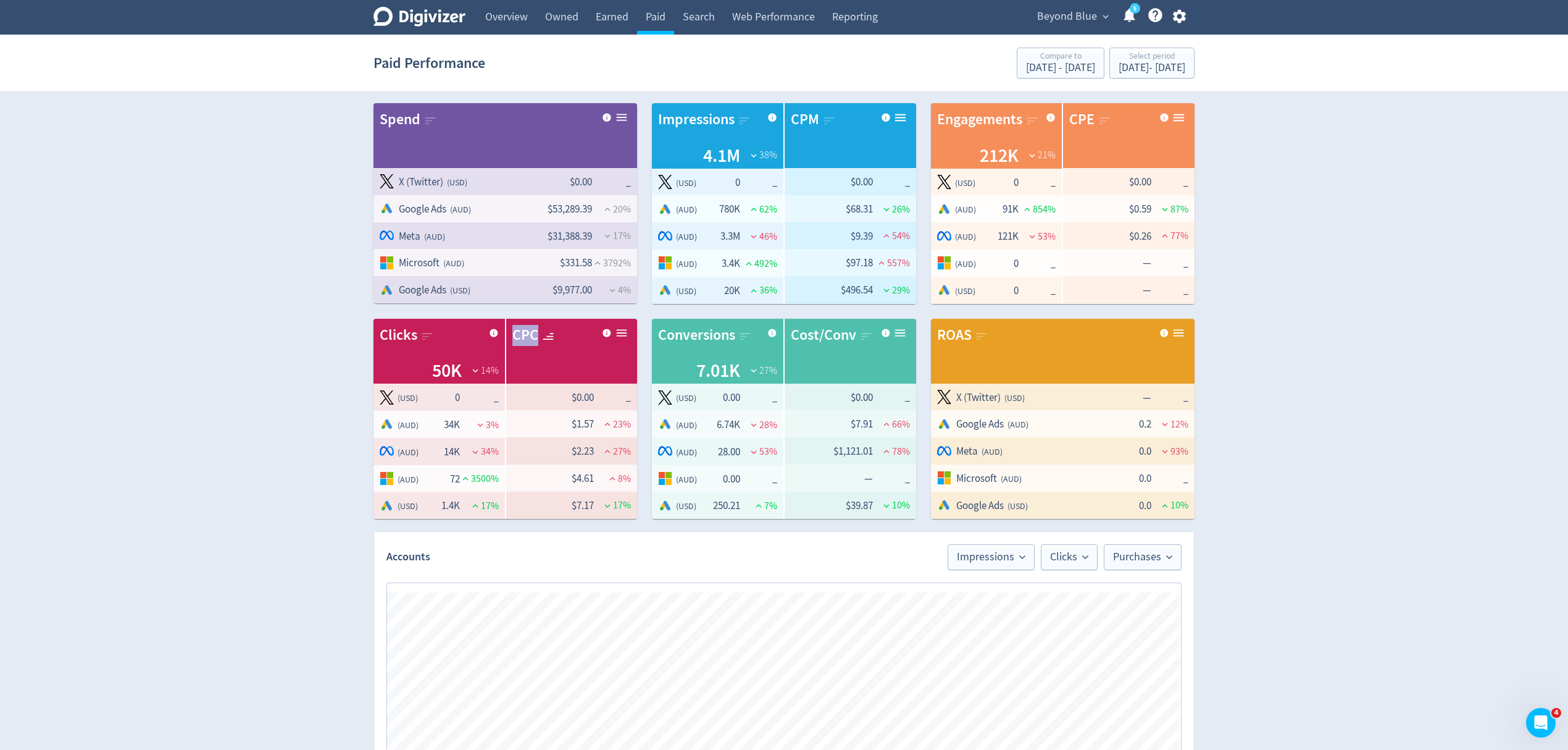
click at [743, 335] on icon at bounding box center [745, 337] width 14 height 14
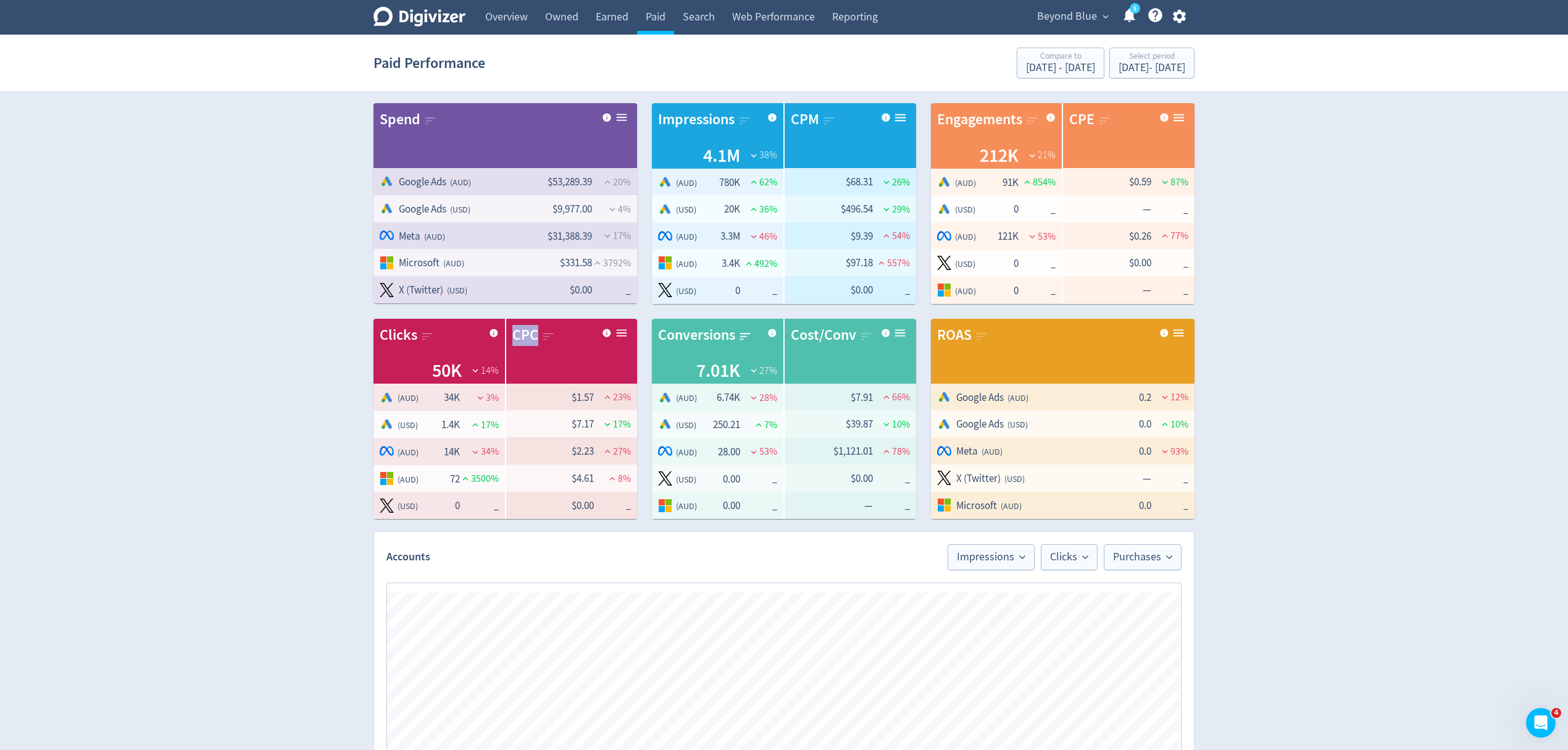
click at [743, 335] on icon at bounding box center [745, 337] width 14 height 14
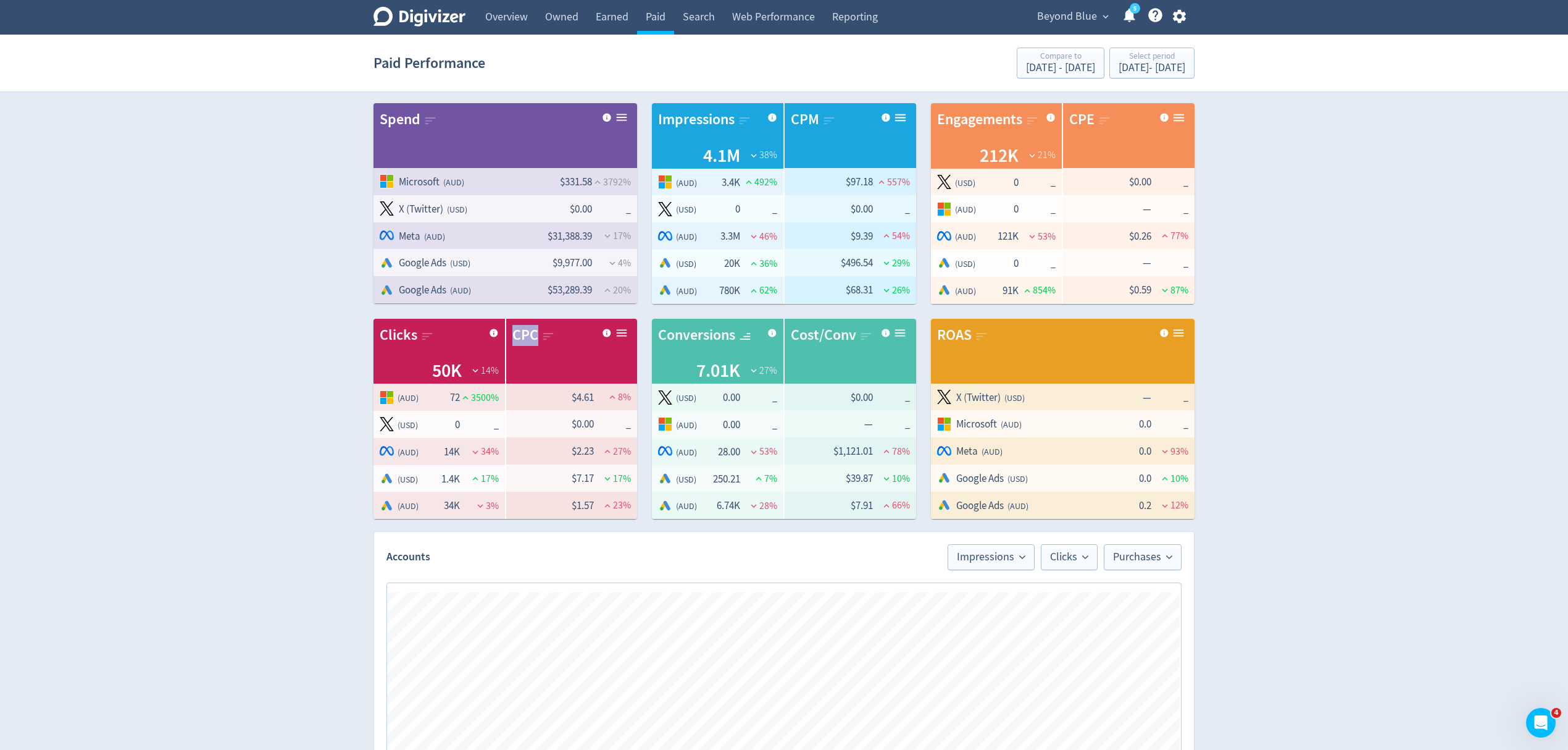
click at [863, 334] on icon at bounding box center [866, 337] width 10 height 7
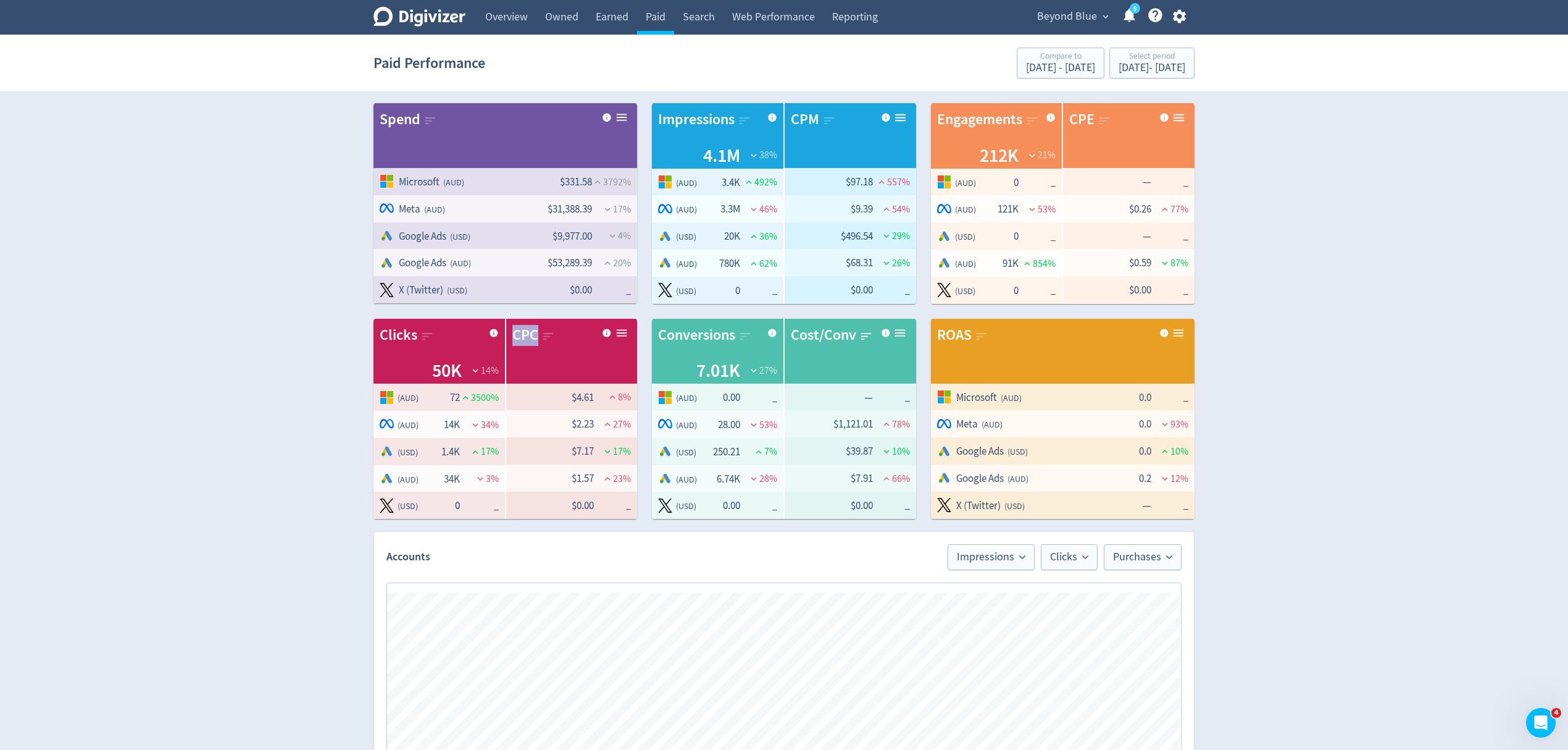
click at [863, 334] on icon at bounding box center [866, 337] width 10 height 7
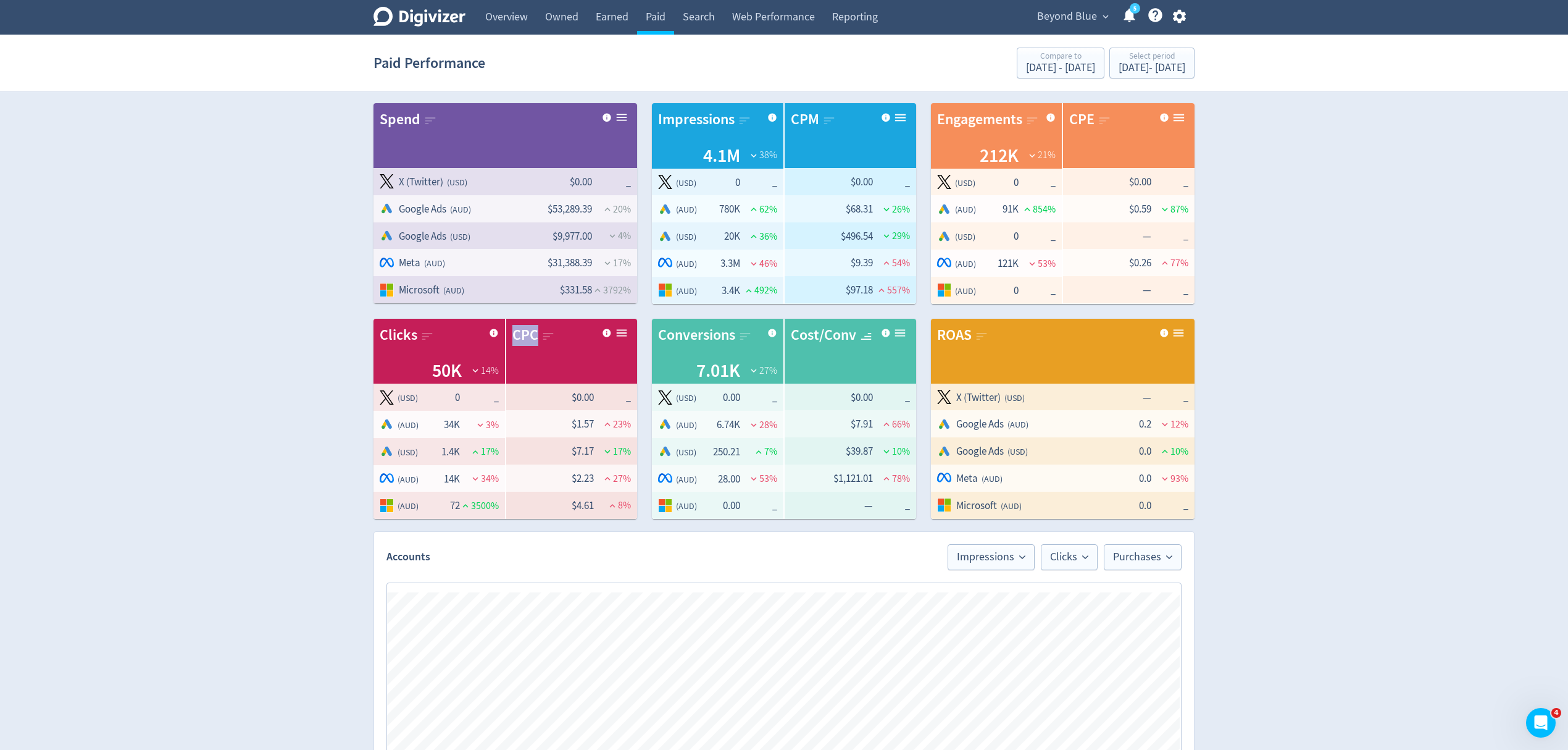
click at [977, 330] on icon at bounding box center [981, 337] width 14 height 14
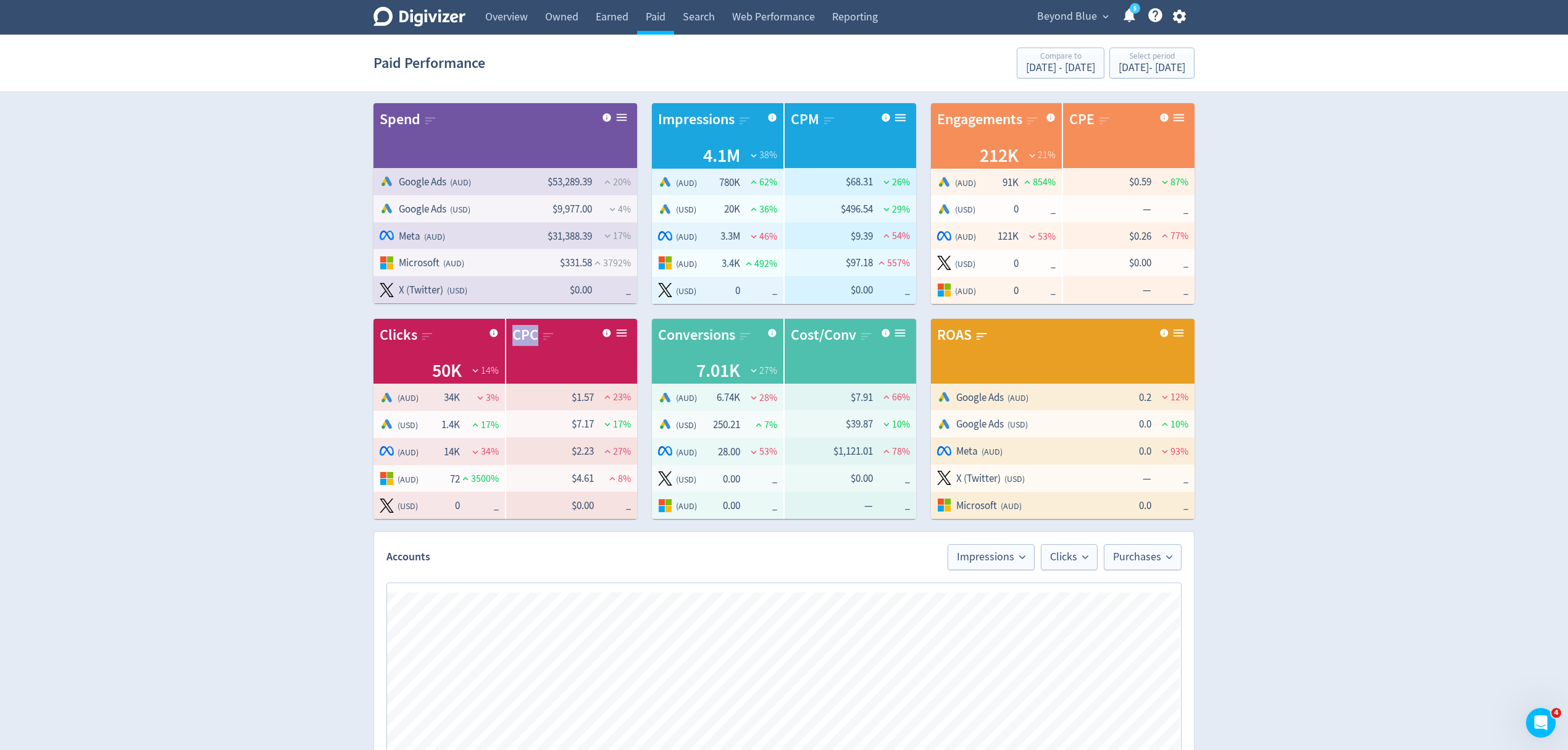
click at [977, 330] on icon at bounding box center [981, 337] width 14 height 14
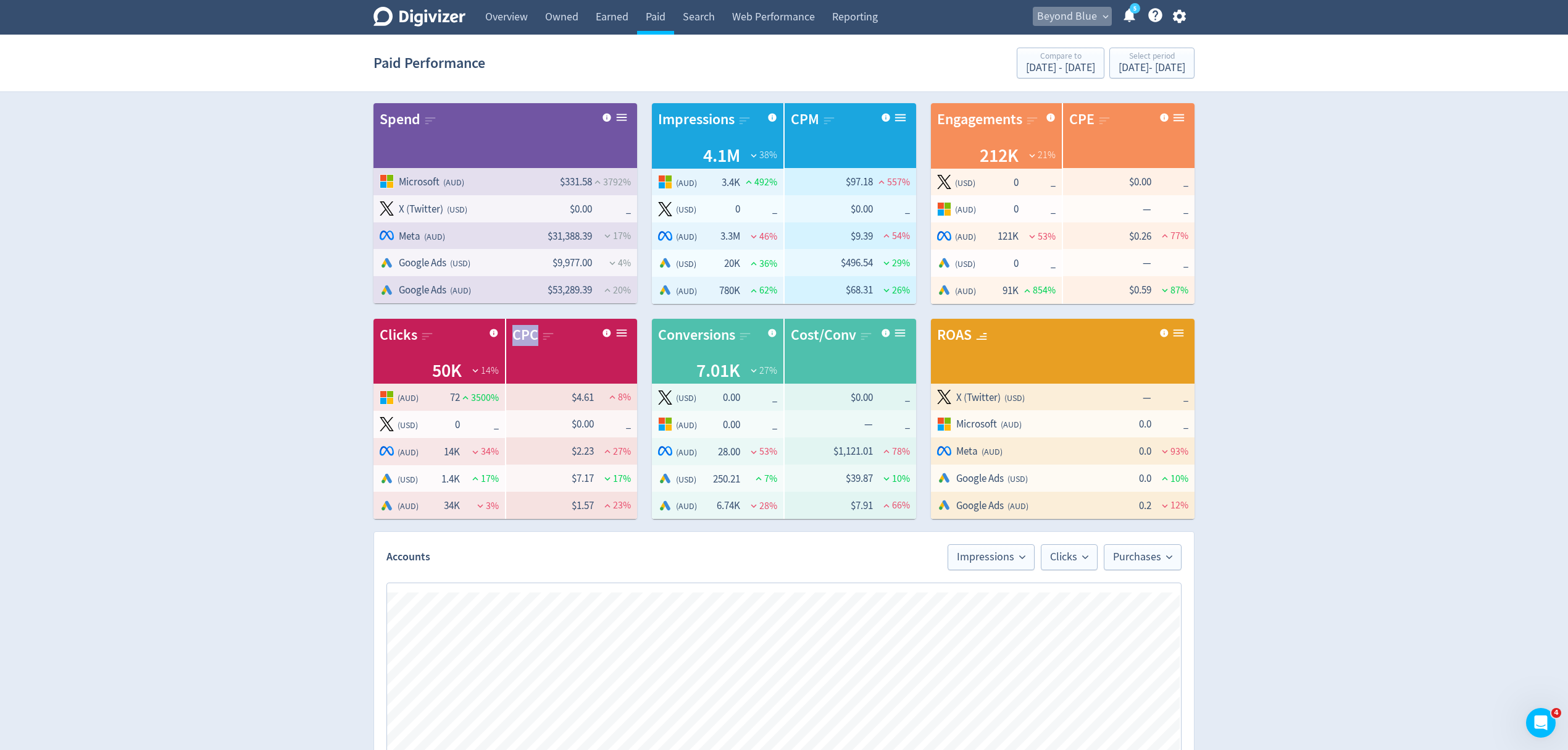
click at [1063, 20] on span "Beyond Blue" at bounding box center [1067, 17] width 60 height 20
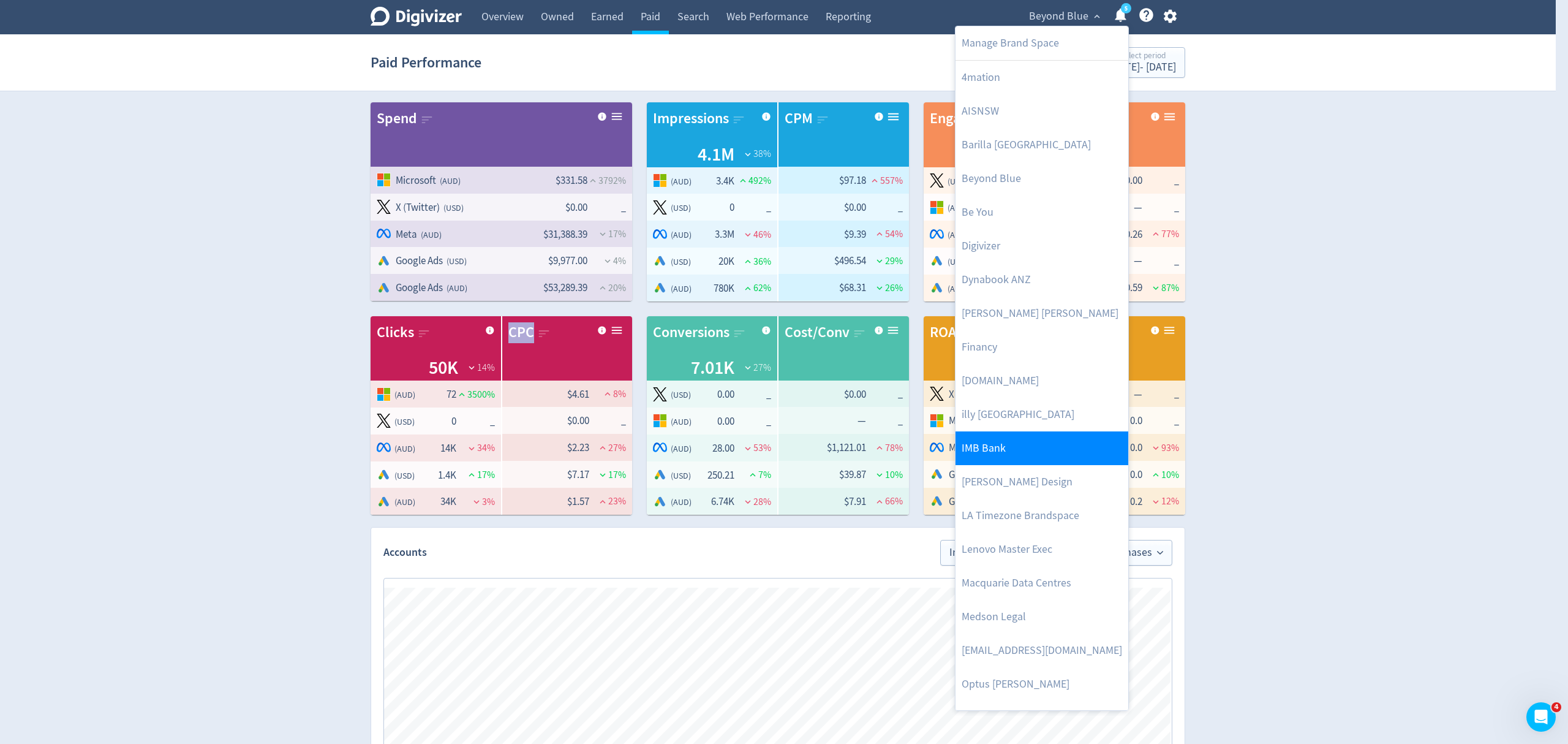
click at [1000, 442] on link "IMB Bank" at bounding box center [1042, 448] width 173 height 34
